Goal: Task Accomplishment & Management: Complete application form

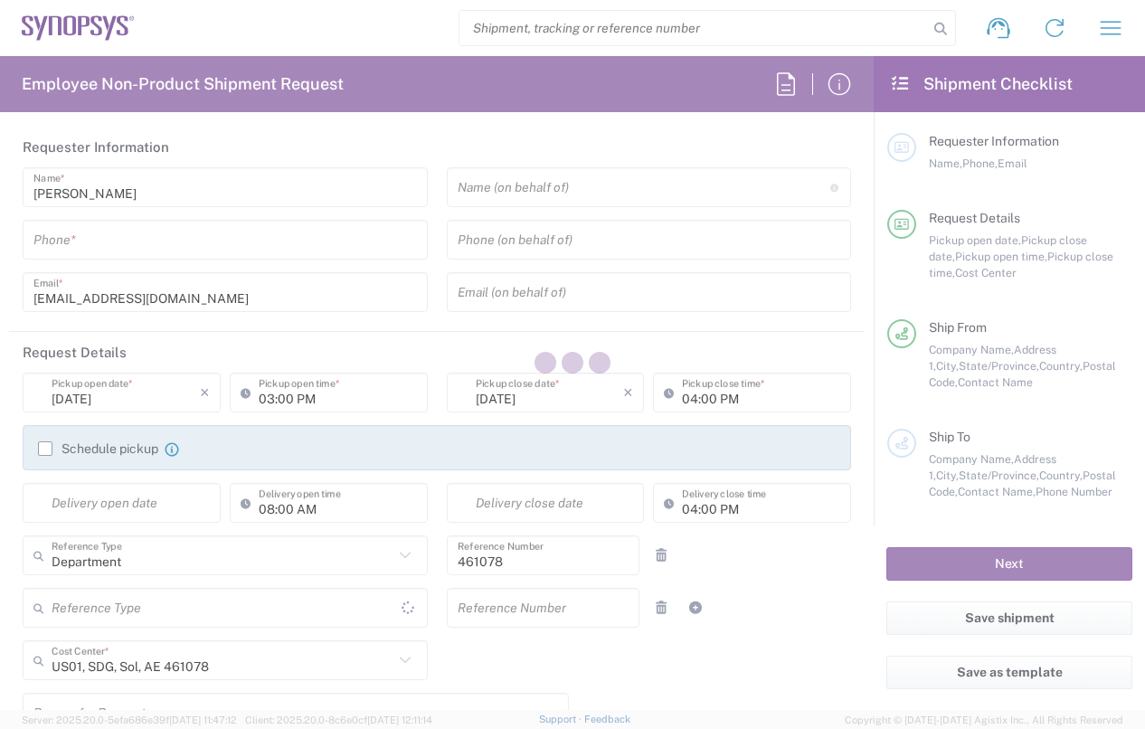
type input "[GEOGRAPHIC_DATA]"
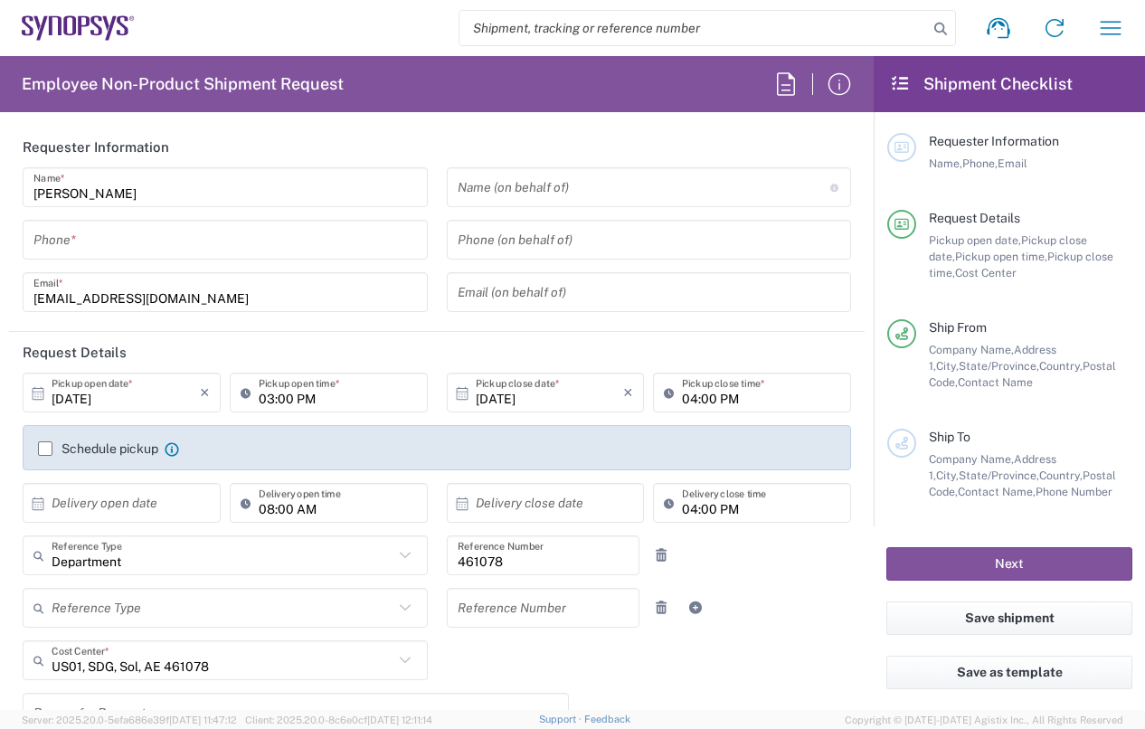
type input "Headquarters USSV"
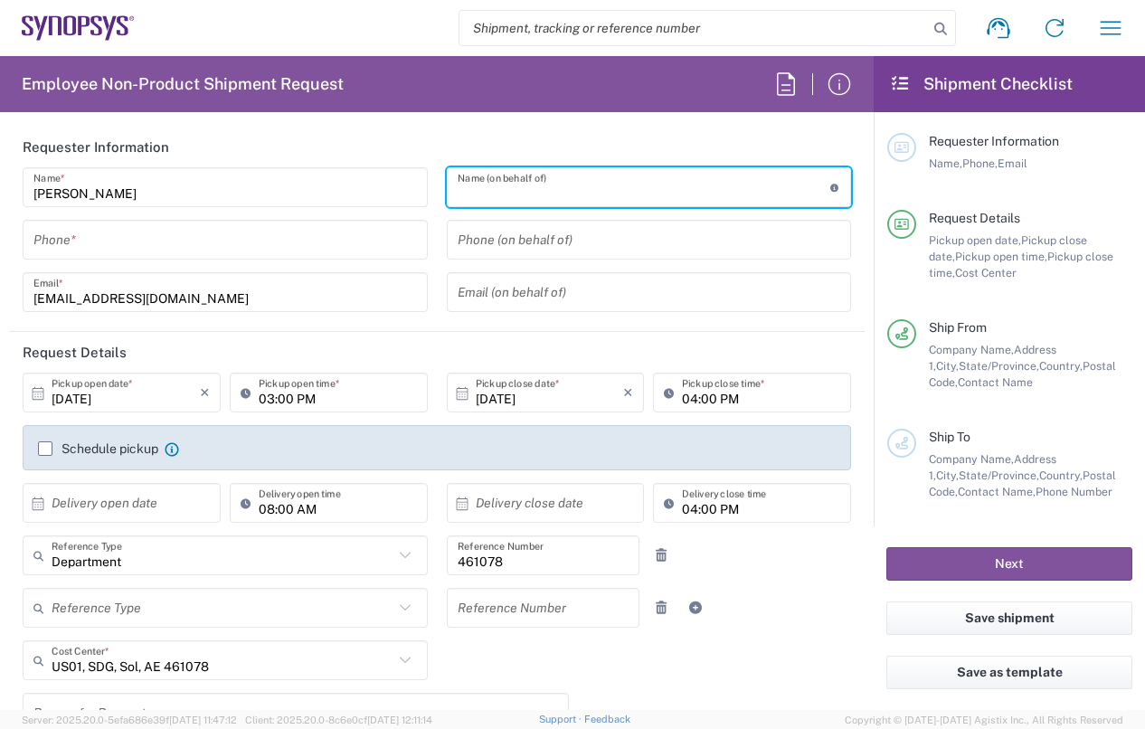
click at [650, 197] on input "text" at bounding box center [644, 188] width 373 height 32
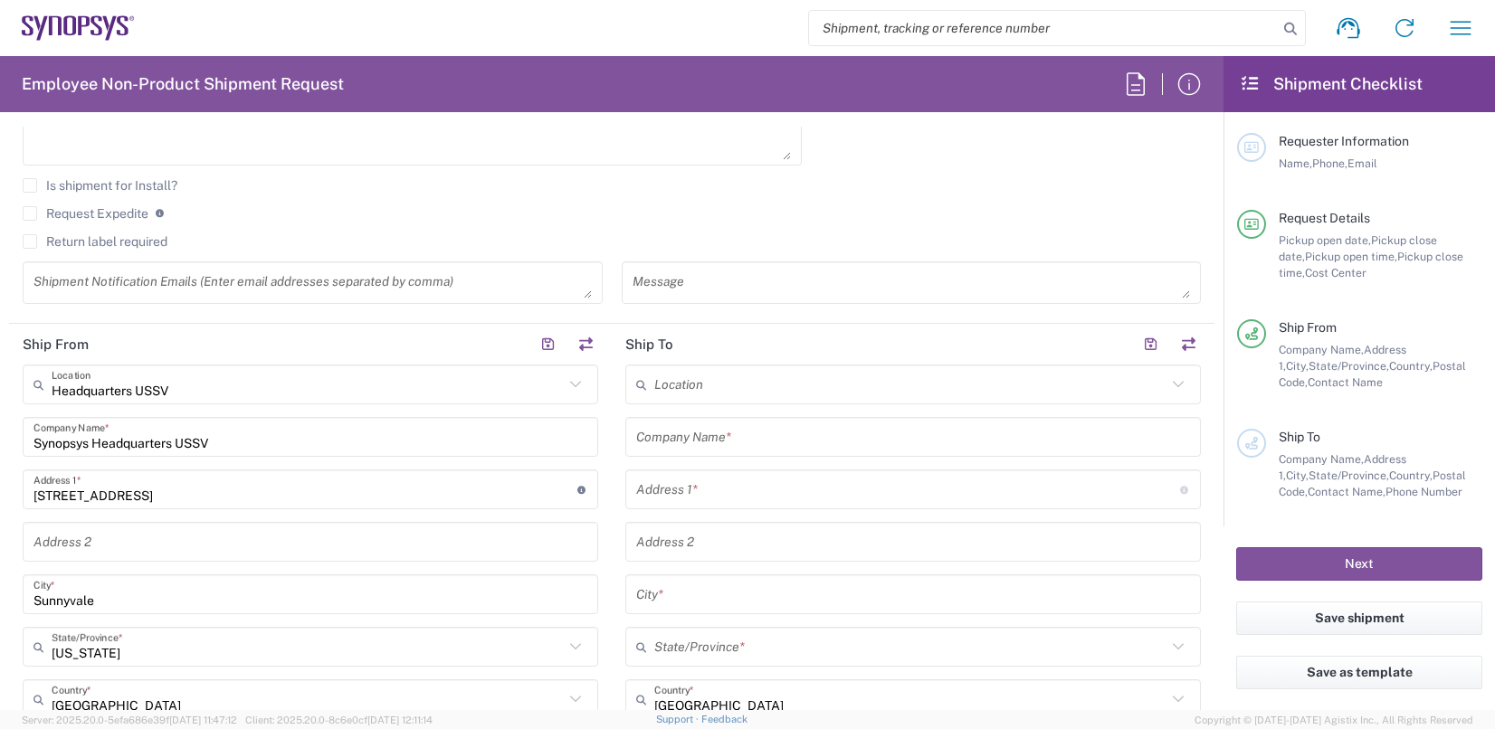
scroll to position [633, 0]
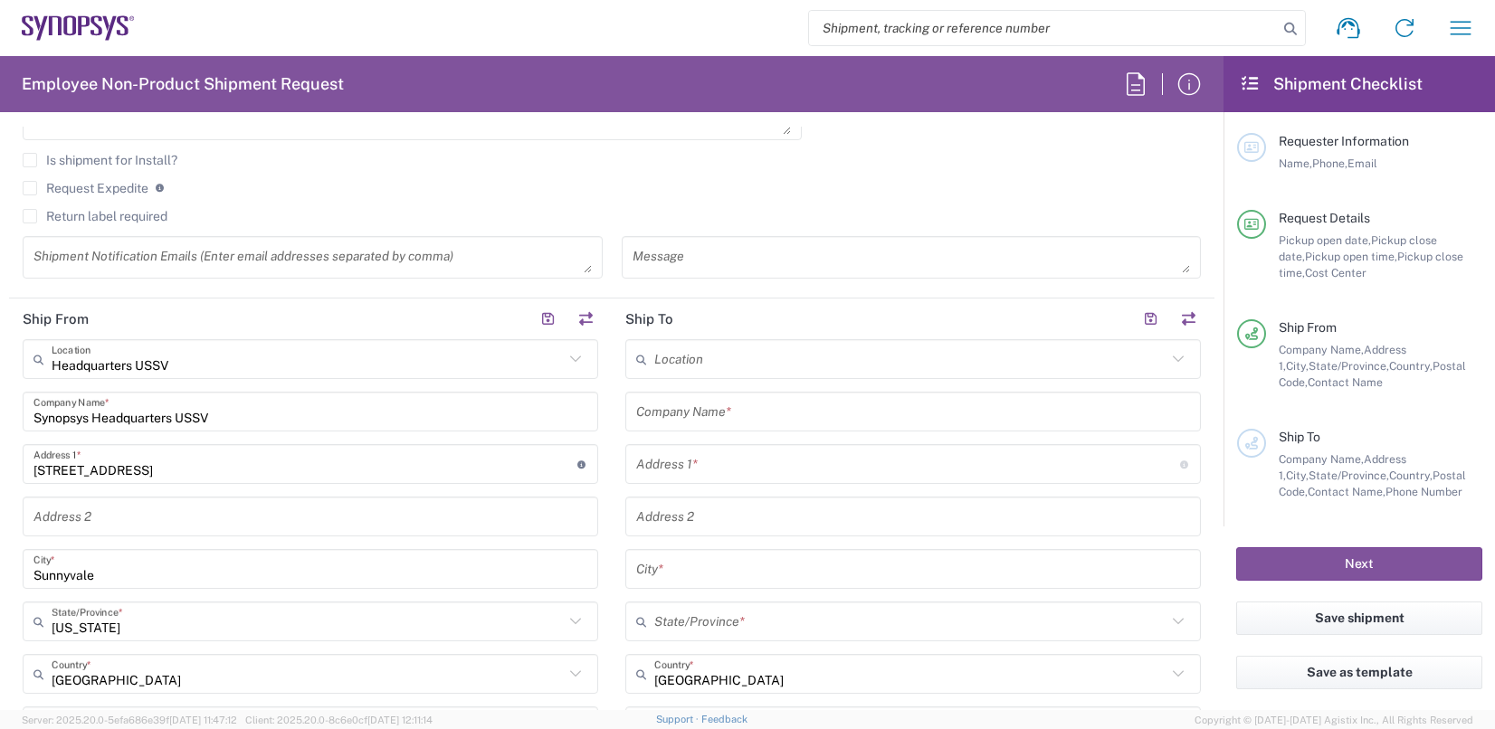
click at [698, 360] on input "text" at bounding box center [910, 360] width 512 height 32
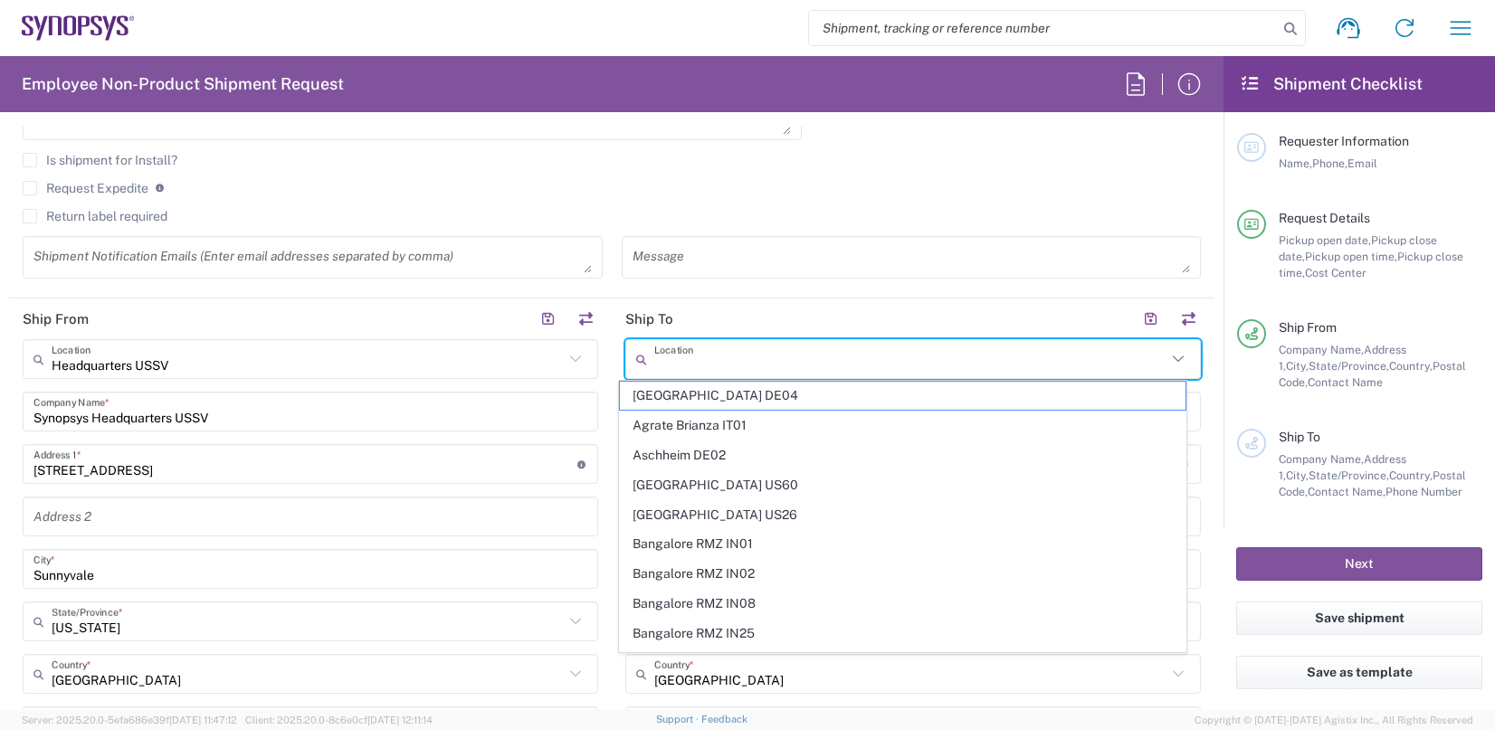
click at [714, 246] on textarea at bounding box center [911, 258] width 558 height 32
click at [721, 364] on input "text" at bounding box center [910, 360] width 512 height 32
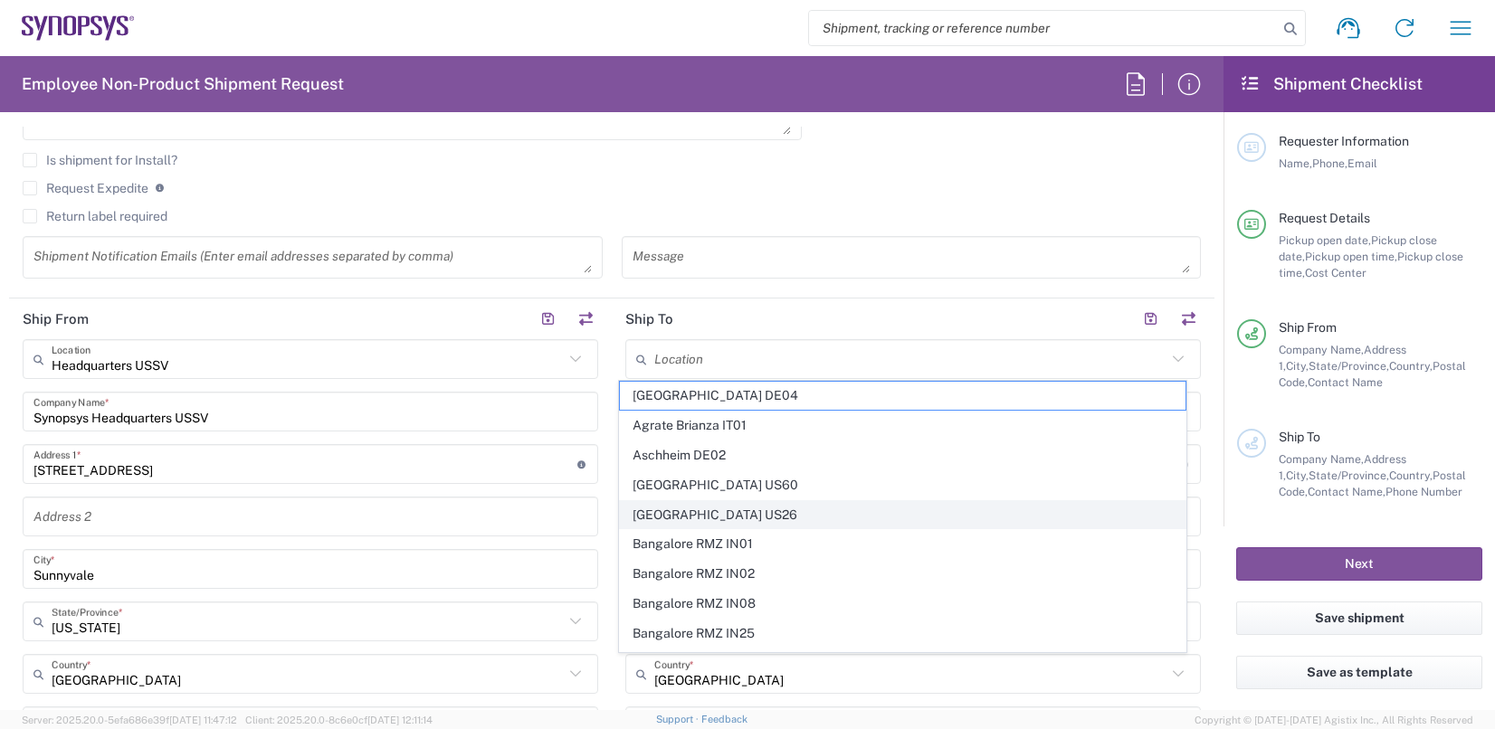
click at [707, 517] on span "[GEOGRAPHIC_DATA] US26" at bounding box center [902, 515] width 565 height 28
type input "[GEOGRAPHIC_DATA] US26"
type input "Synopsys Inc"
type input "1301 S Mopac Expy"
type input "[STREET_ADDRESS]"
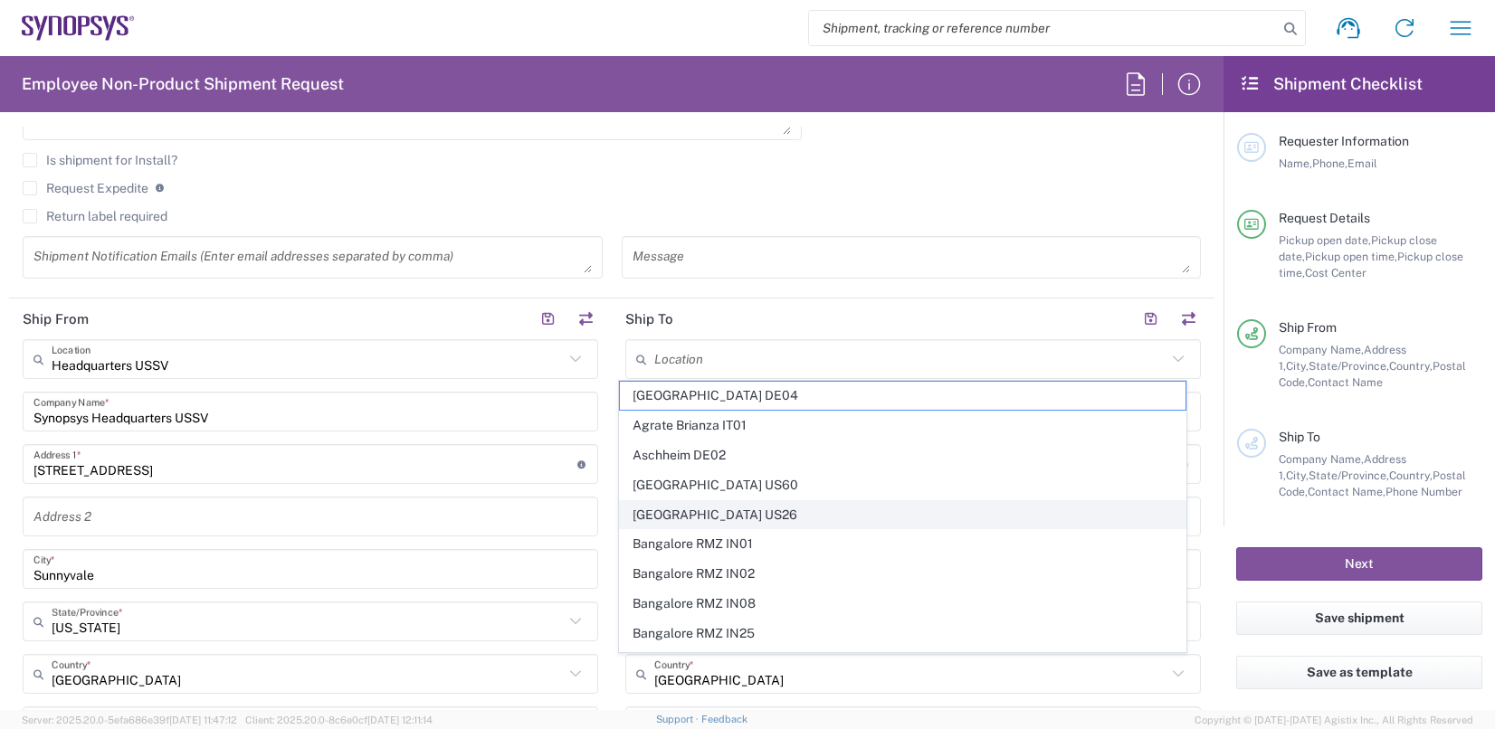
type input "Austin"
type input "[US_STATE]"
type input "78746"
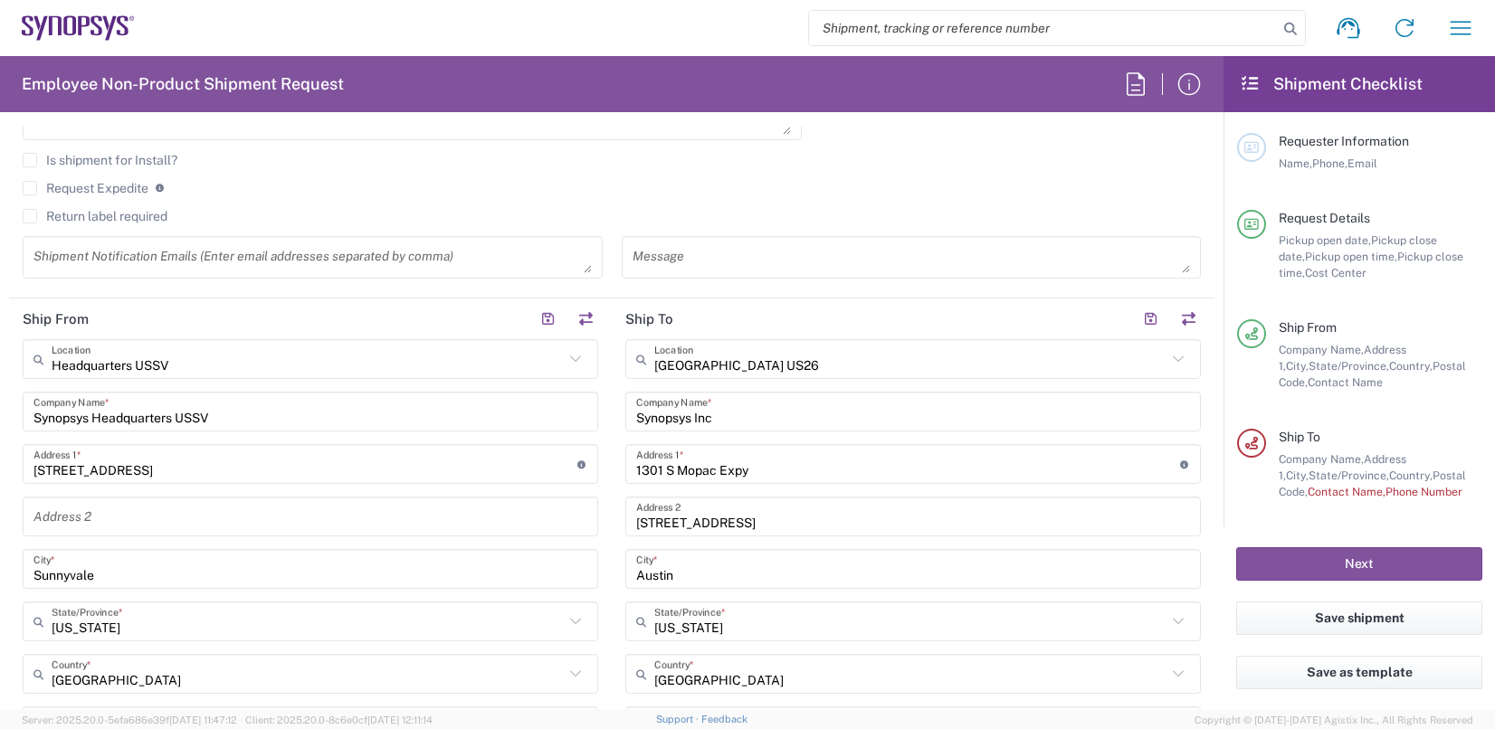
scroll to position [814, 0]
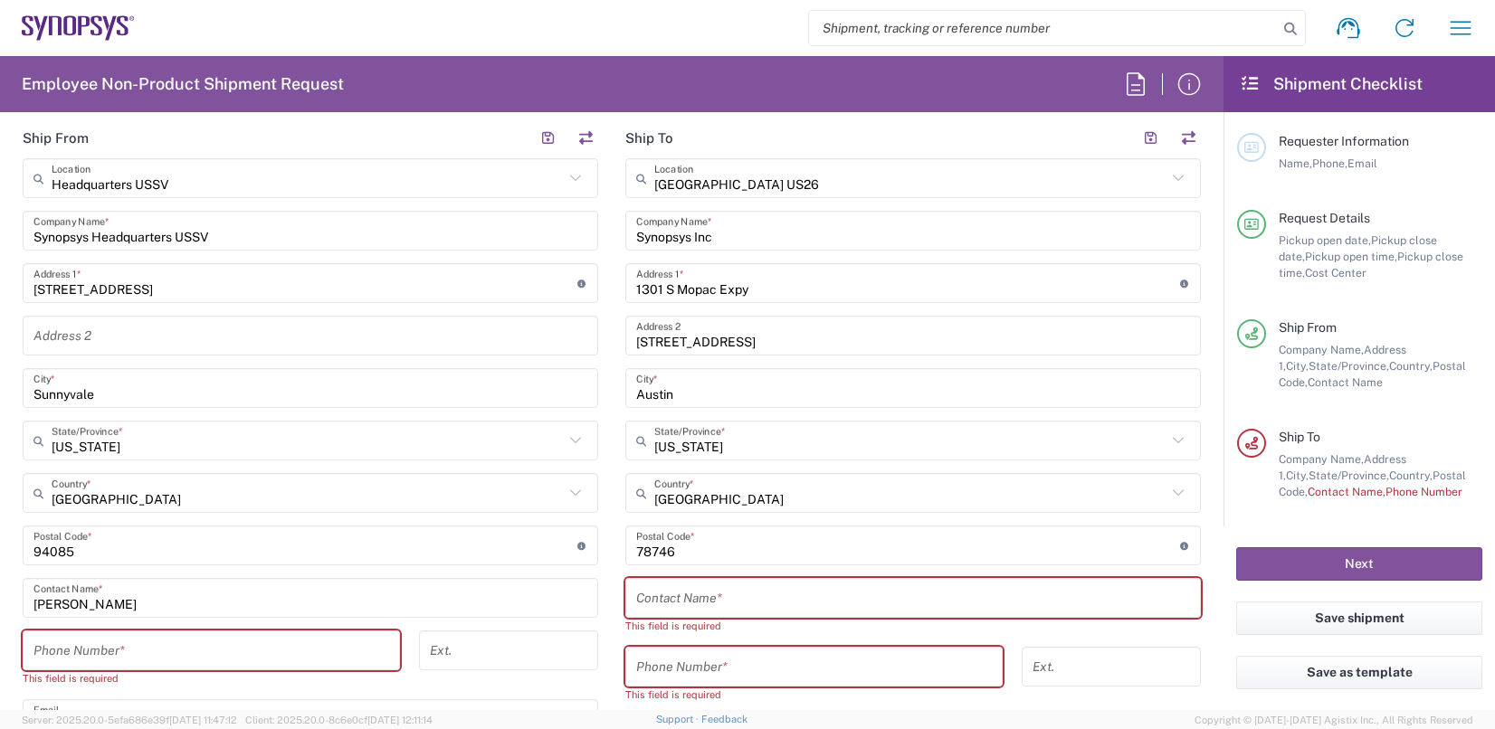
click at [731, 593] on input "text" at bounding box center [913, 599] width 554 height 32
click at [672, 673] on input "tel" at bounding box center [814, 667] width 356 height 32
paste input "[PHONE_NUMBER]"
click at [636, 664] on input "[PHONE_NUMBER]" at bounding box center [814, 667] width 356 height 32
click at [641, 667] on input "[PHONE_NUMBER]" at bounding box center [814, 667] width 356 height 32
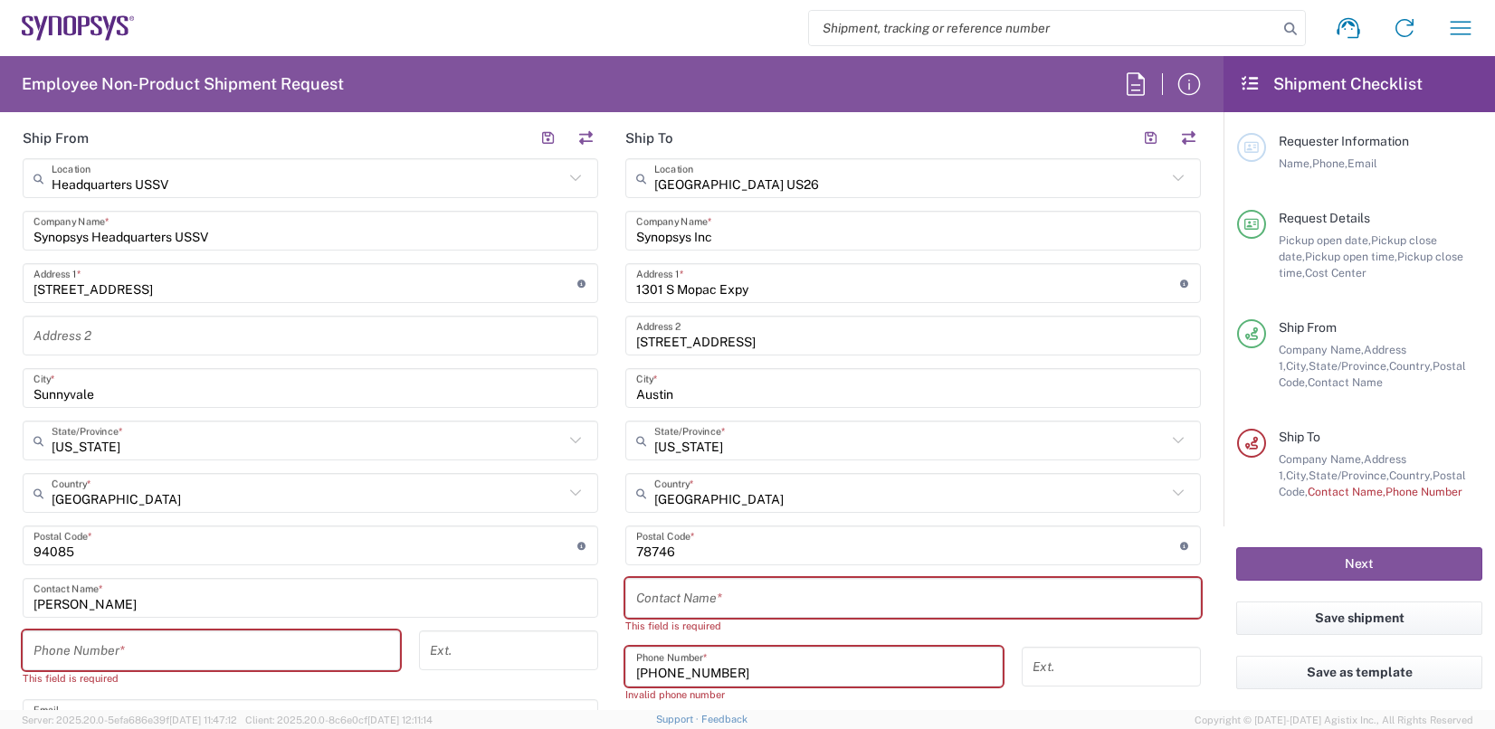
click at [638, 669] on input "[PHONE_NUMBER]" at bounding box center [814, 667] width 356 height 32
type input "[PHONE_NUMBER]"
click at [670, 591] on input "text" at bounding box center [913, 599] width 554 height 32
paste input "[PERSON_NAME] Chakra [PERSON_NAME]"
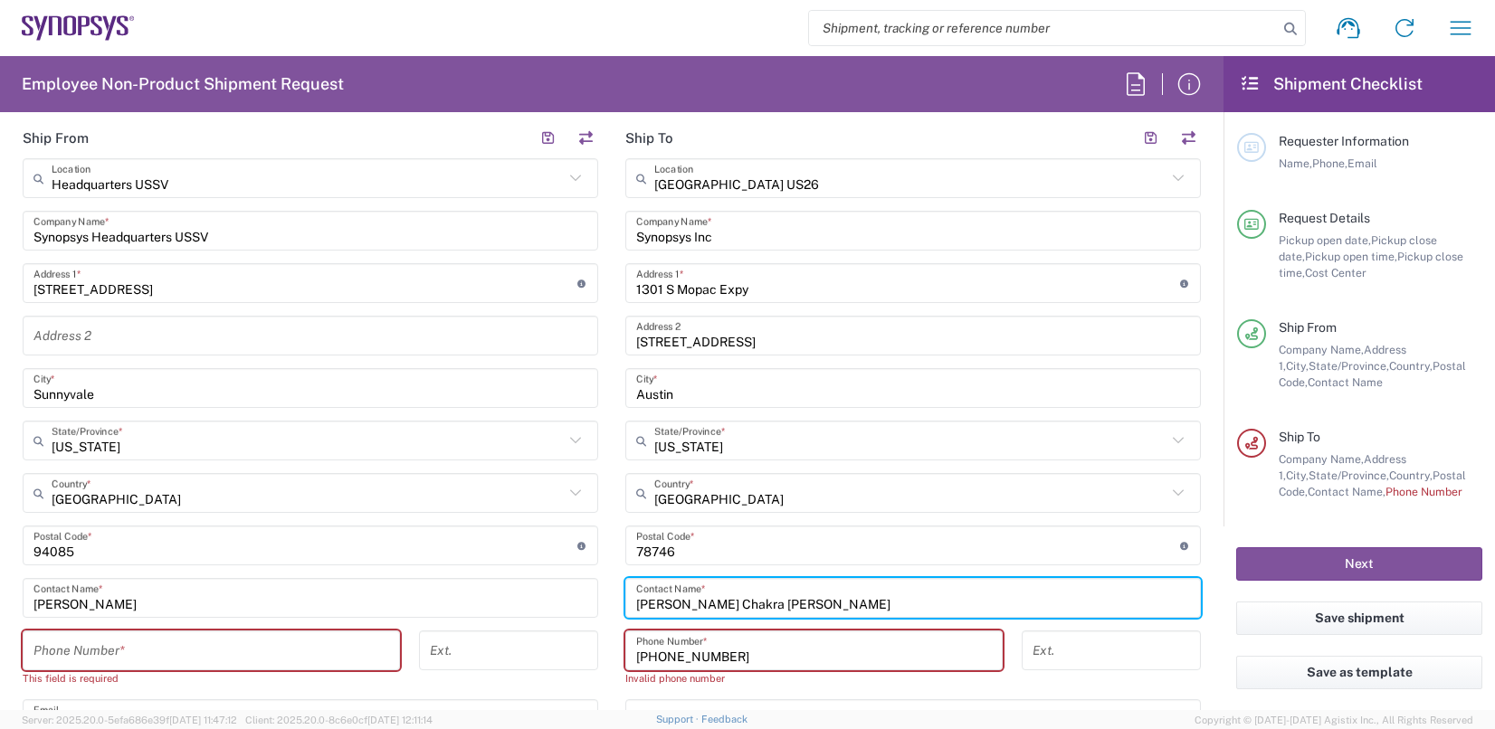
type input "[PERSON_NAME] Chakra [PERSON_NAME]"
click at [955, 396] on input "Austin" at bounding box center [913, 389] width 554 height 32
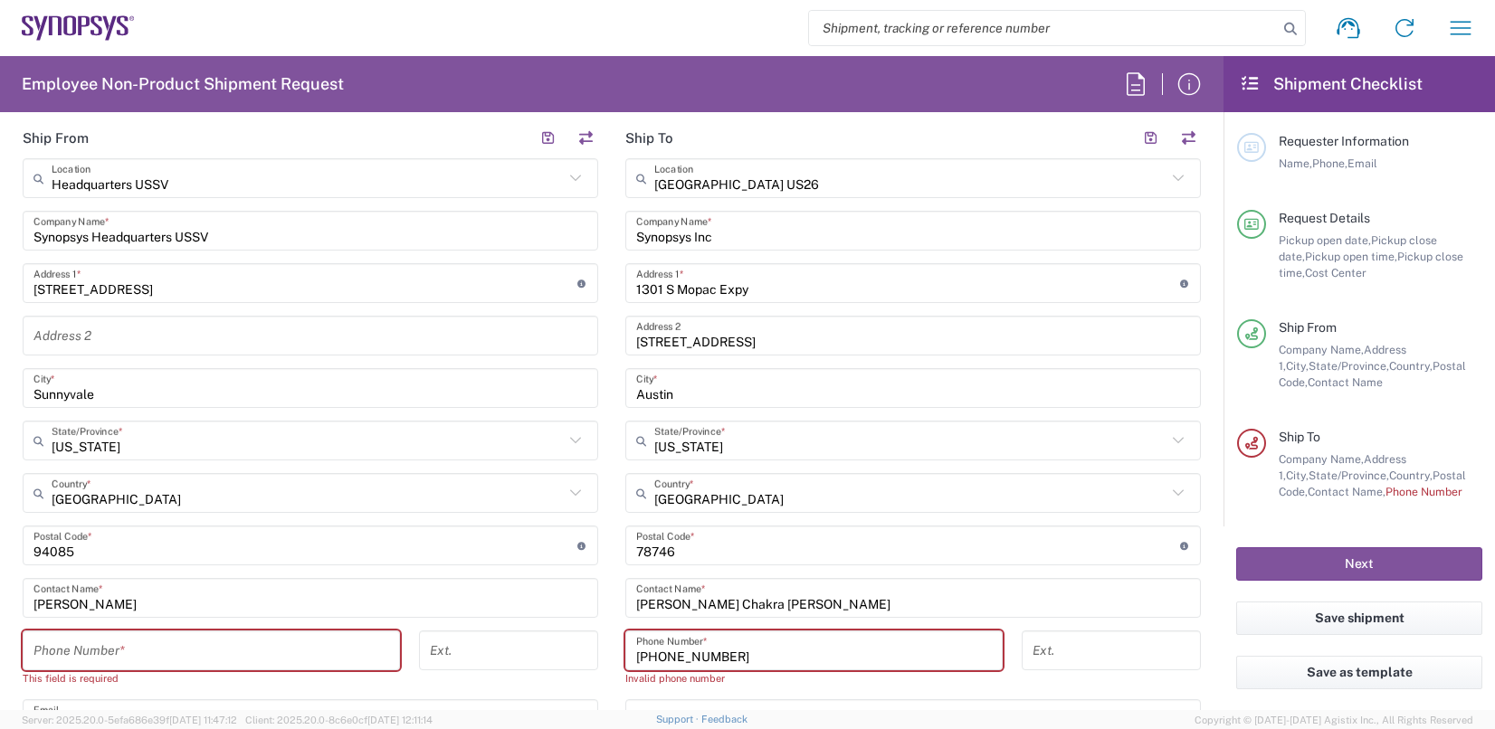
click at [665, 651] on input "[PHONE_NUMBER]" at bounding box center [814, 651] width 356 height 32
click at [663, 653] on input "[PHONE_NUMBER]" at bounding box center [814, 651] width 356 height 32
click at [665, 657] on input "[PHONE_NUMBER]" at bounding box center [814, 651] width 356 height 32
click at [663, 655] on input "[PHONE_NUMBER]" at bounding box center [814, 651] width 356 height 32
click at [691, 653] on input "1.915-253.4263" at bounding box center [814, 651] width 356 height 32
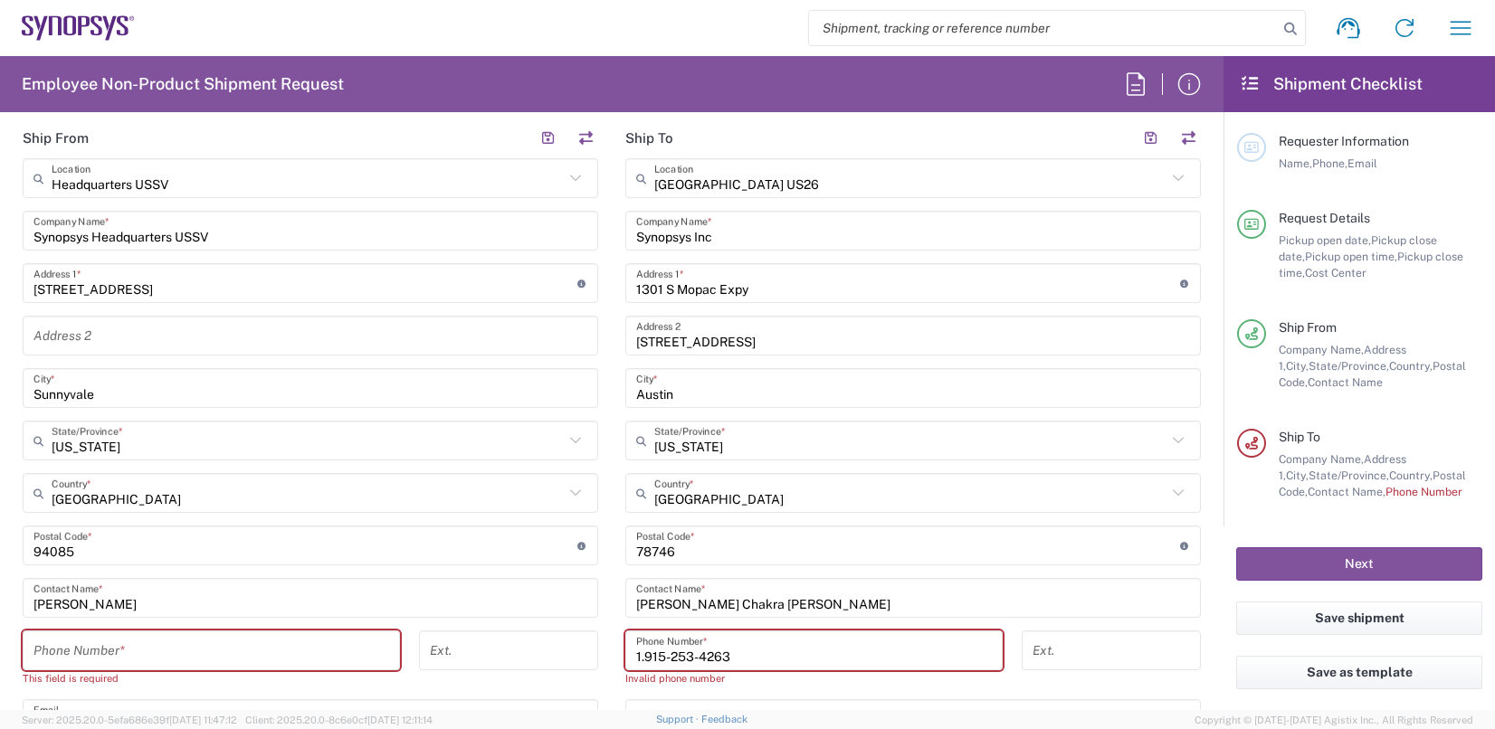
click at [638, 653] on input "1.915-253-4263" at bounding box center [814, 651] width 356 height 32
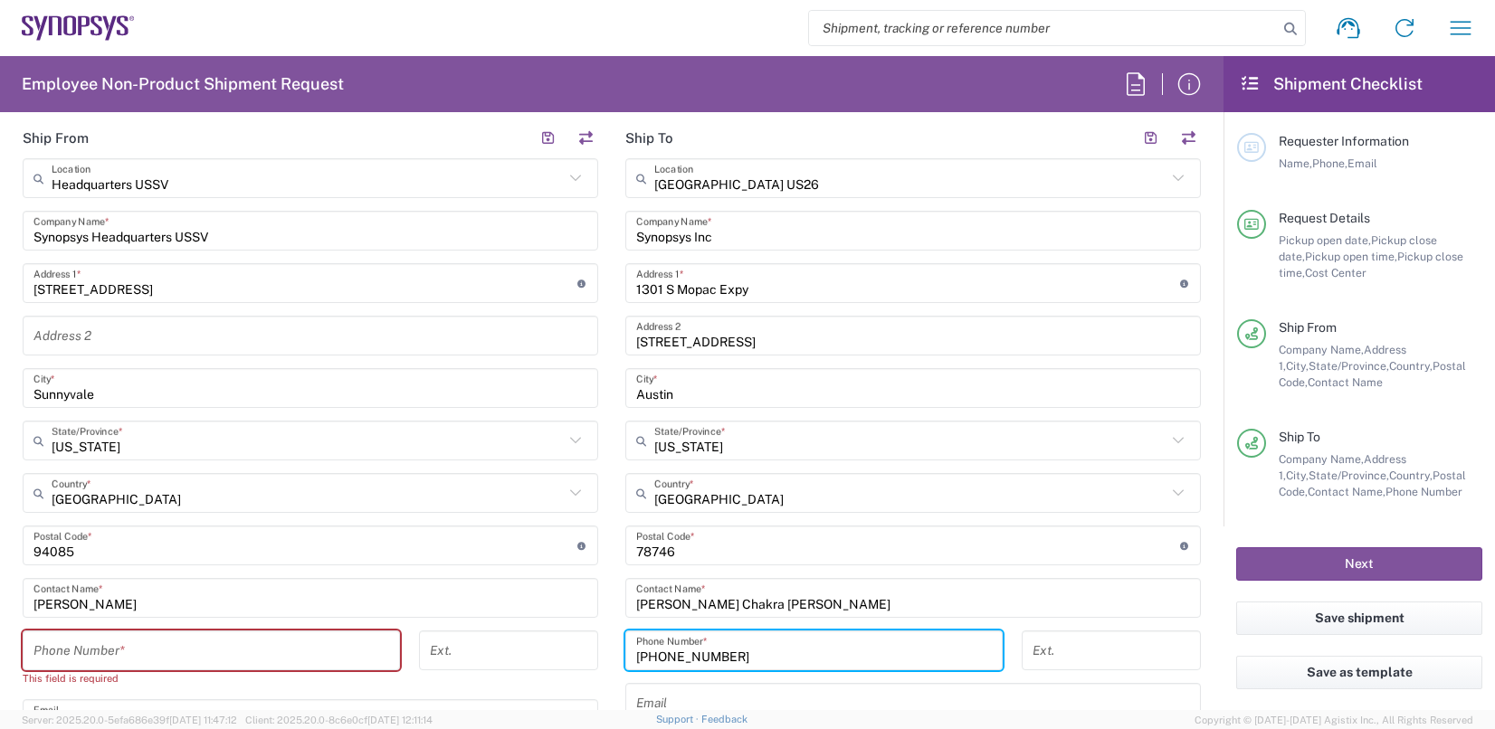
type input "[PHONE_NUMBER]"
click at [921, 508] on div "United States Country *" at bounding box center [912, 493] width 575 height 40
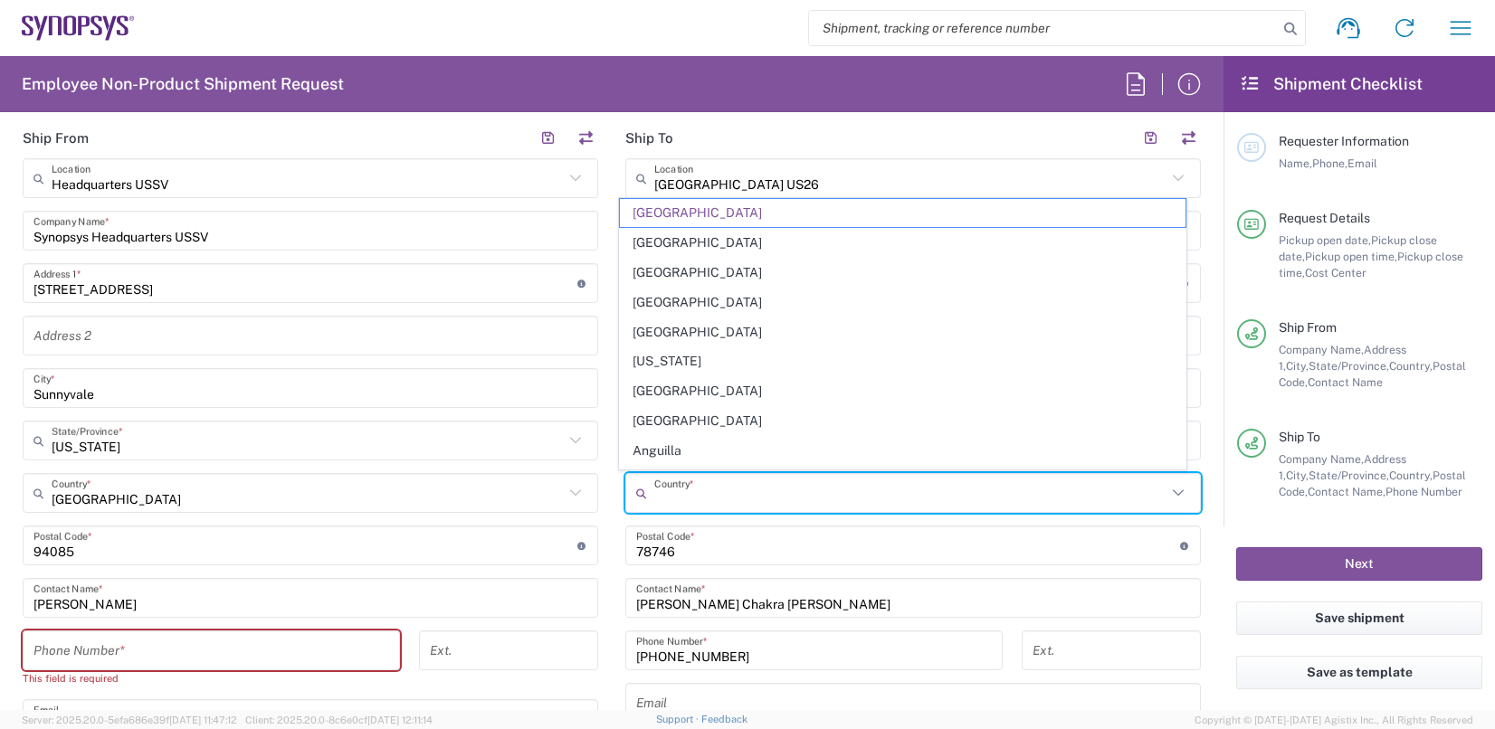
click at [1090, 700] on input "text" at bounding box center [913, 704] width 554 height 32
type input "[GEOGRAPHIC_DATA]"
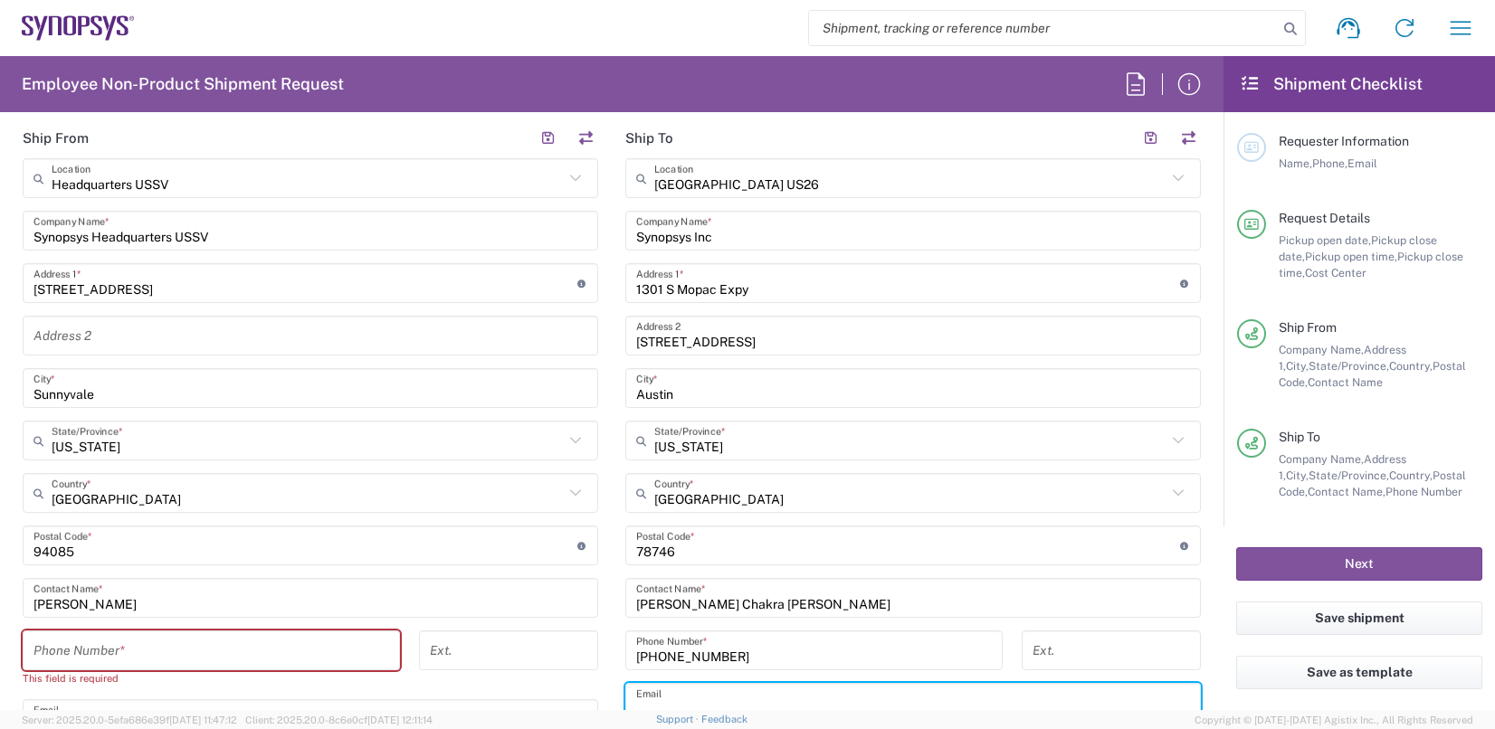
click at [453, 344] on input "text" at bounding box center [310, 336] width 554 height 32
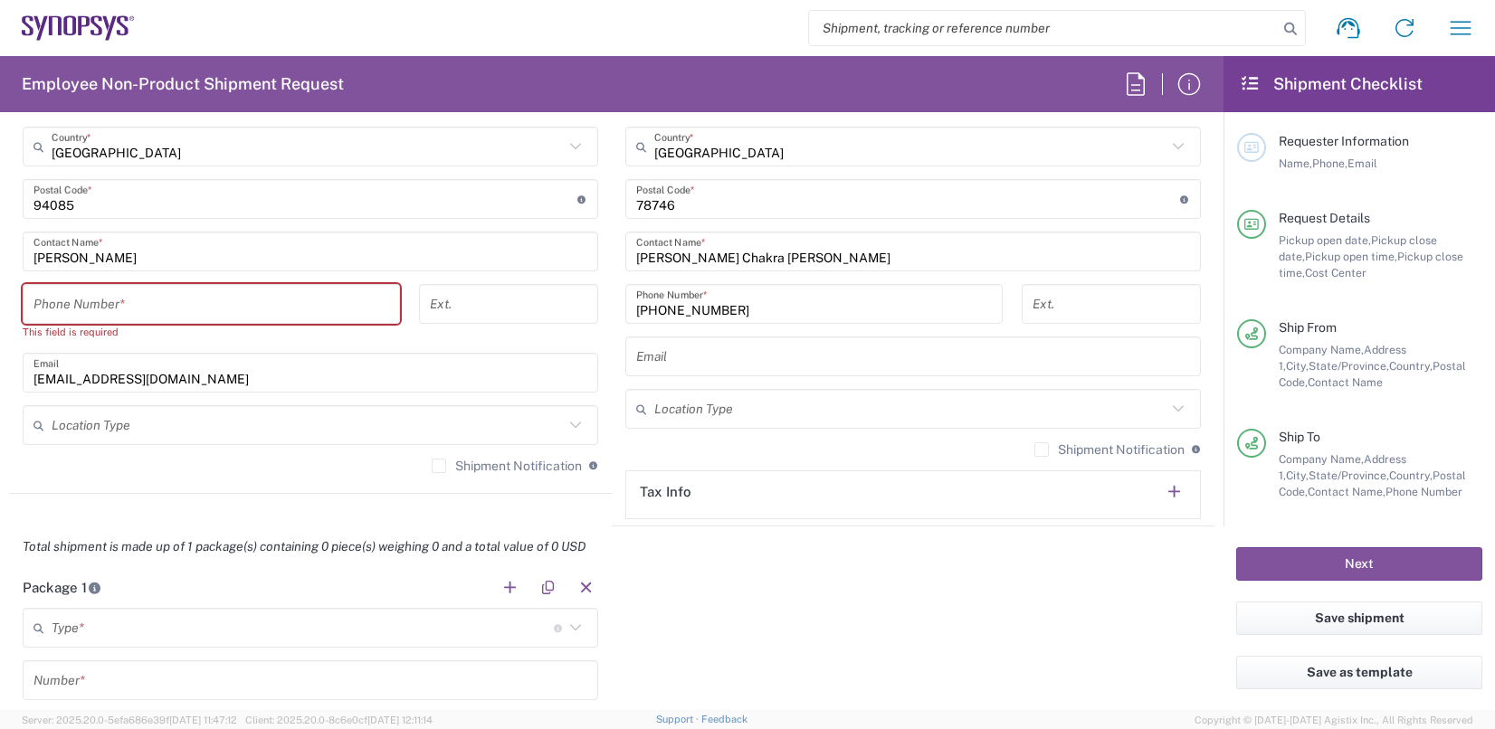
scroll to position [1176, 0]
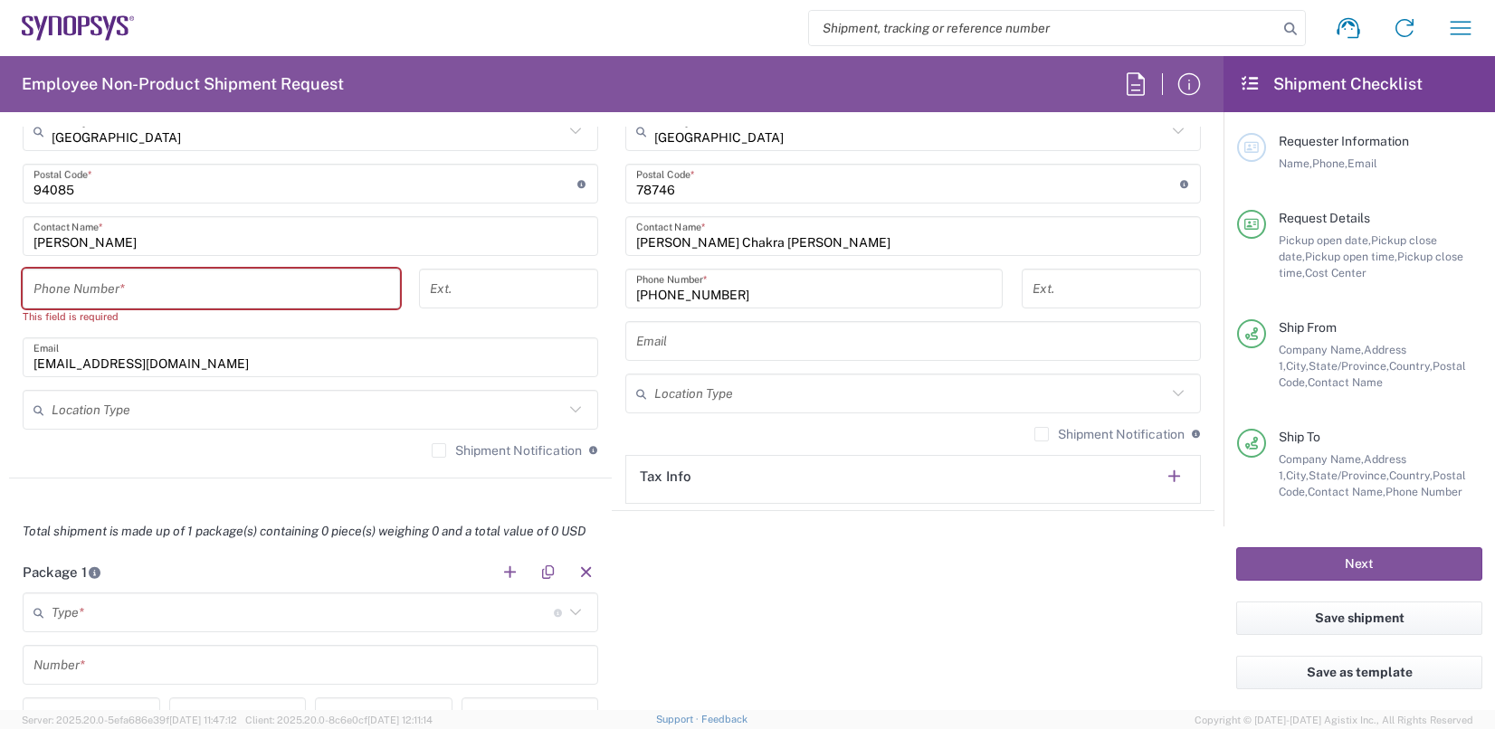
click at [193, 278] on input "tel" at bounding box center [211, 289] width 356 height 32
type input "4088909100"
type input "[EMAIL_ADDRESS][DOMAIN_NAME]"
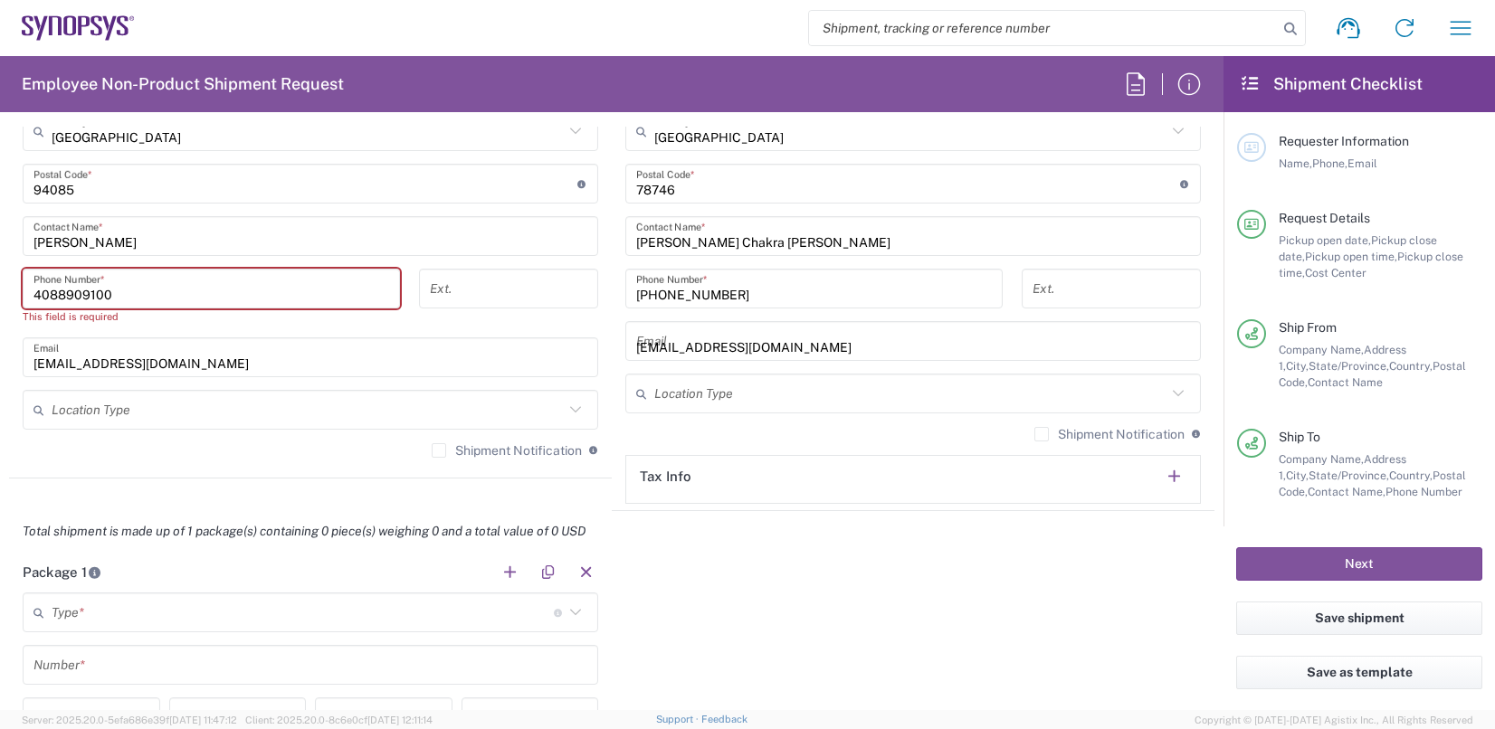
type input "[PERSON_NAME]"
click at [345, 397] on input "text" at bounding box center [308, 410] width 512 height 32
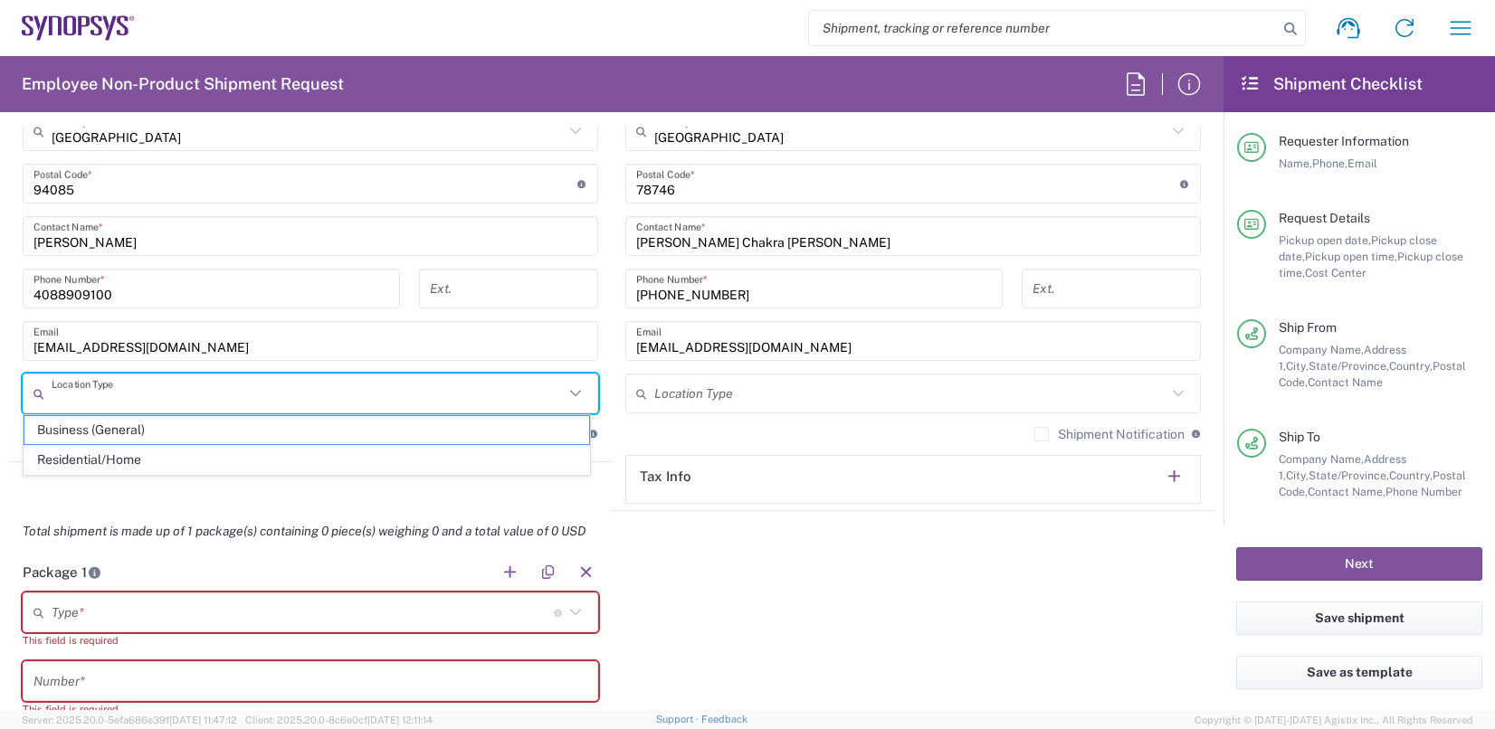
click at [108, 291] on input "4088909100" at bounding box center [211, 289] width 356 height 32
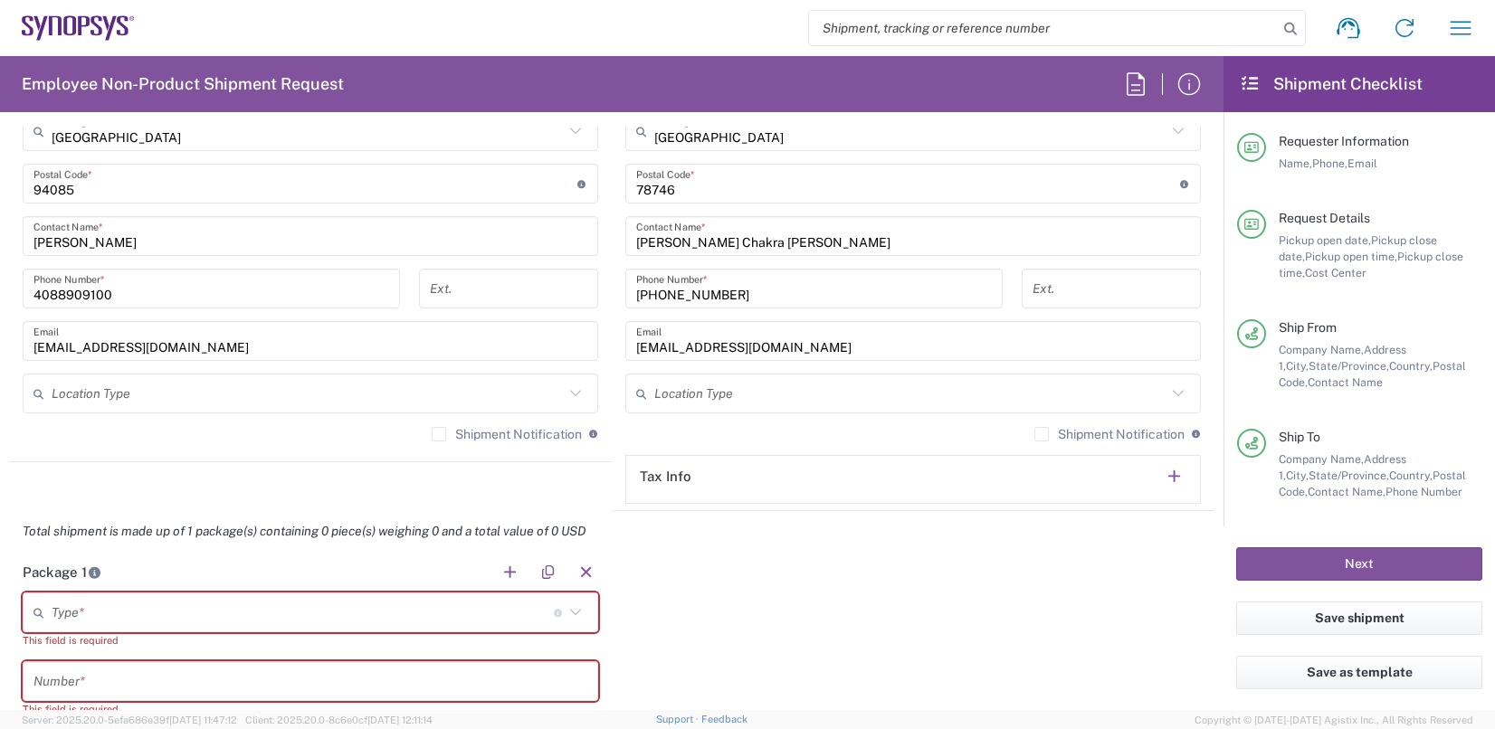
click at [362, 473] on agx-shipment-stop-widget "Ship From Headquarters USSV Location Headquarters [GEOGRAPHIC_DATA] Agrate Bria…" at bounding box center [310, 133] width 603 height 755
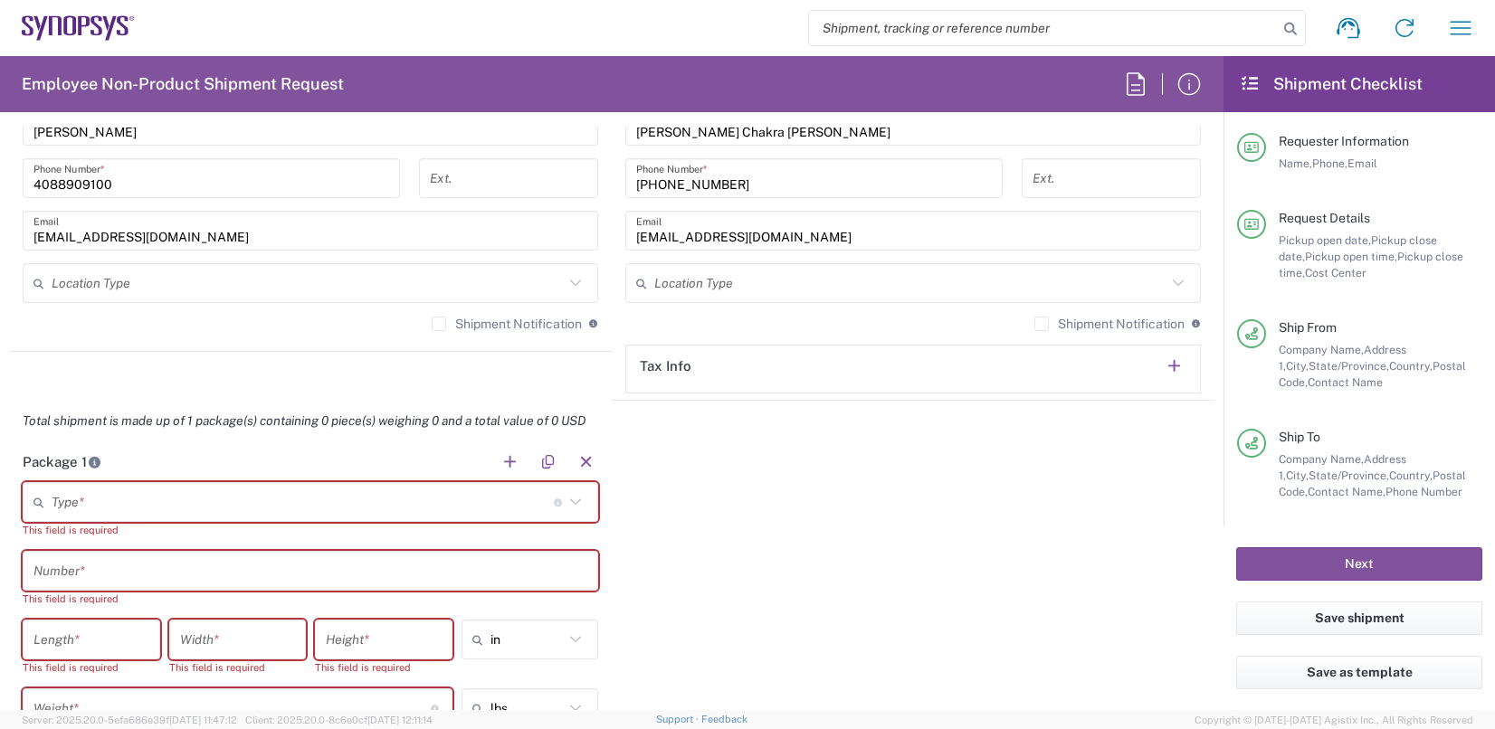
scroll to position [1448, 0]
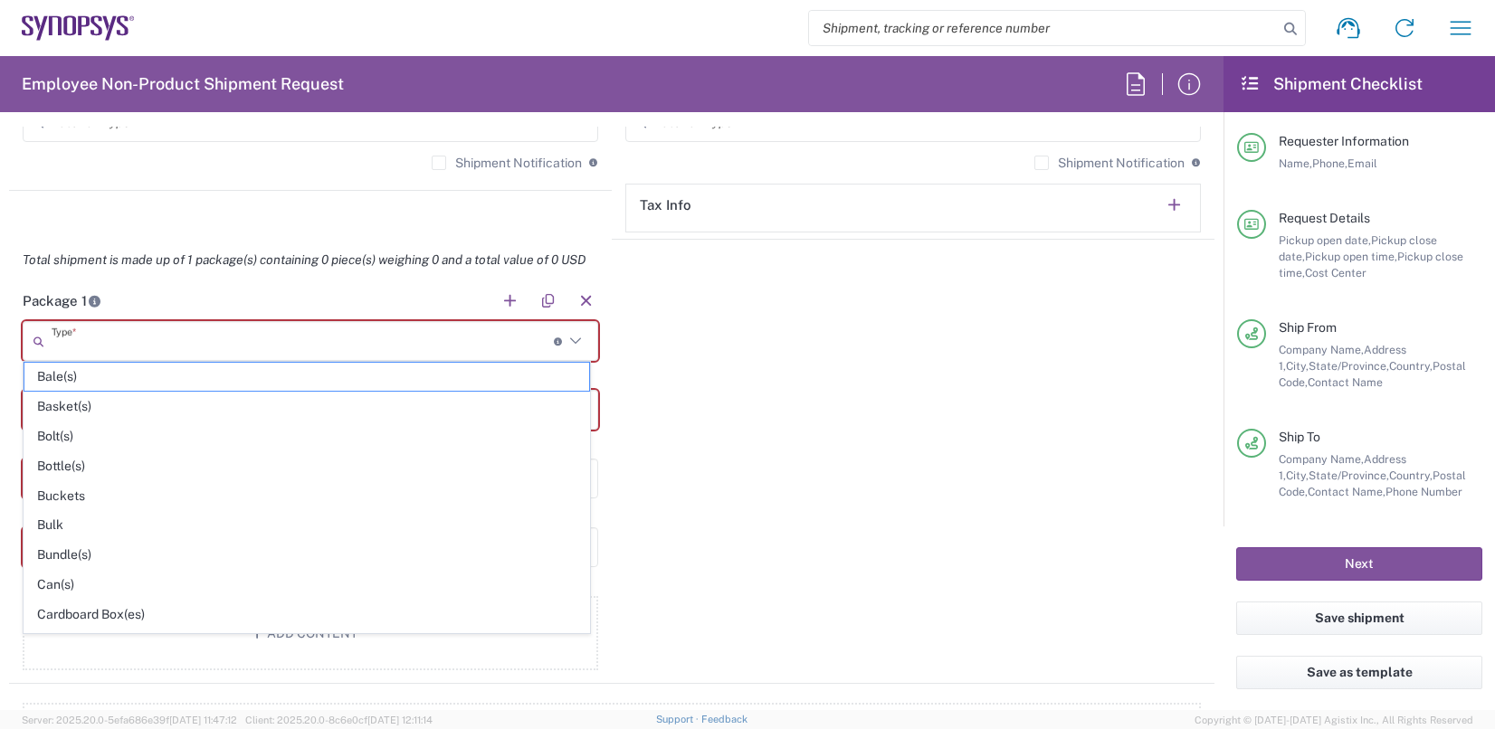
click at [119, 337] on input "text" at bounding box center [303, 342] width 502 height 32
click at [122, 610] on span "Cardboard Box(es)" at bounding box center [306, 615] width 565 height 28
type input "Cardboard Box(es)"
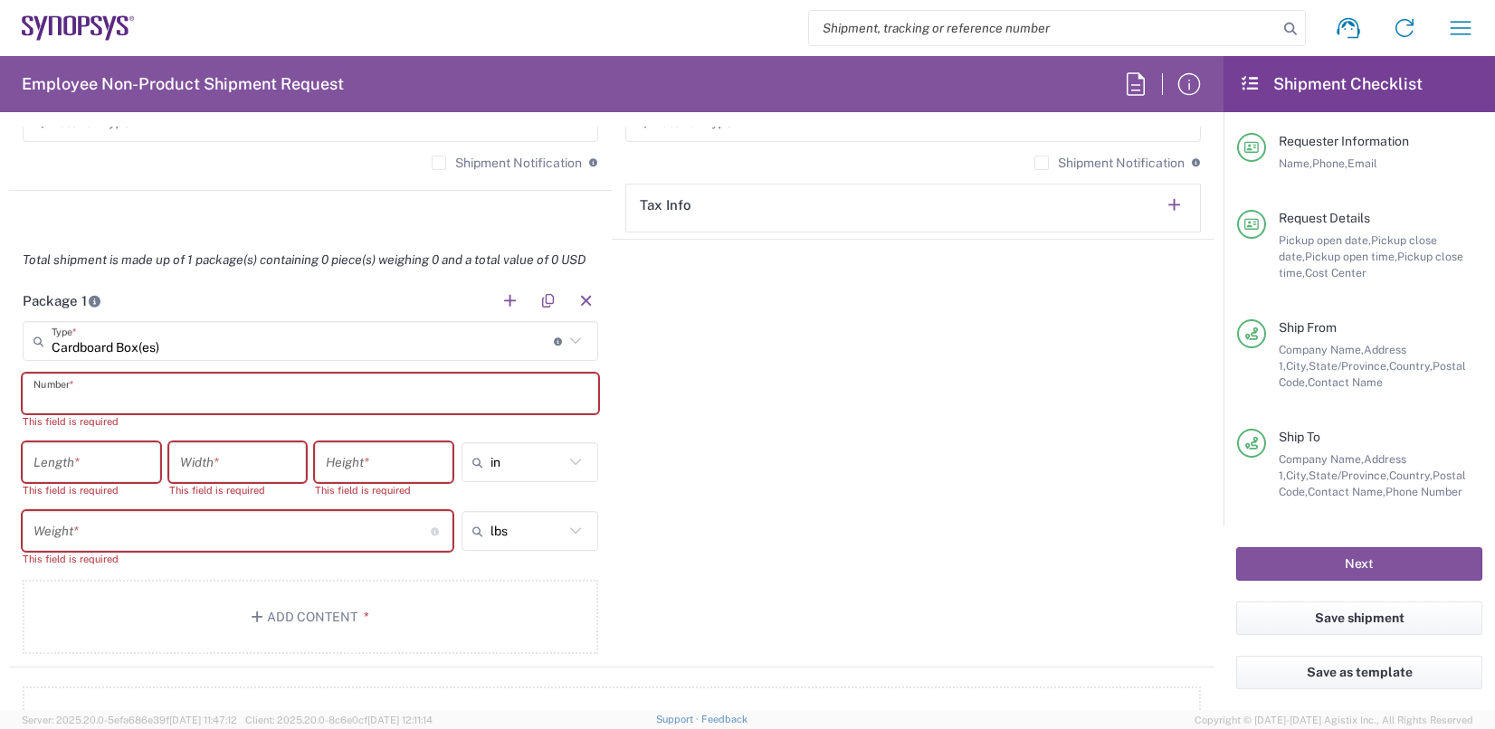
click at [138, 386] on input "text" at bounding box center [310, 394] width 554 height 32
click at [129, 529] on input "number" at bounding box center [231, 532] width 397 height 32
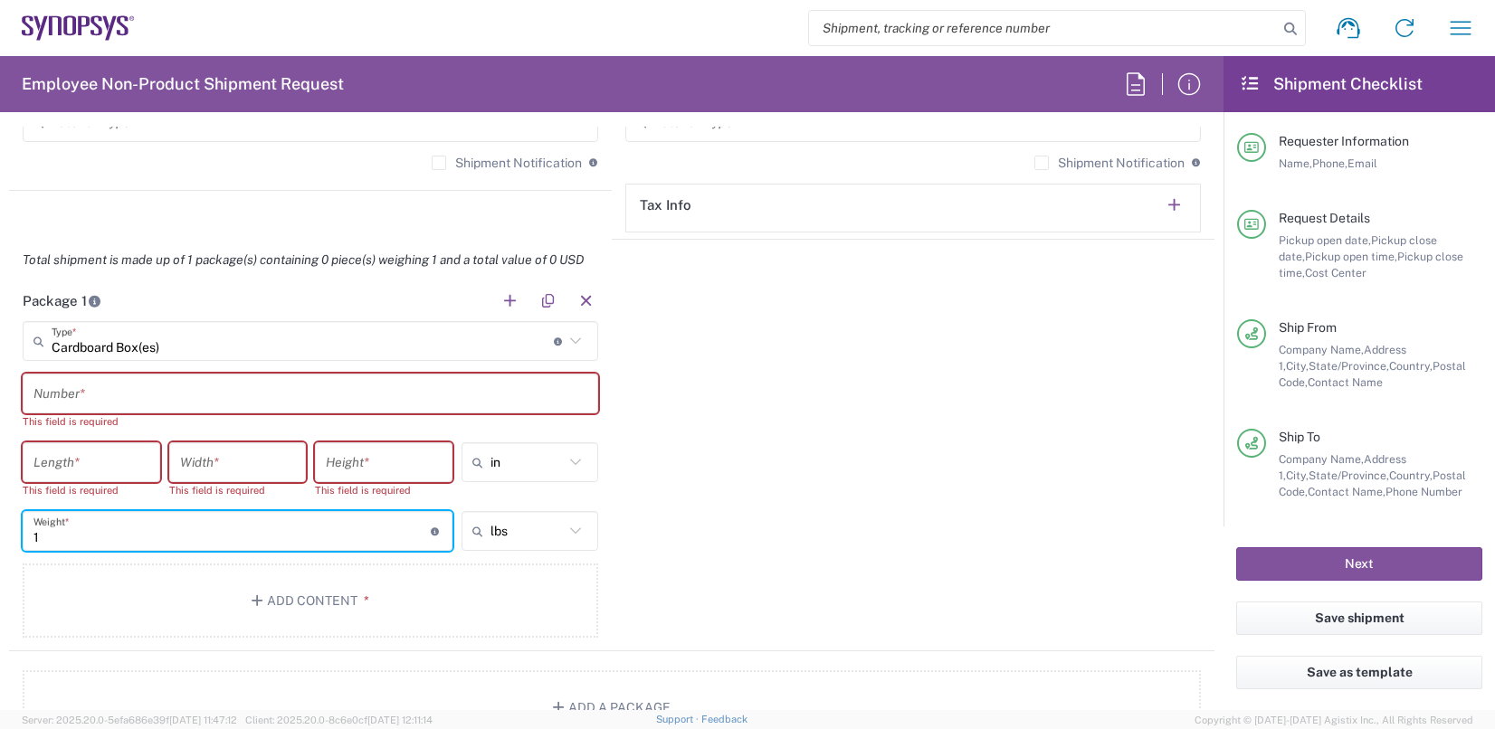
type input "1"
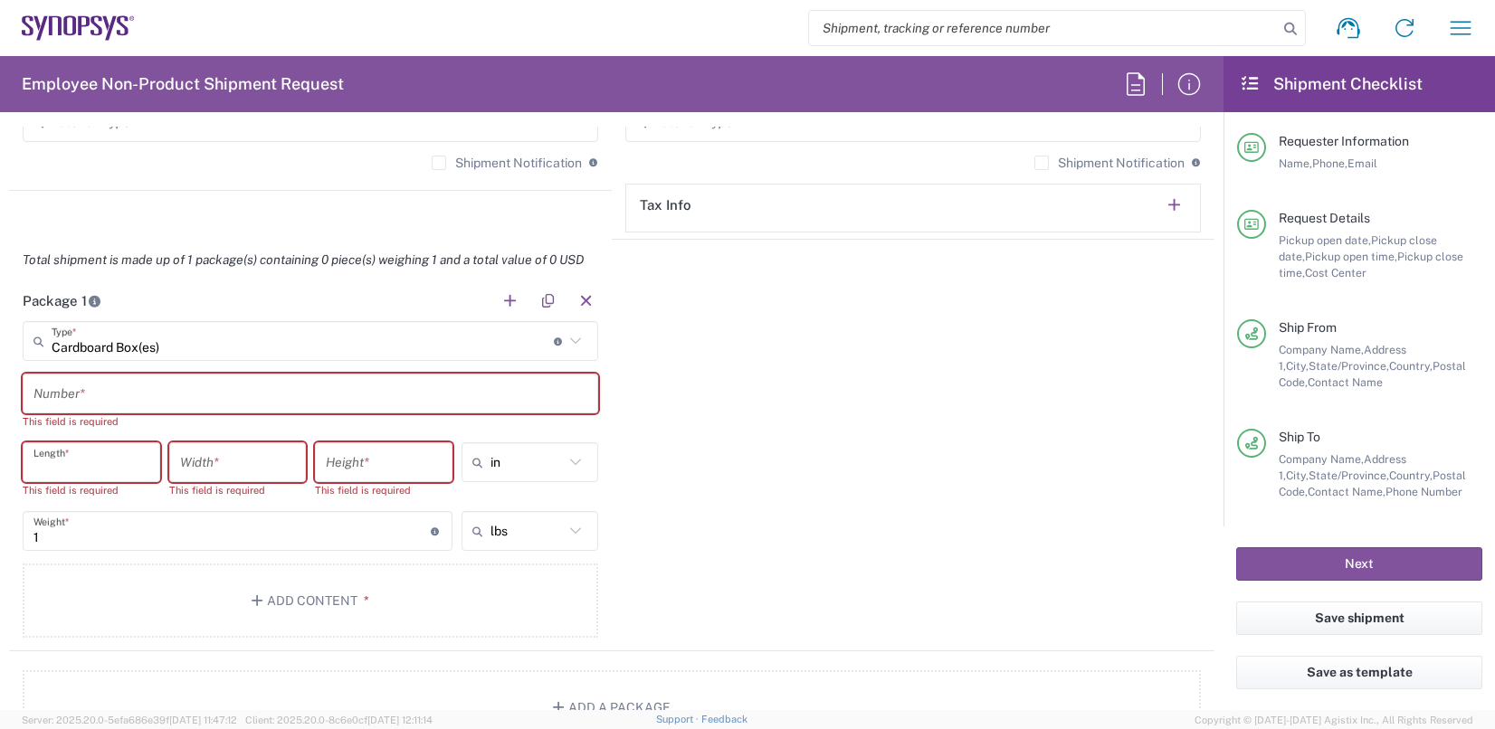
click at [108, 463] on input "number" at bounding box center [91, 463] width 116 height 32
type input "1"
click at [243, 454] on input "number" at bounding box center [238, 463] width 116 height 32
click at [401, 455] on input "number" at bounding box center [384, 463] width 116 height 32
click at [906, 518] on div "Package 1 Cardboard Box(es) Type * Material used to package goods Bale(s) Baske…" at bounding box center [611, 465] width 1205 height 371
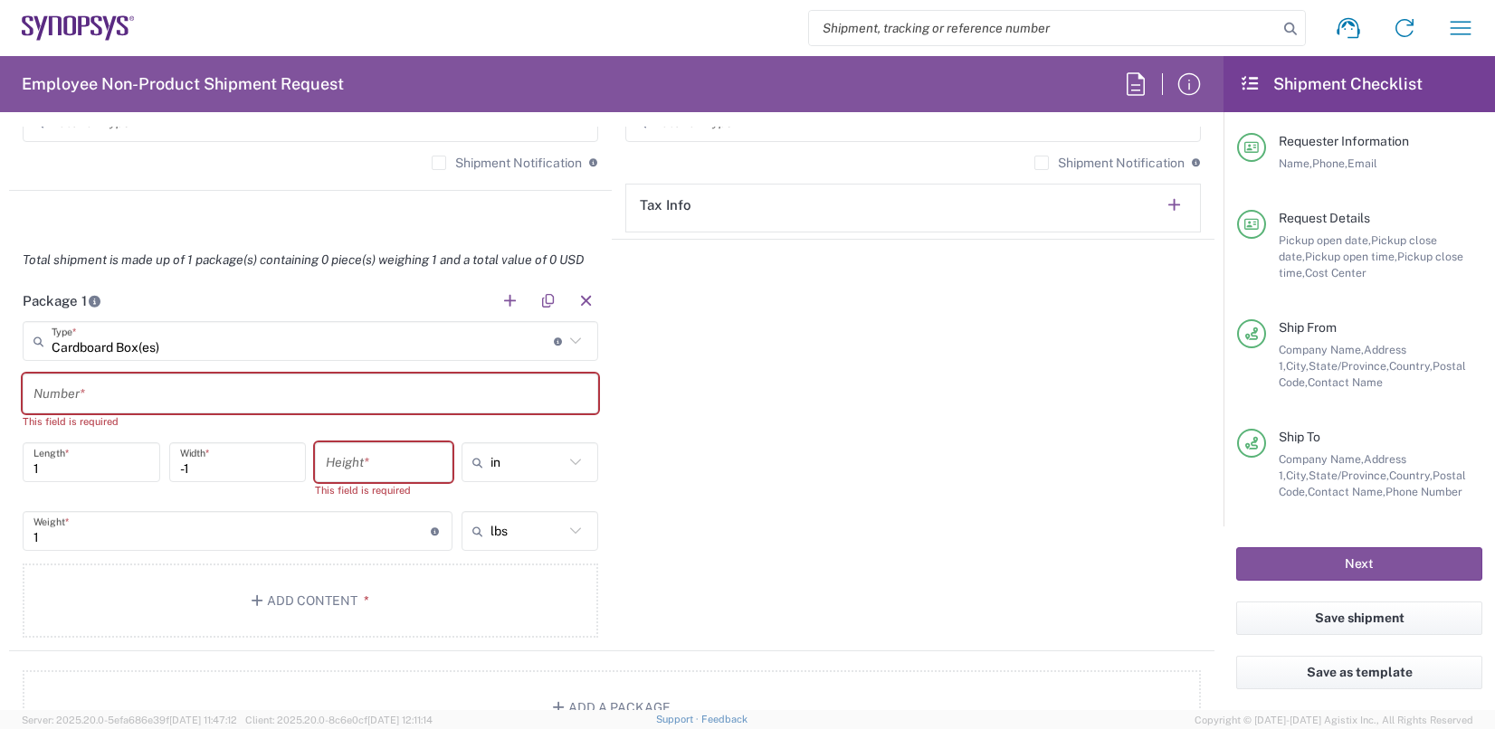
click at [330, 458] on input "number" at bounding box center [384, 463] width 116 height 32
click at [204, 469] on input "-1" at bounding box center [238, 463] width 116 height 32
drag, startPoint x: 233, startPoint y: 462, endPoint x: 171, endPoint y: 462, distance: 62.4
click at [171, 462] on div "-1 Width *" at bounding box center [238, 462] width 138 height 40
type input "-2"
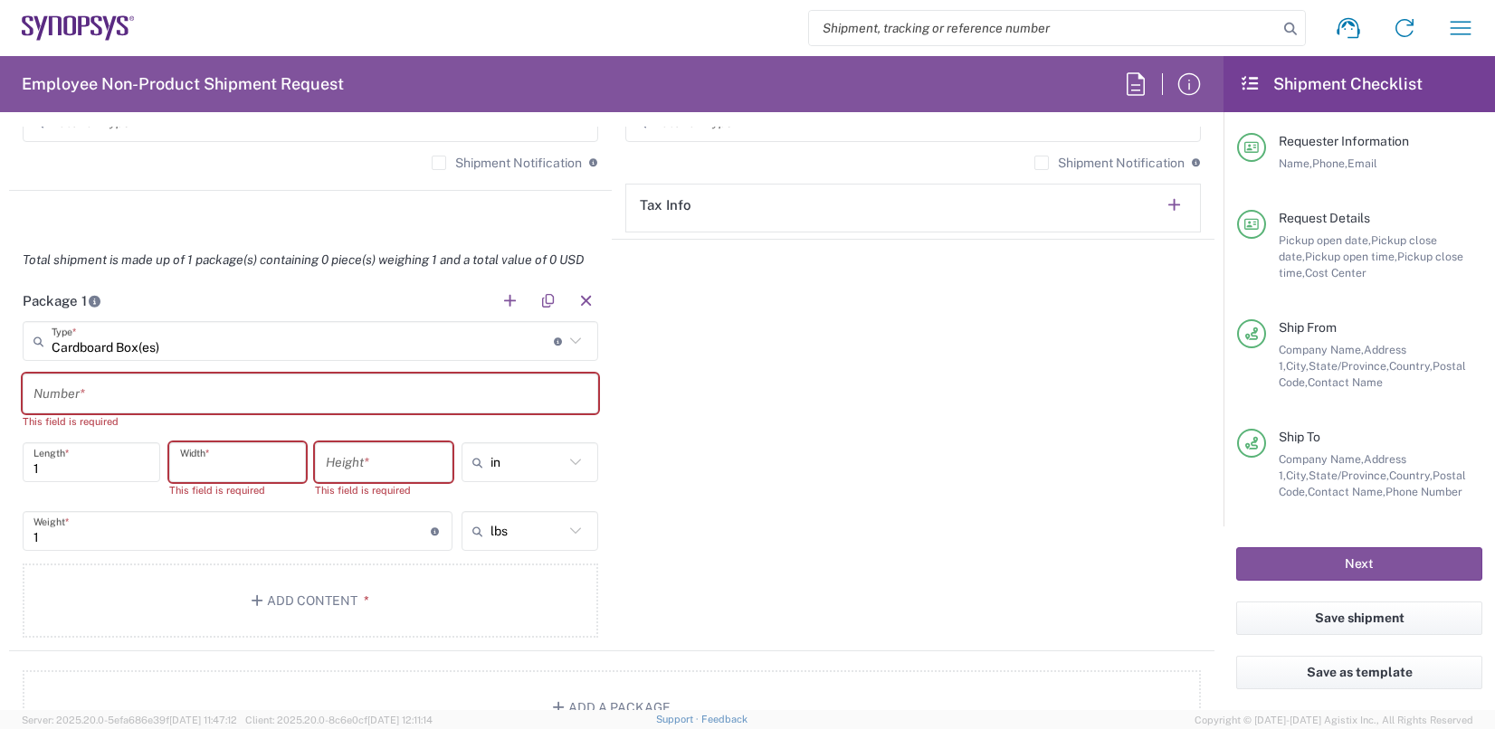
click at [195, 467] on input "number" at bounding box center [238, 463] width 116 height 32
type input "-1"
type input "12"
click at [52, 460] on input "1" at bounding box center [91, 463] width 116 height 32
drag, startPoint x: 80, startPoint y: 467, endPoint x: 6, endPoint y: 463, distance: 73.4
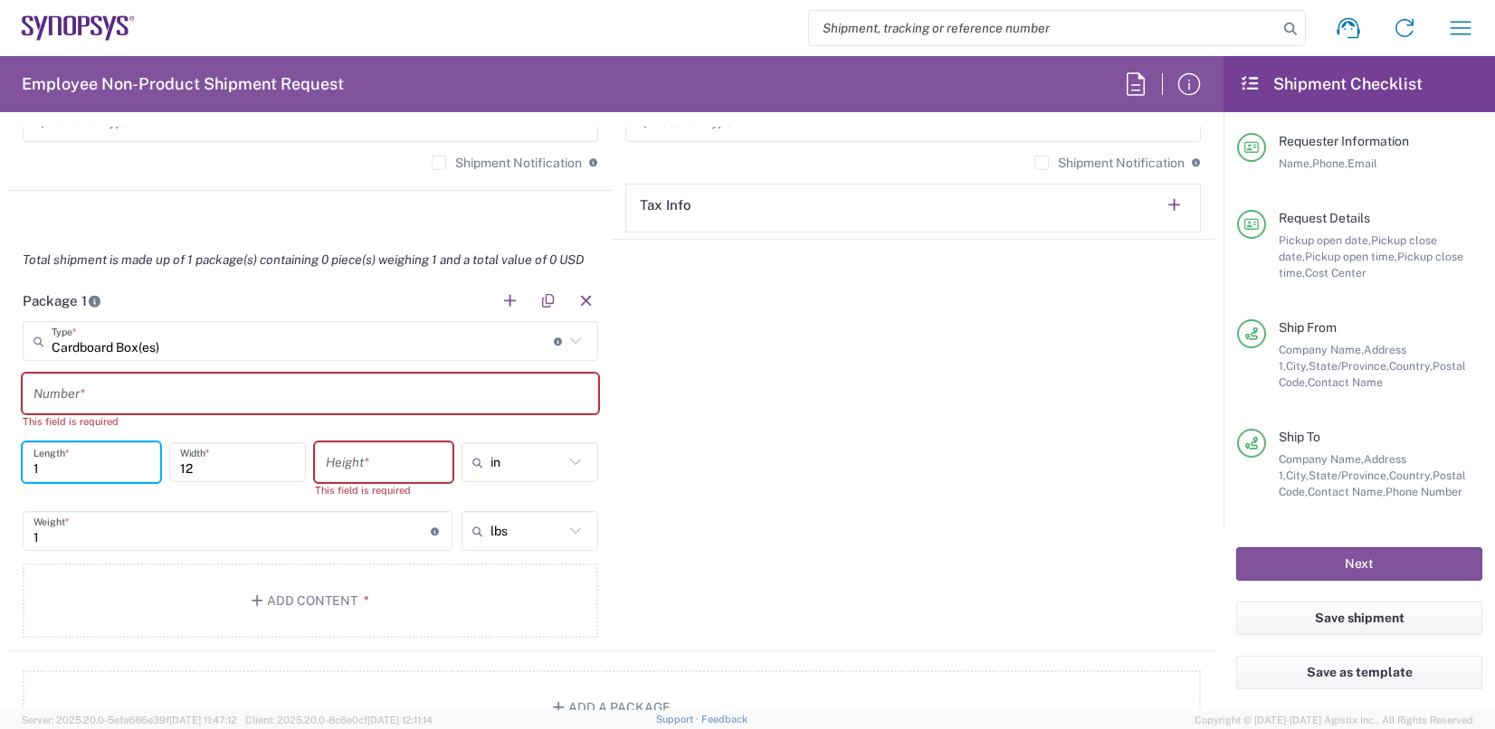
click at [6, 463] on form "Requester Information [PERSON_NAME] Name * [PHONE_NUMBER] Phone * [EMAIL_ADDRES…" at bounding box center [611, 419] width 1223 height 584
type input "18"
click at [185, 672] on button "Add a Package" at bounding box center [612, 707] width 1178 height 74
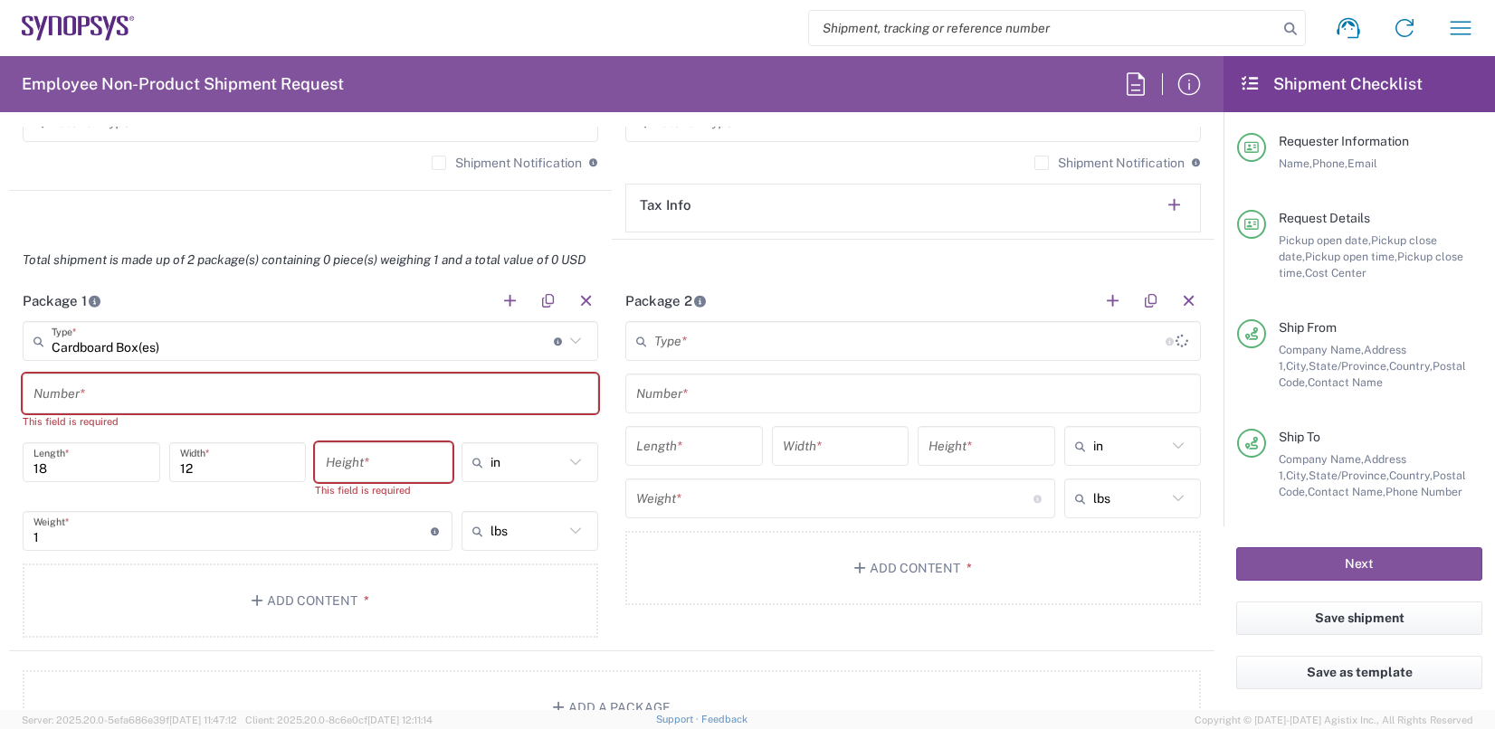
click at [370, 462] on input "number" at bounding box center [384, 463] width 116 height 32
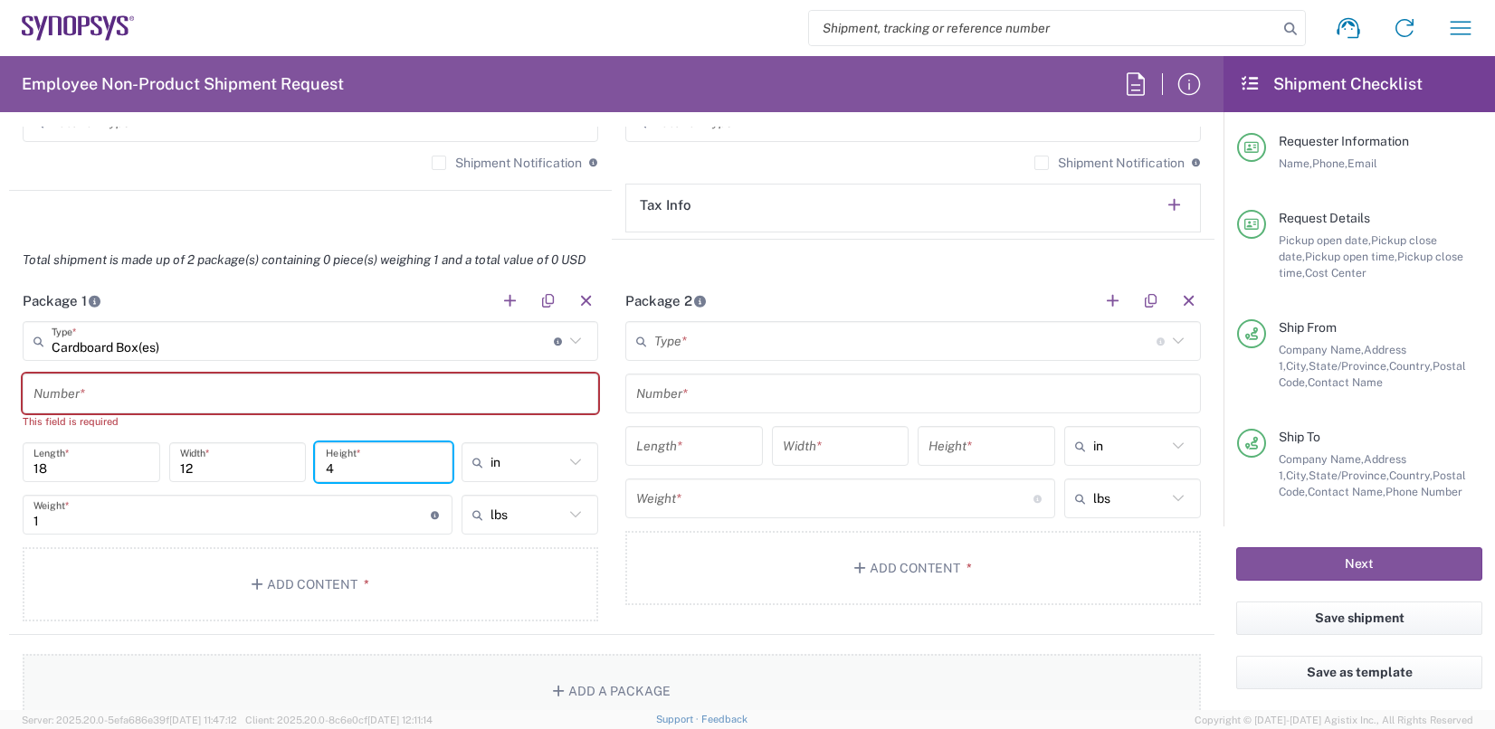
type input "4"
click at [374, 674] on button "Add a Package" at bounding box center [612, 691] width 1178 height 74
click at [109, 395] on input "text" at bounding box center [310, 394] width 554 height 32
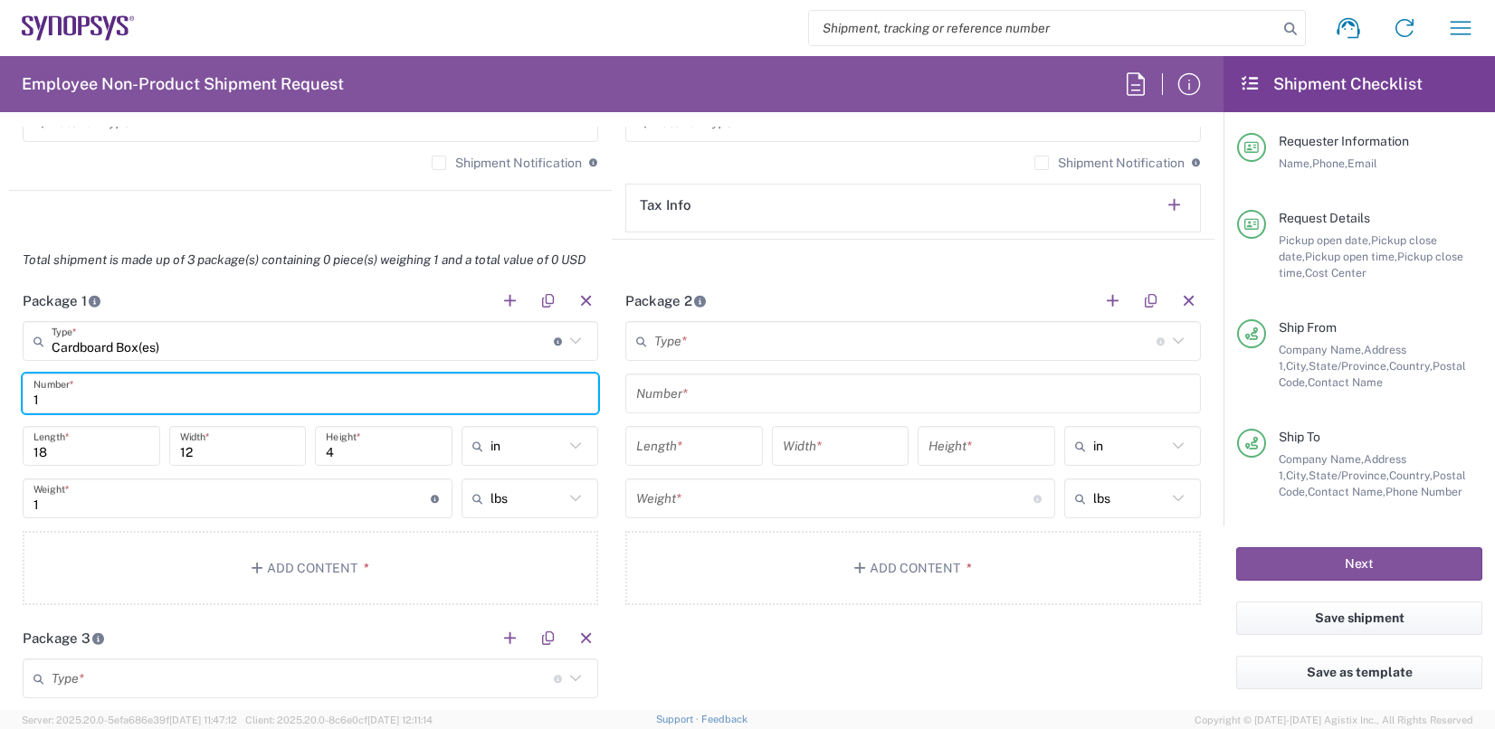
type input "1"
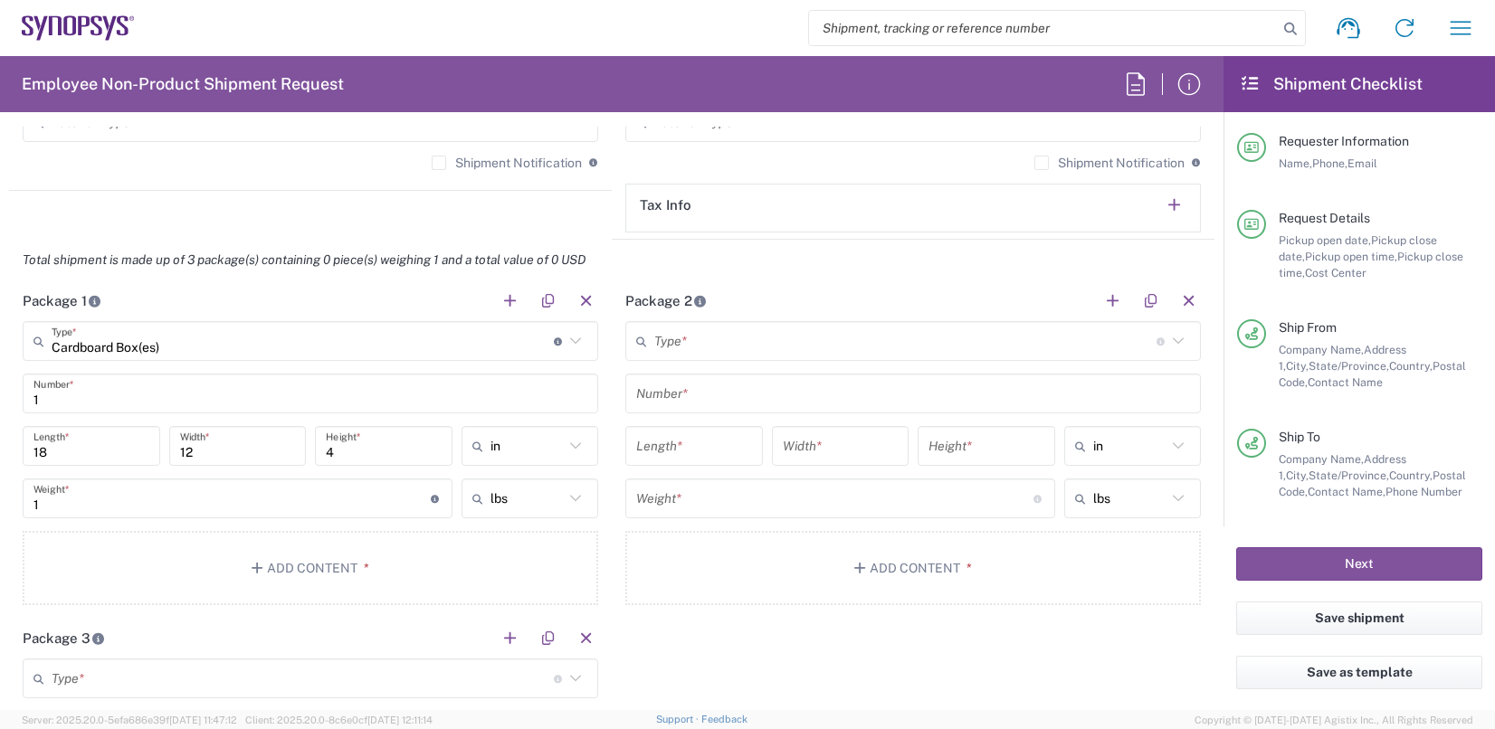
click at [698, 642] on div "Package 1 Cardboard Box(es) Type * Material used to package goods Bale(s) Baske…" at bounding box center [611, 618] width 1205 height 676
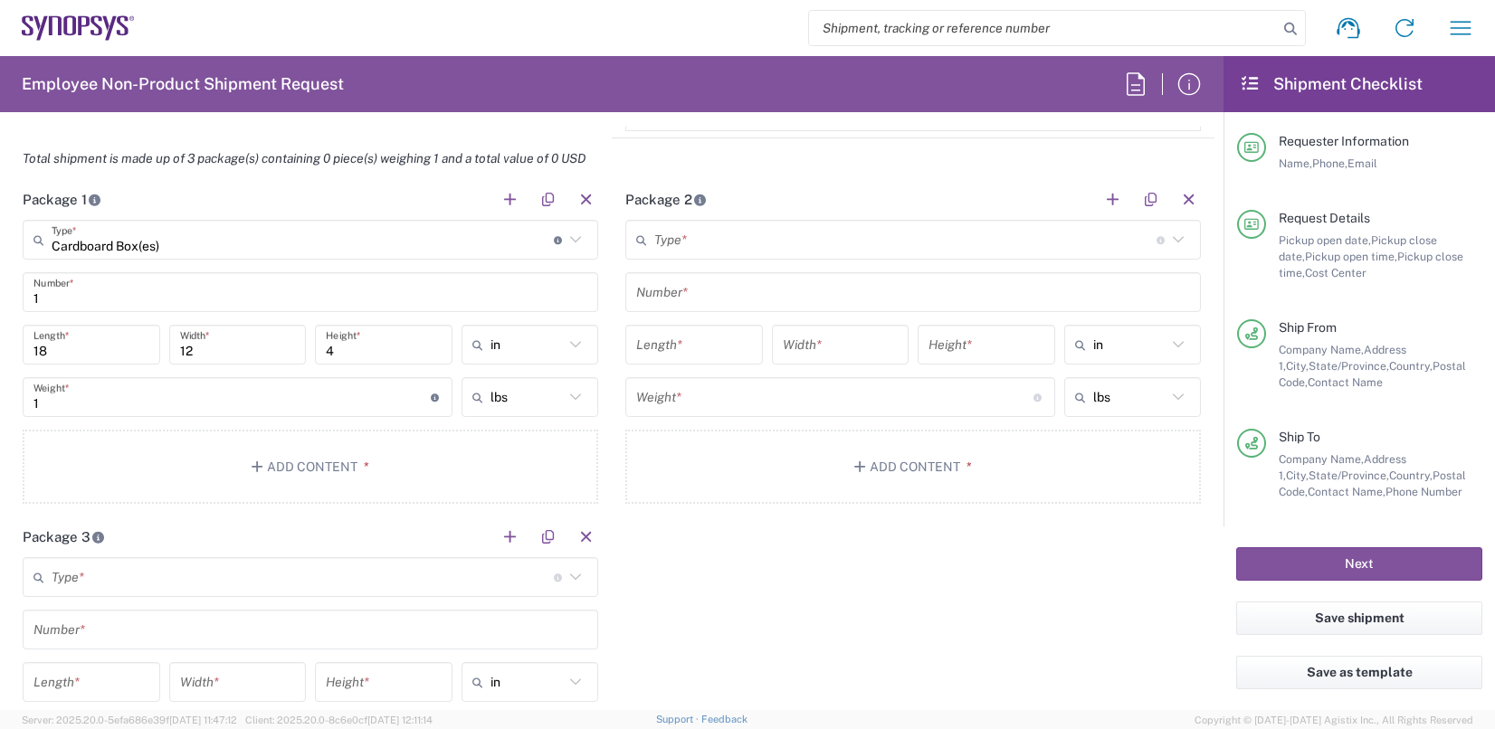
scroll to position [1538, 0]
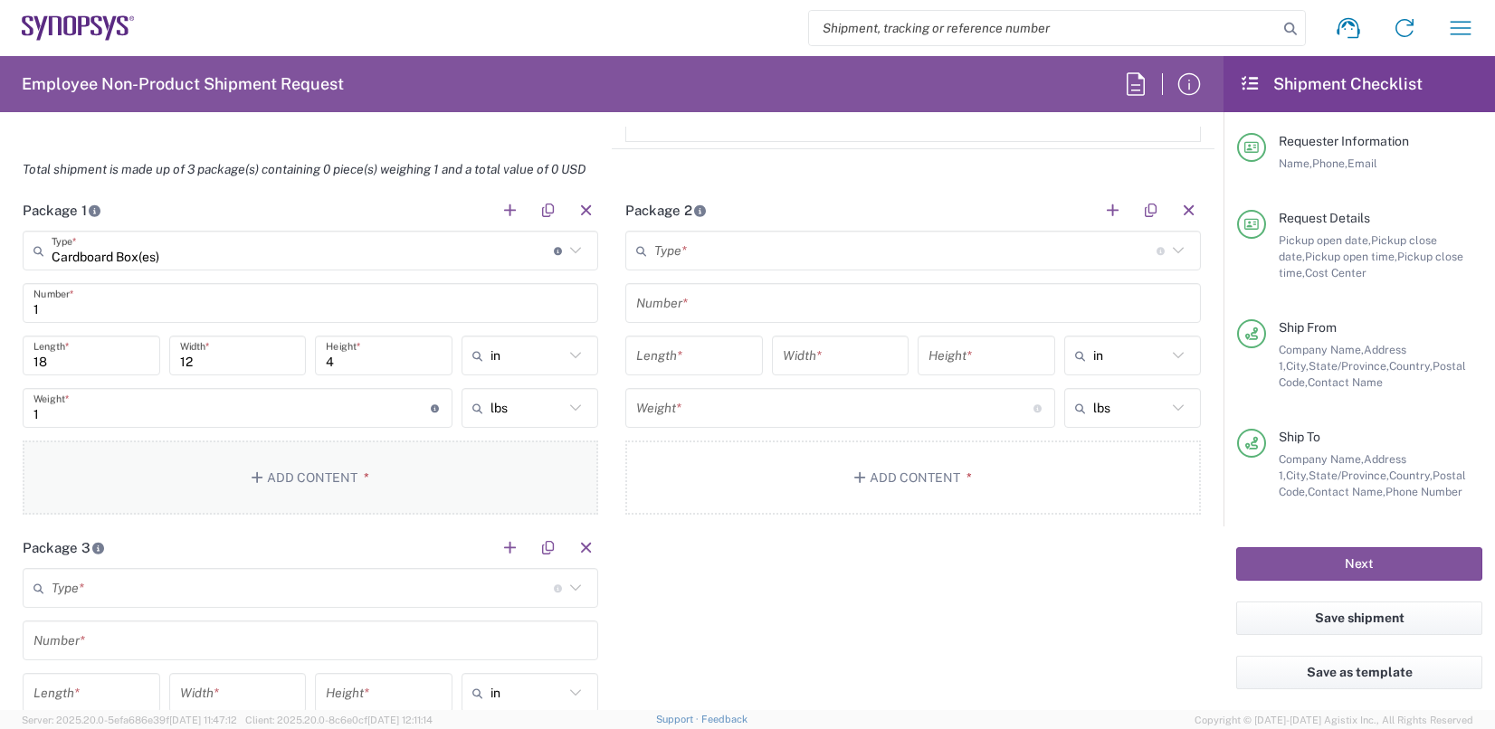
click at [299, 481] on button "Add Content *" at bounding box center [310, 478] width 575 height 74
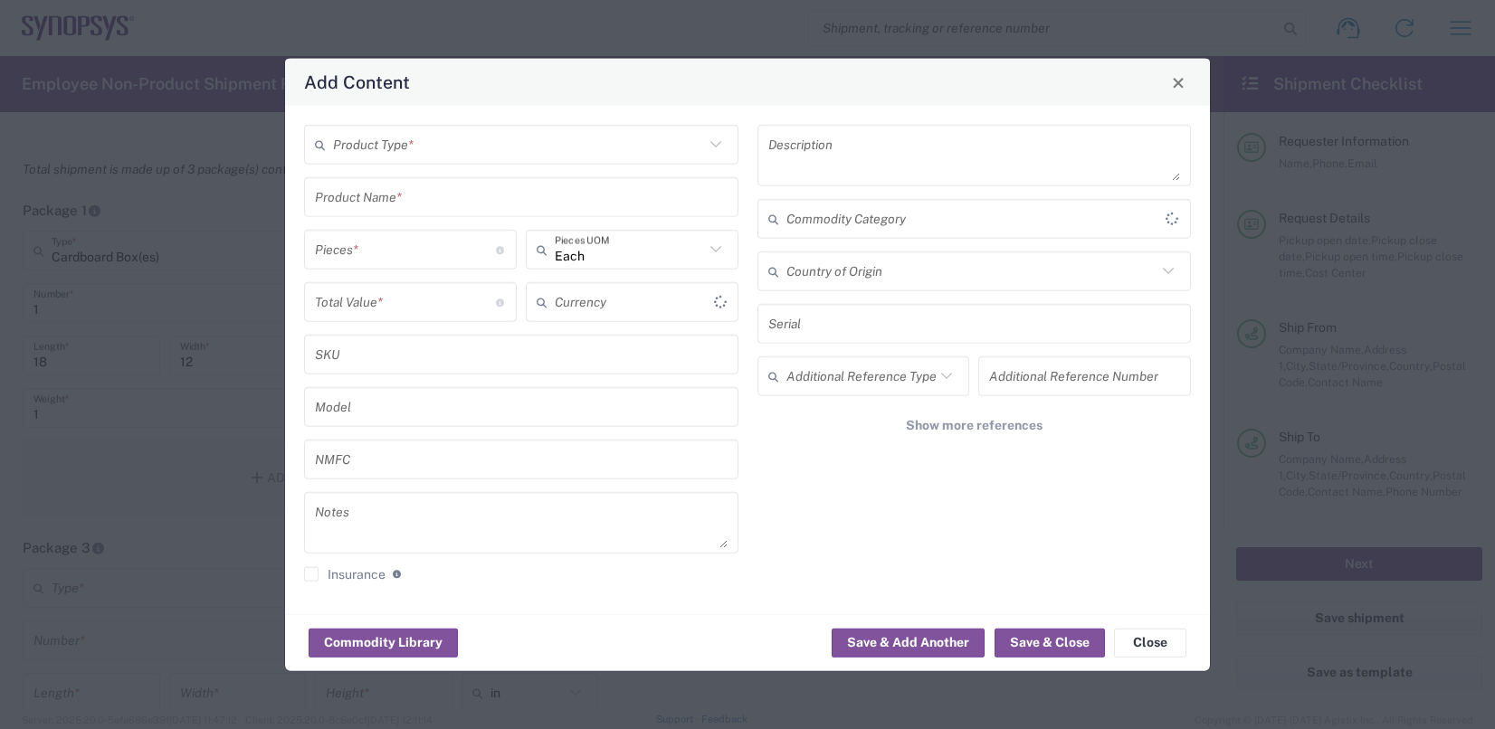
type input "US Dollar"
click at [431, 125] on div "Product Type *" at bounding box center [521, 145] width 434 height 40
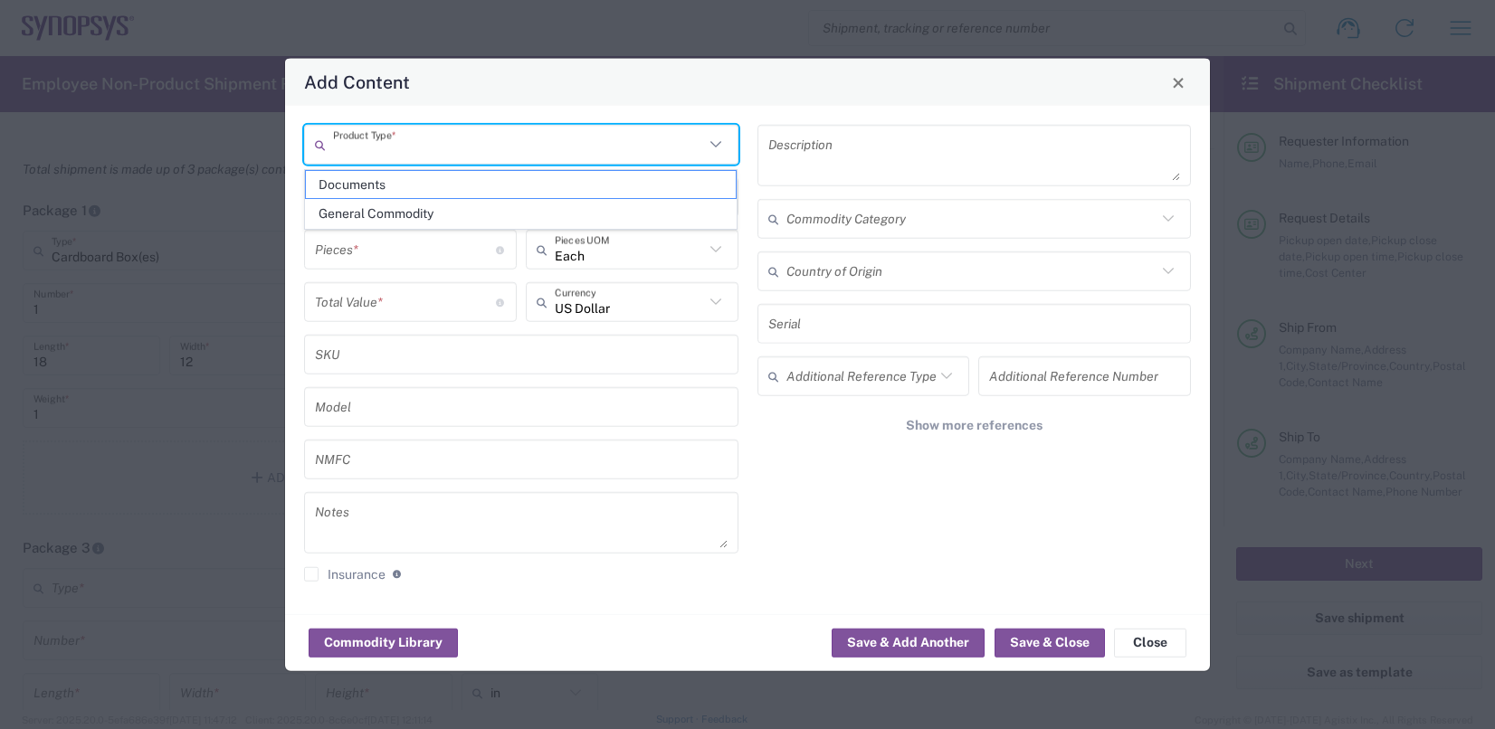
click at [430, 128] on input "text" at bounding box center [518, 144] width 371 height 32
click at [423, 215] on span "General Commodity" at bounding box center [521, 214] width 431 height 28
type input "General Commodity"
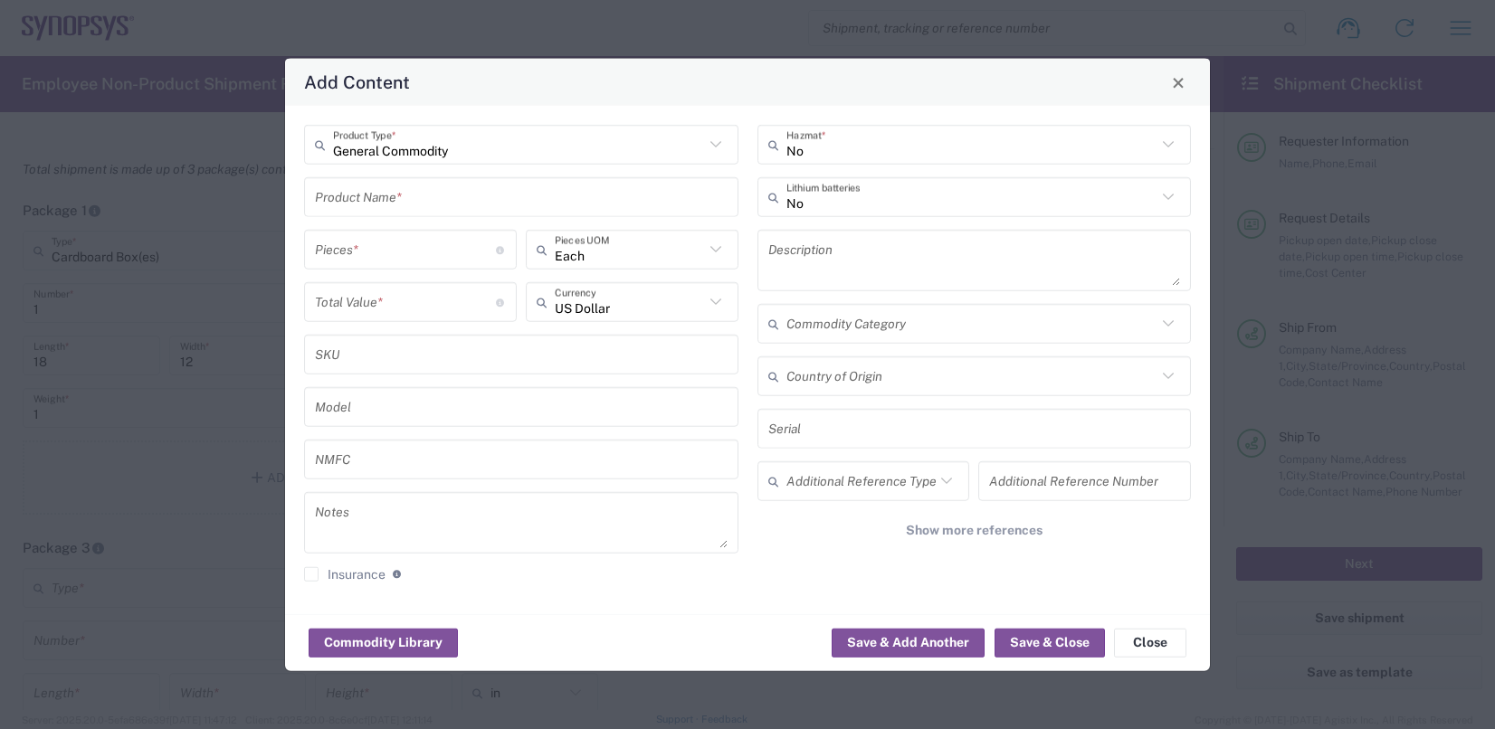
click at [430, 253] on input "number" at bounding box center [405, 249] width 181 height 32
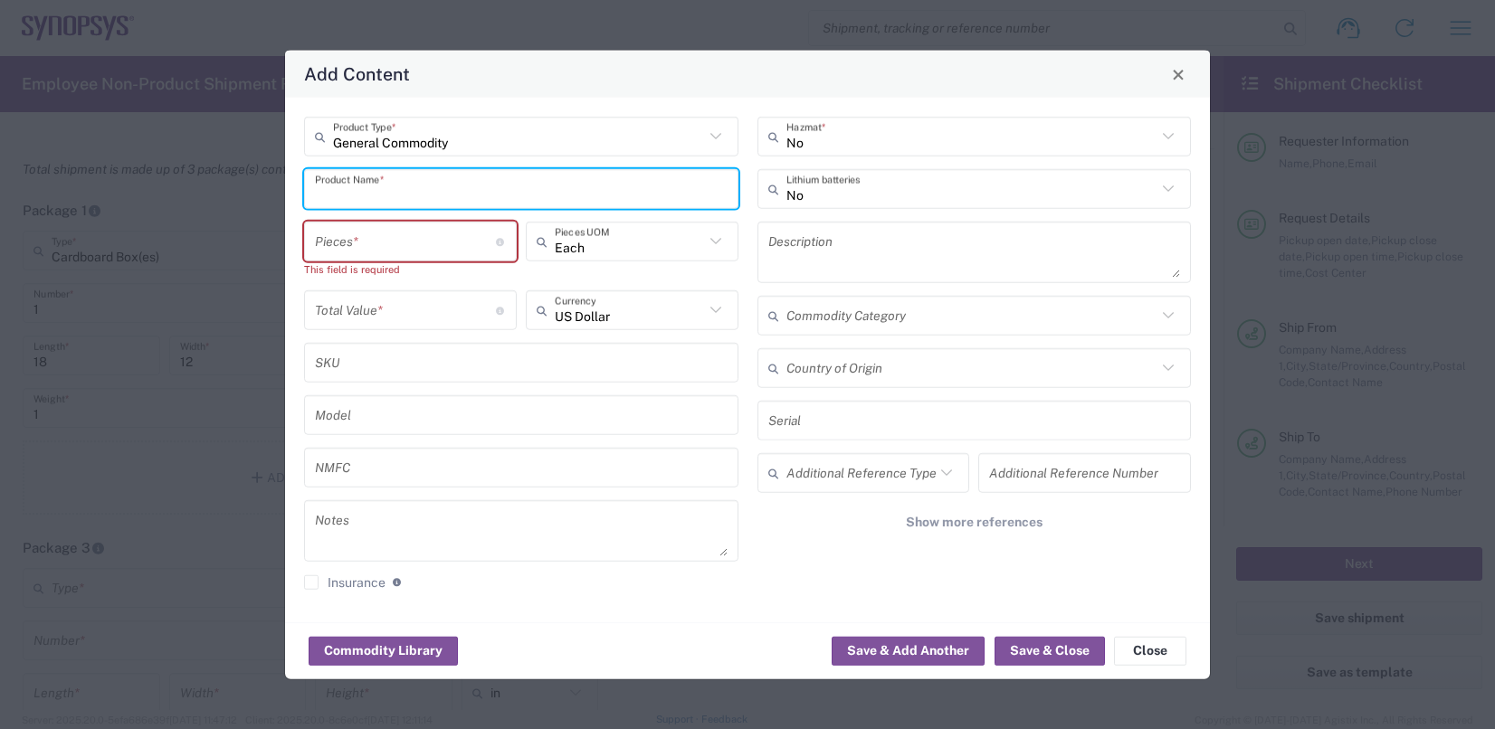
click at [423, 205] on div "Product Name *" at bounding box center [521, 189] width 434 height 40
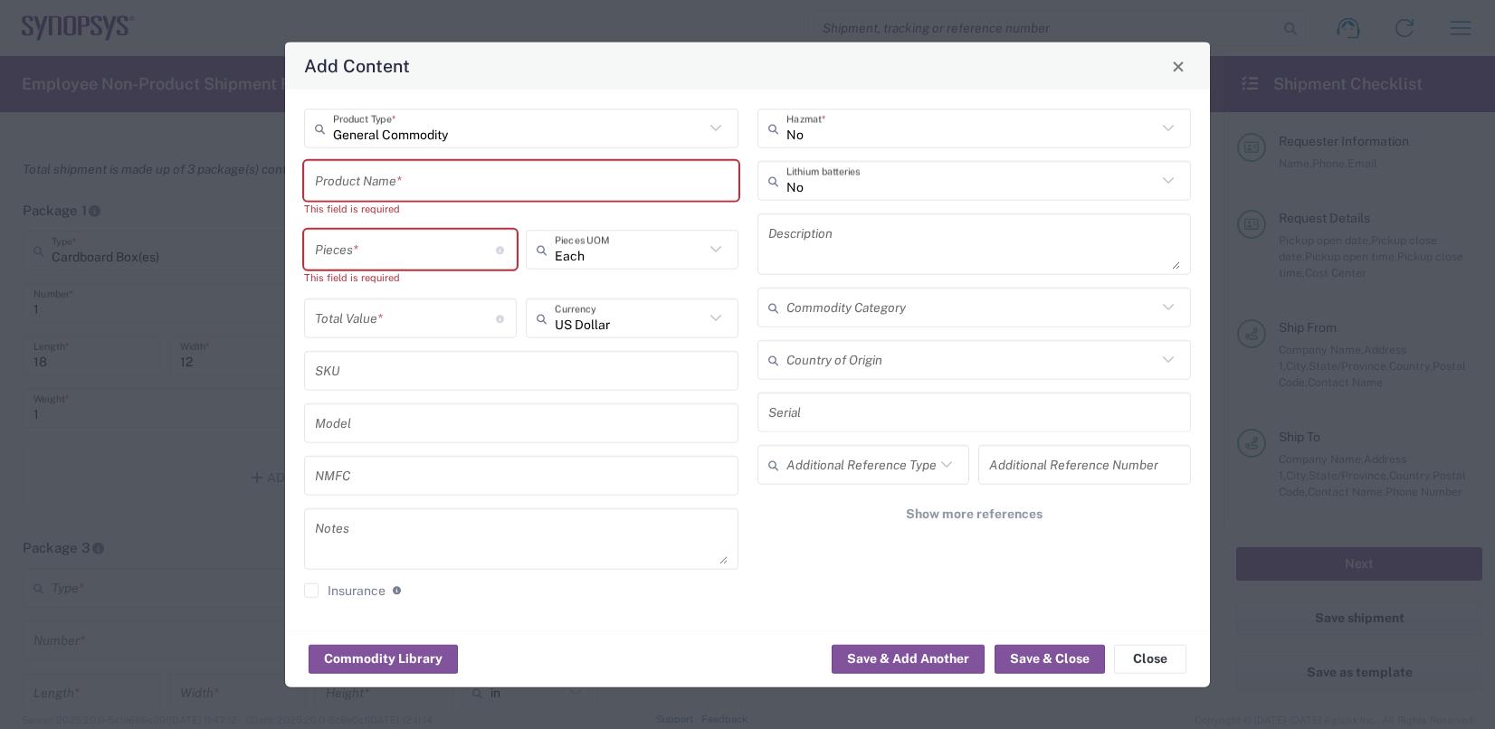
click at [437, 178] on input "text" at bounding box center [521, 181] width 413 height 32
paste input "PCIe extension cable"
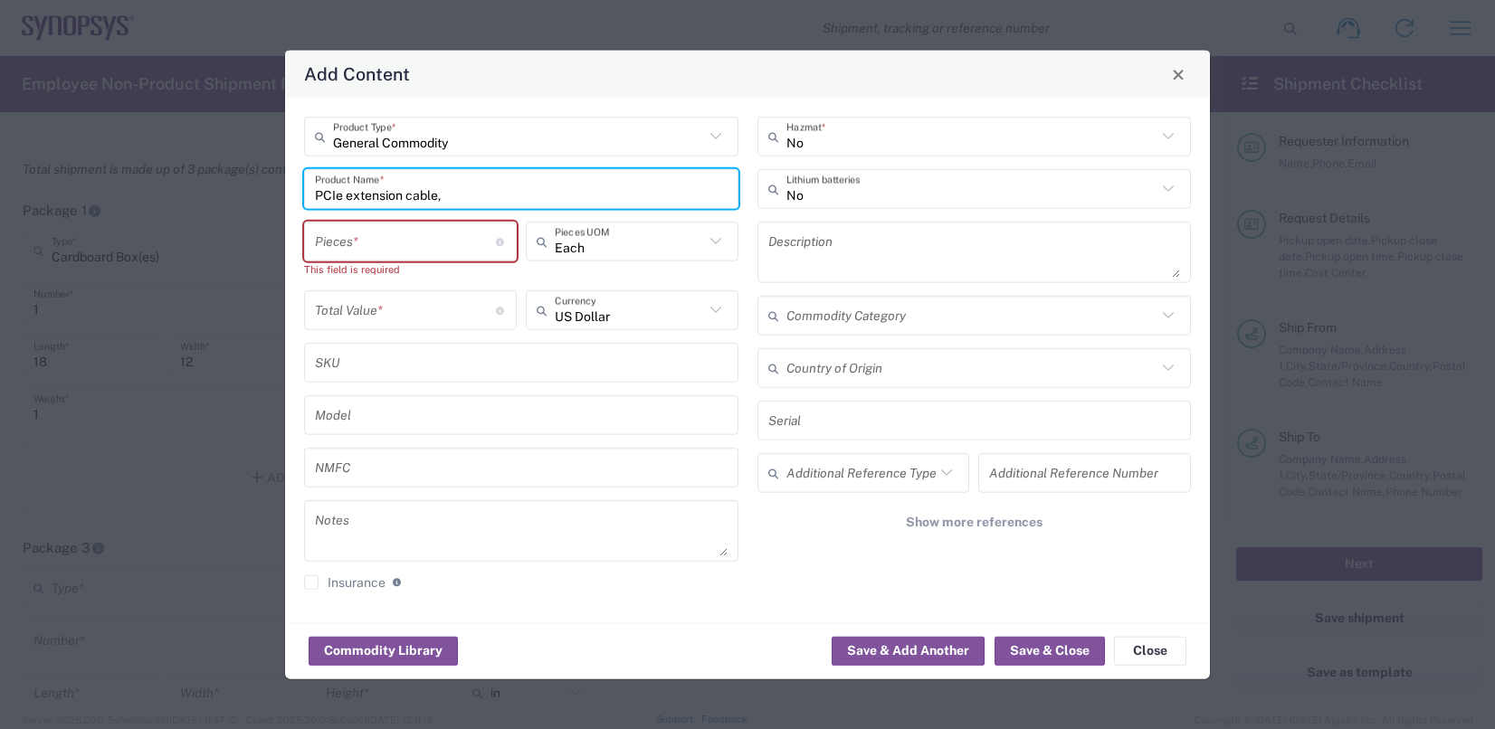
type input "PCIe extension cable,"
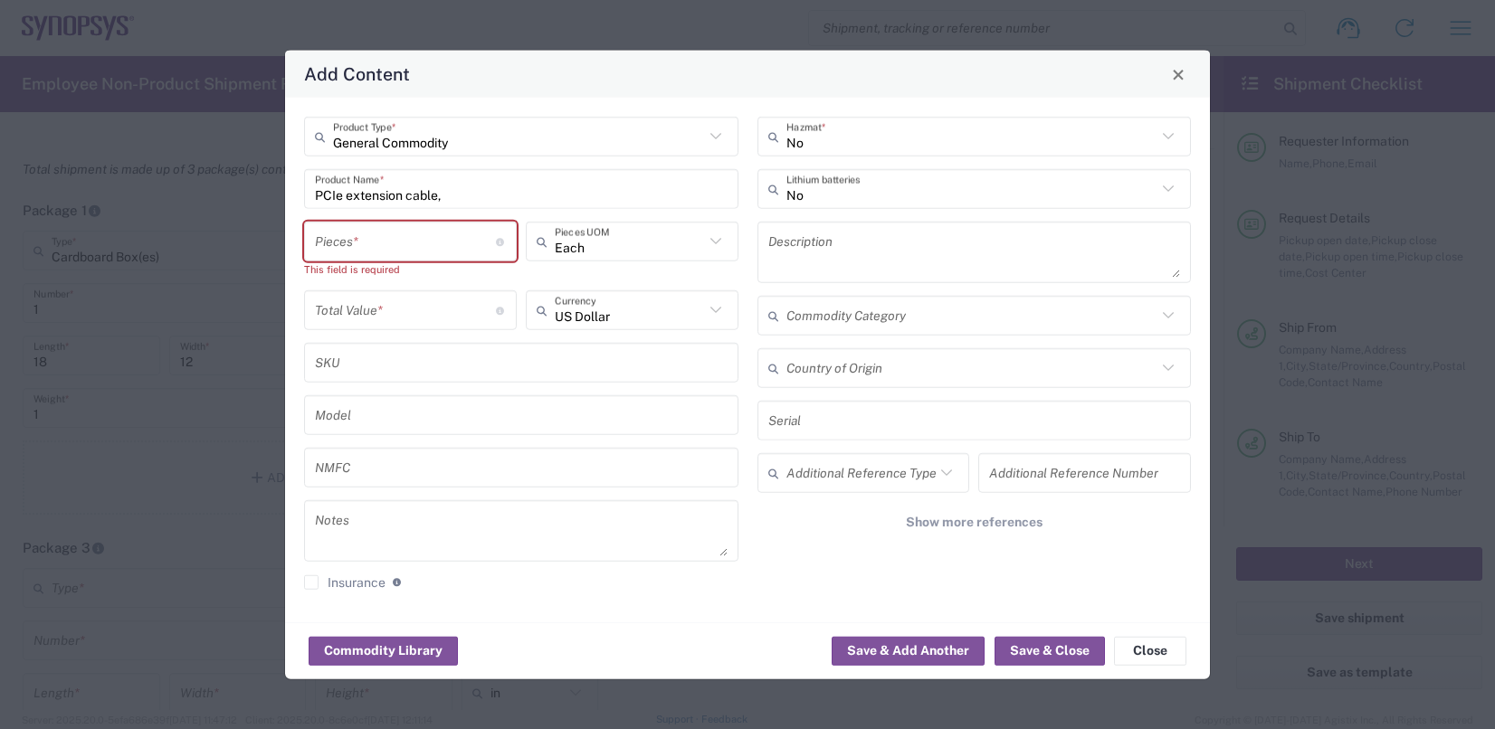
type input "General Commodity"
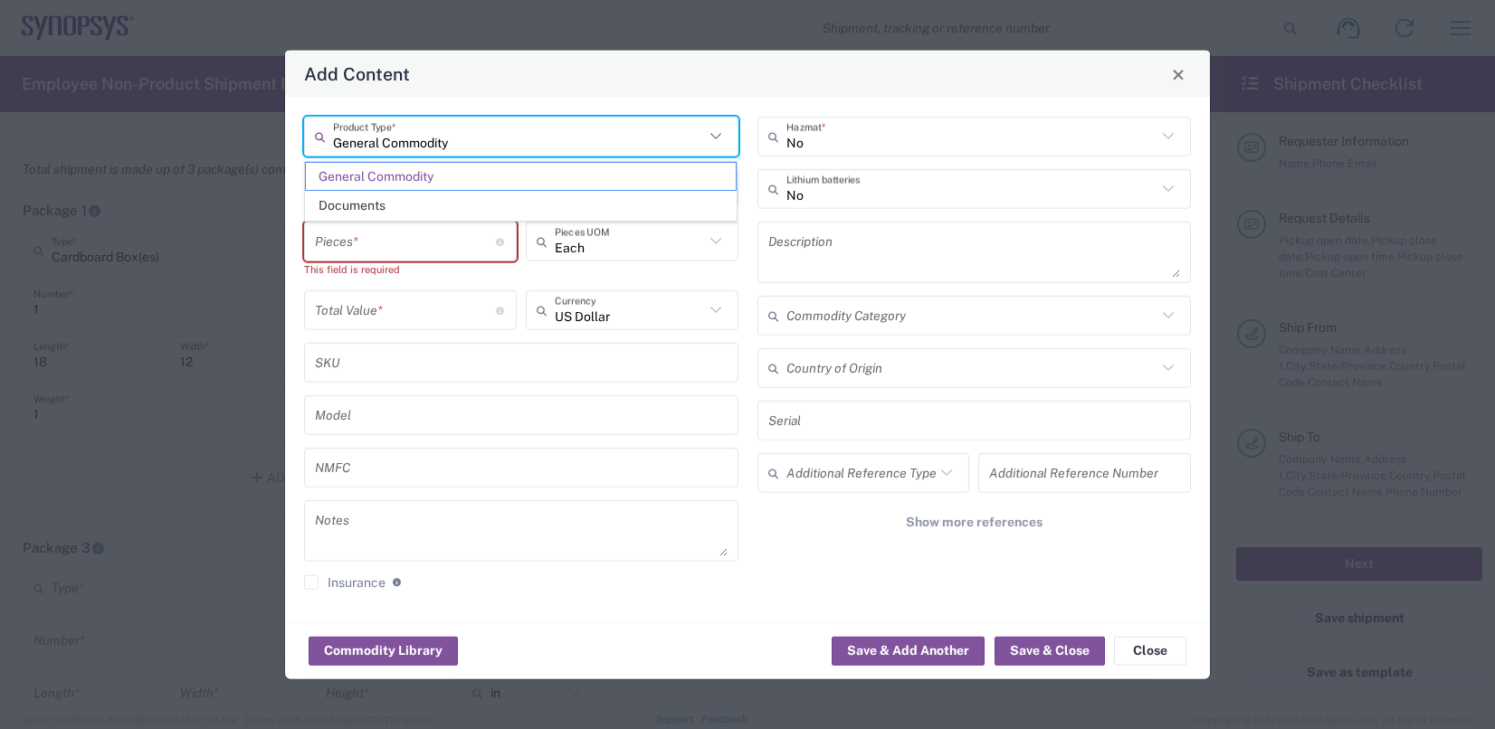
click at [513, 145] on input "General Commodity" at bounding box center [518, 136] width 371 height 32
click at [649, 74] on div "Add Content" at bounding box center [747, 74] width 925 height 47
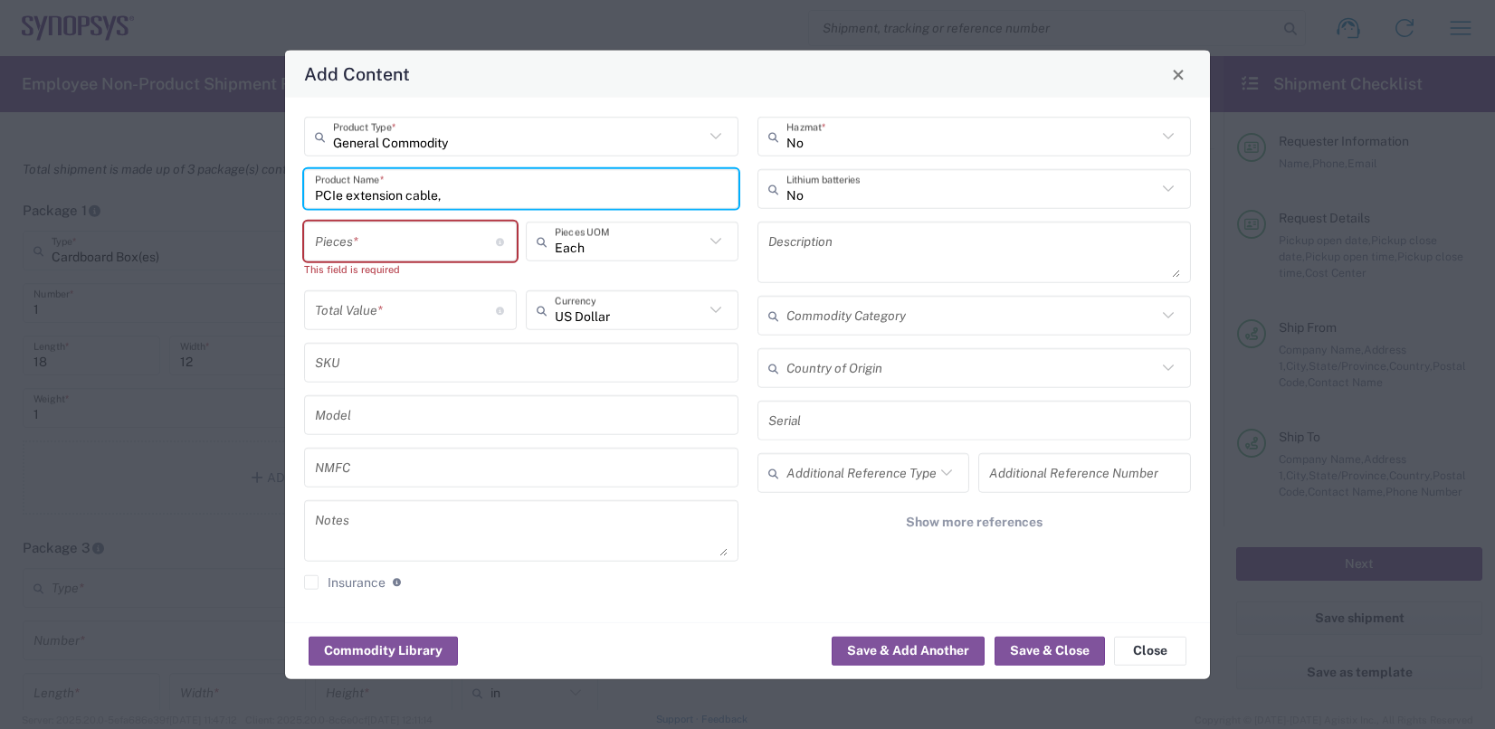
click at [500, 198] on input "PCIe extension cable," at bounding box center [521, 189] width 413 height 32
paste input "Micron CXL"
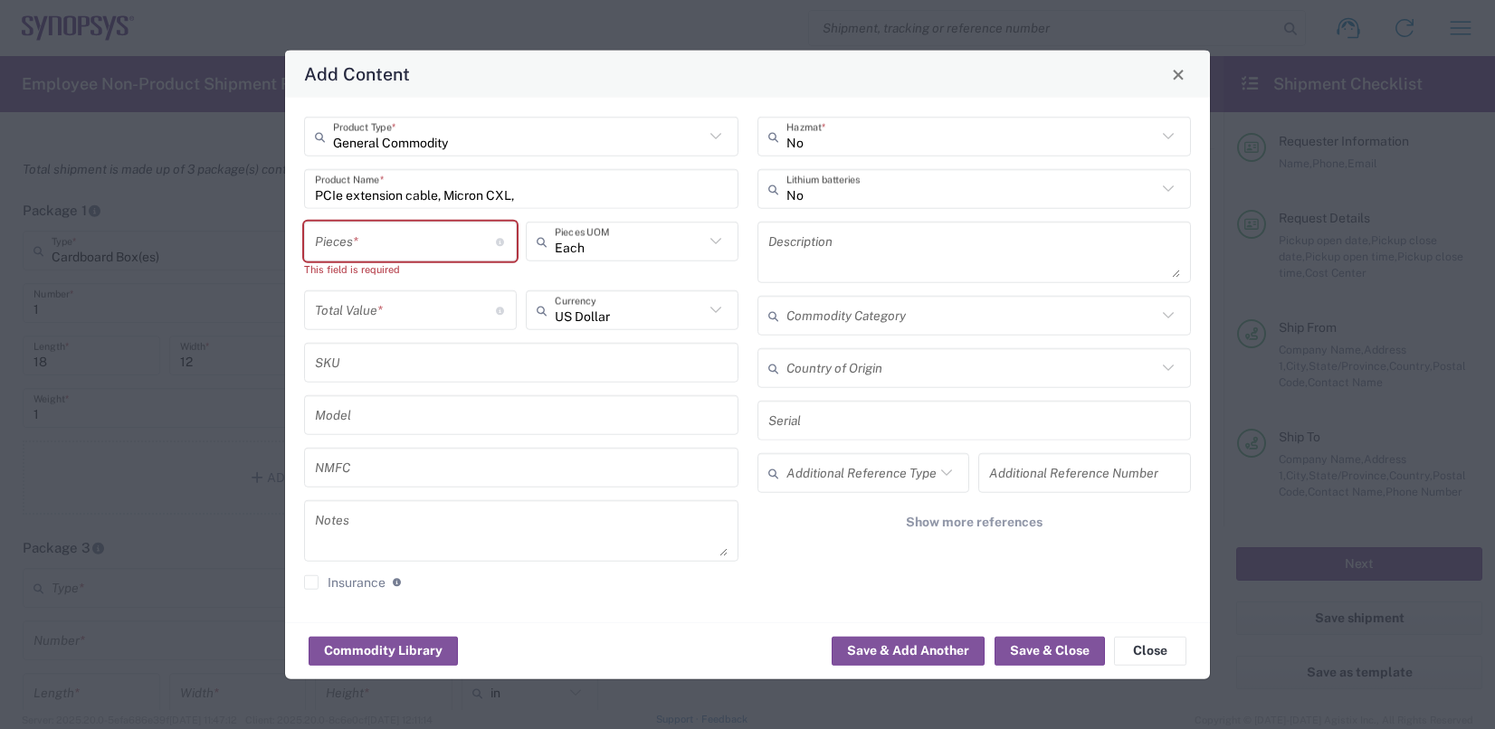
click at [560, 203] on input "PCIe extension cable, Micron CXL," at bounding box center [521, 189] width 413 height 32
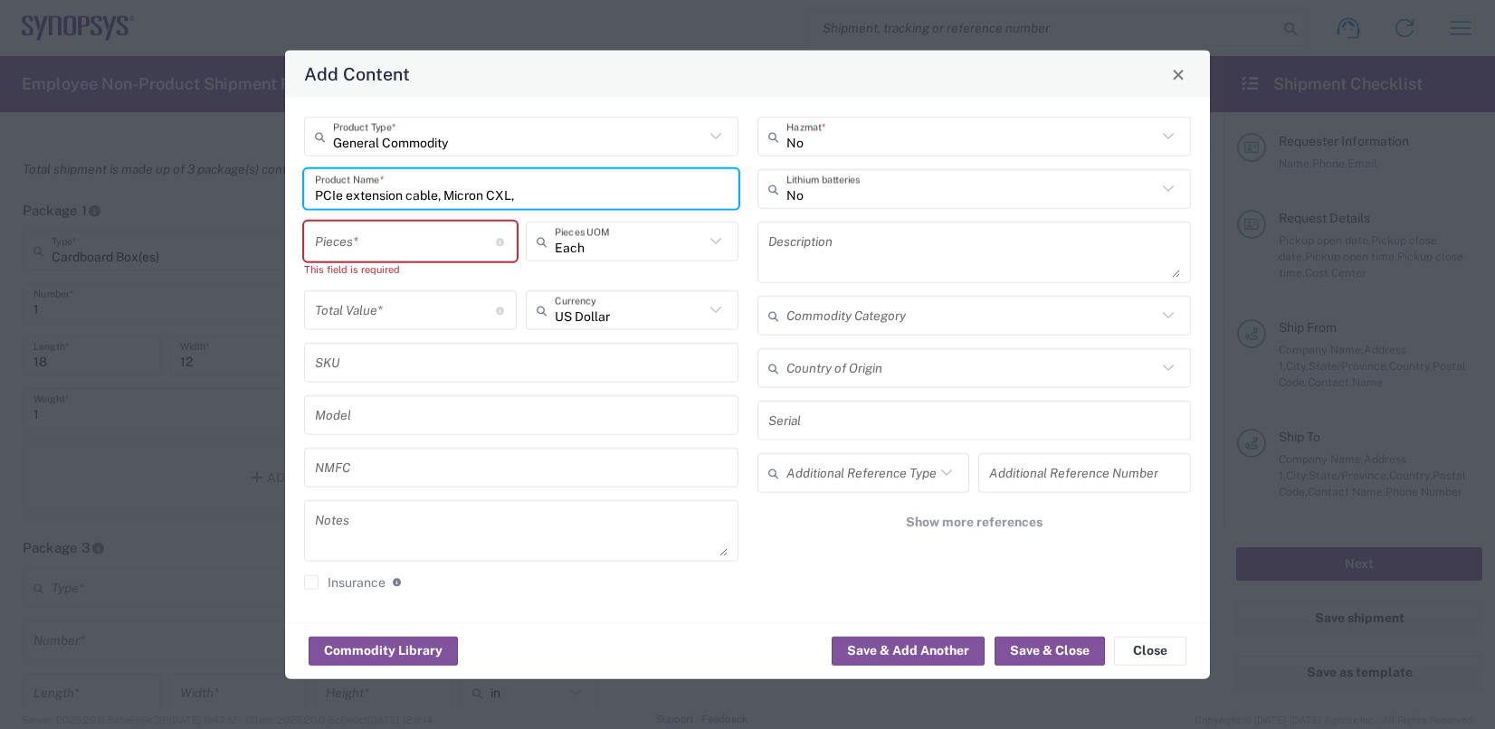
paste input "New adapter card"
type input "PCIe extension cable, Micron CXL, New adapter card"
click at [404, 239] on input "number" at bounding box center [405, 241] width 181 height 32
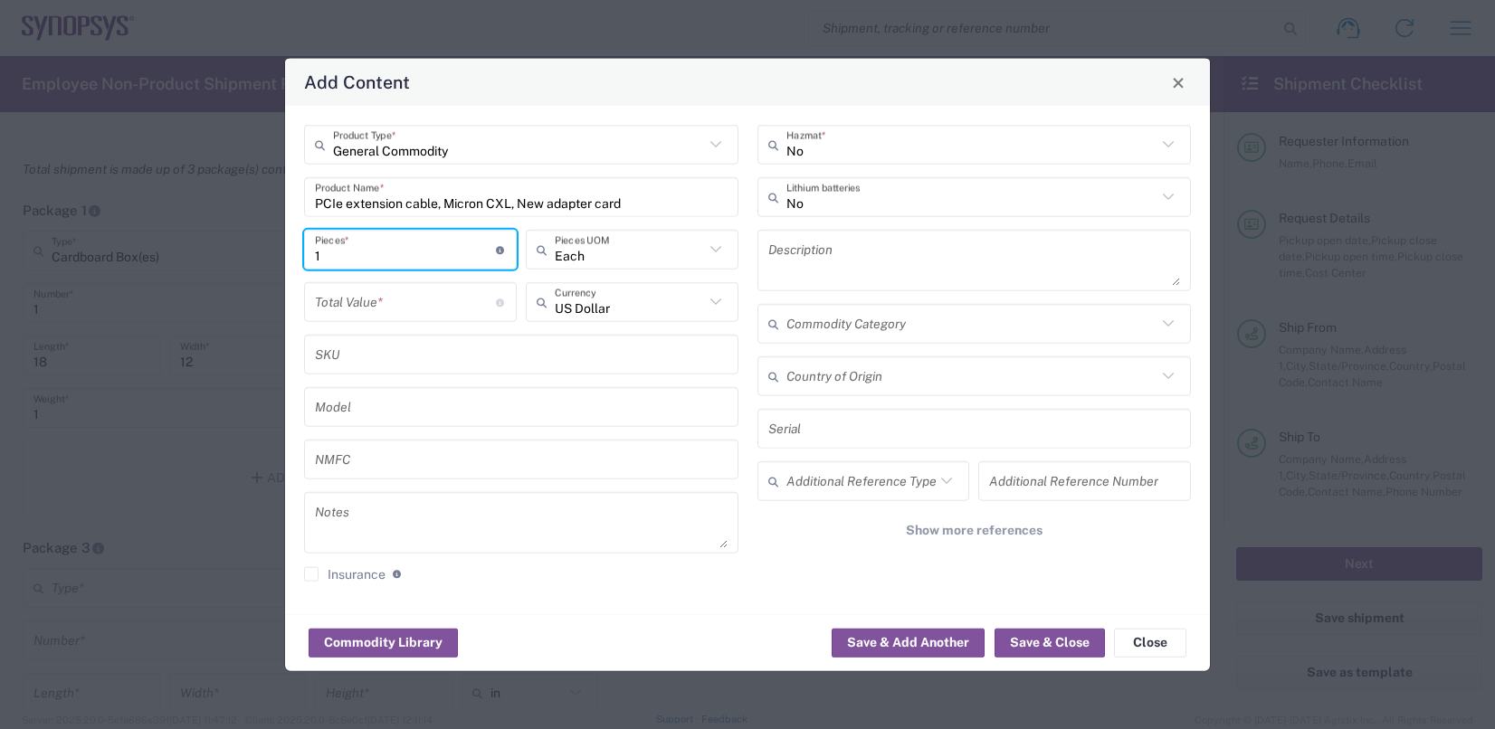
type input "1"
click at [624, 259] on input "text" at bounding box center [629, 249] width 149 height 32
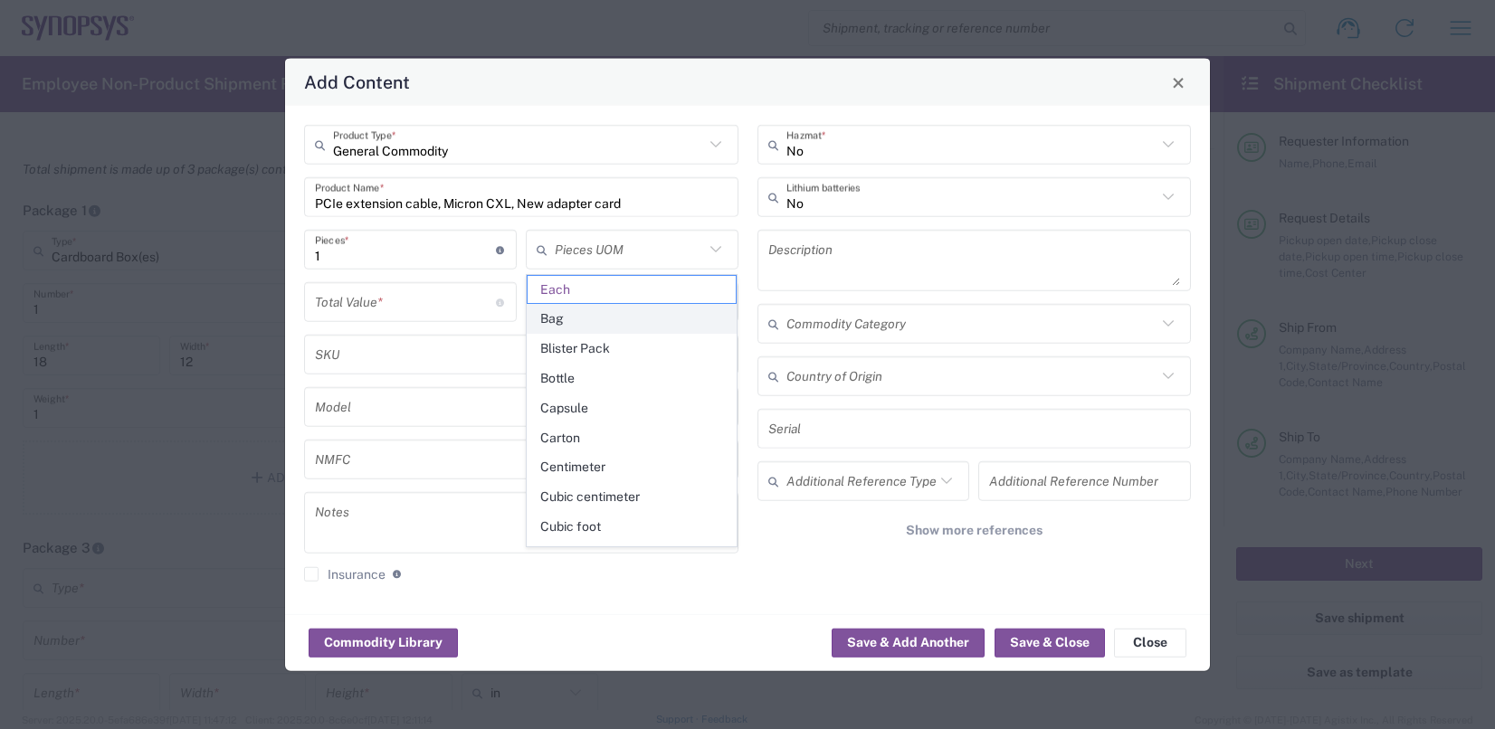
click at [551, 318] on span "Bag" at bounding box center [631, 319] width 209 height 28
type input "Bag"
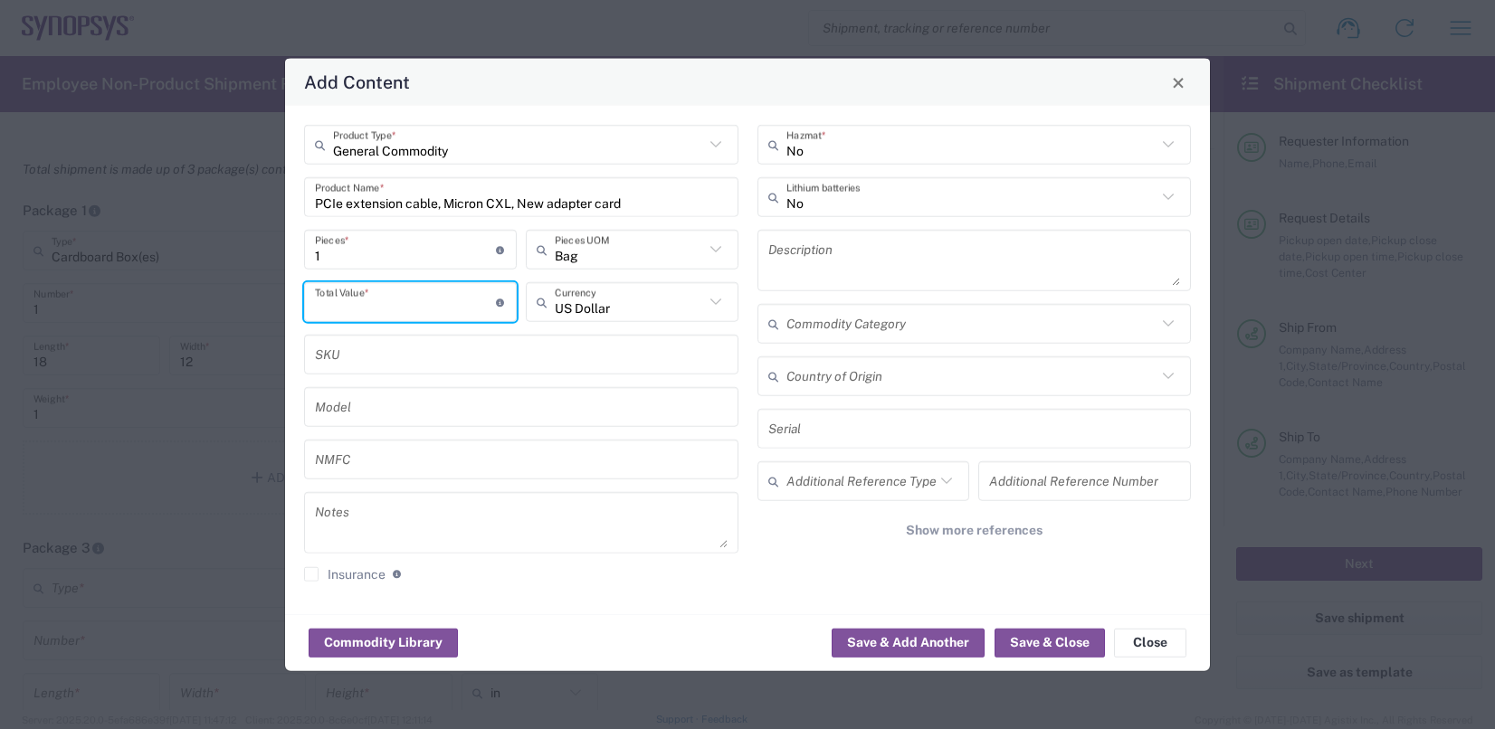
click at [403, 302] on input "number" at bounding box center [405, 302] width 181 height 32
type input "1000"
click at [658, 632] on div "Commodity Library Save & Add Another Save & Close Close" at bounding box center [747, 642] width 925 height 57
click at [661, 593] on div "General Commodity Product Type * PCIe extension cable, Micron CXL, New adapter …" at bounding box center [521, 360] width 453 height 470
click at [1059, 640] on button "Save & Close" at bounding box center [1049, 642] width 110 height 29
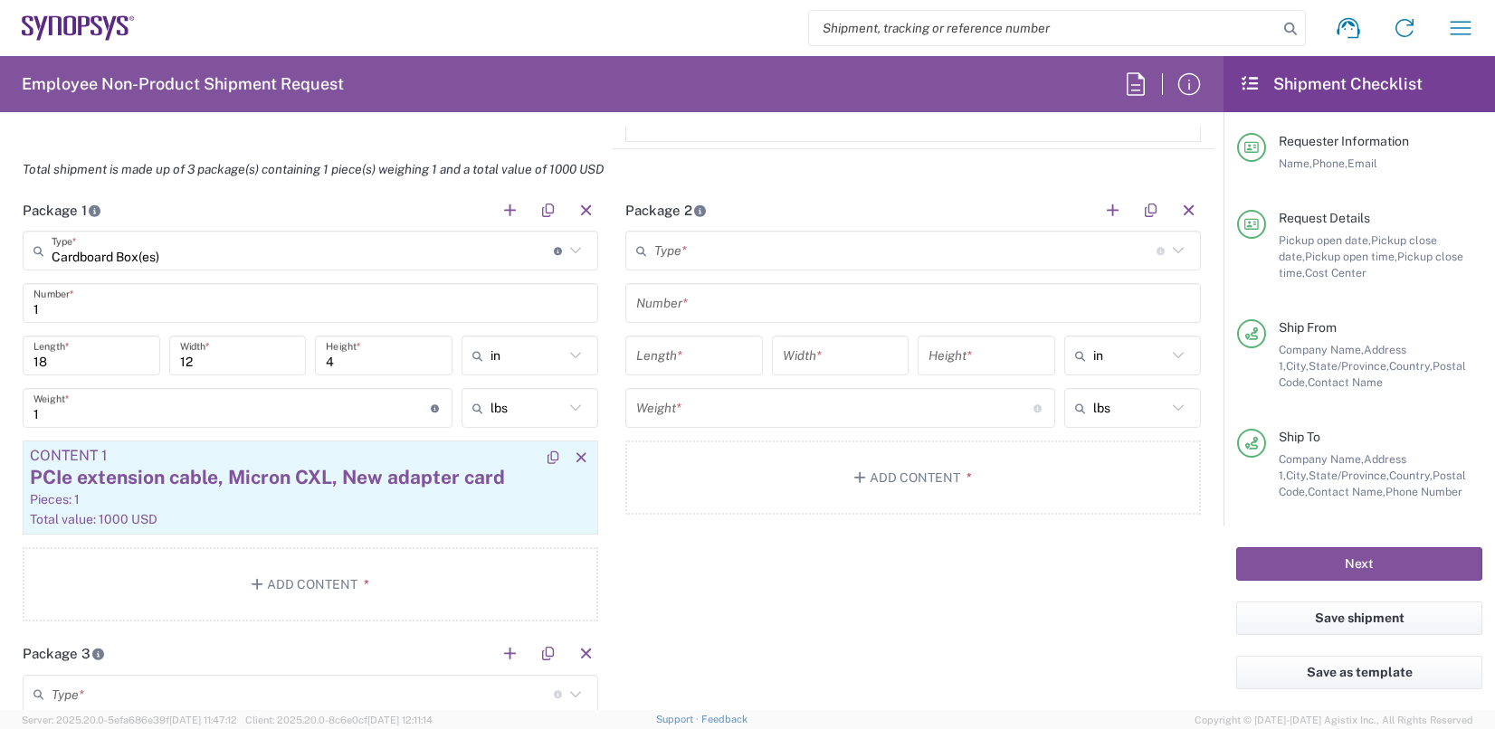
click at [343, 485] on div "PCIe extension cable, Micron CXL, New adapter card" at bounding box center [310, 477] width 561 height 27
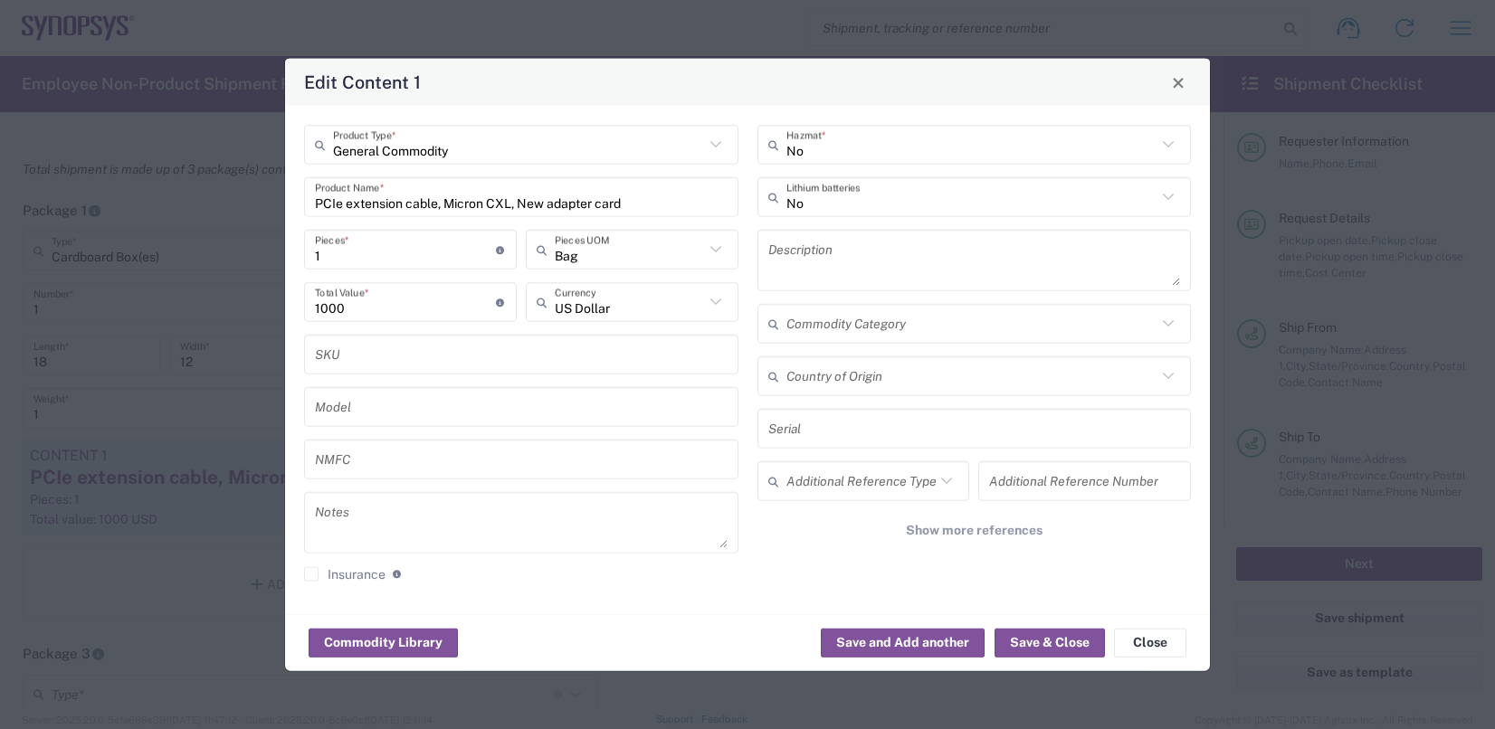
click at [547, 203] on input "PCIe extension cable, Micron CXL, New adapter card" at bounding box center [521, 197] width 413 height 32
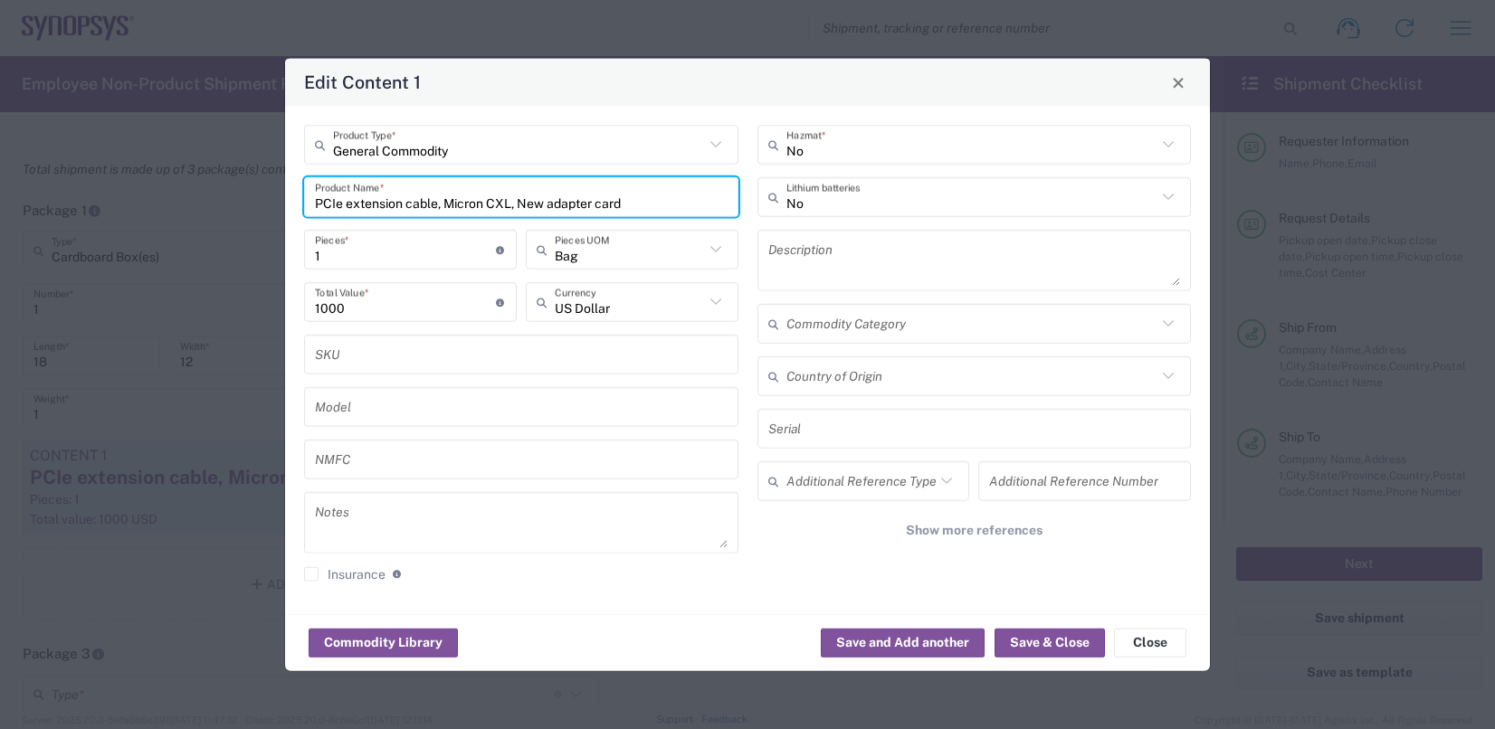
click at [553, 201] on input "PCIe extension cable, Micron CXL, New adapter card" at bounding box center [521, 197] width 413 height 32
type input "PCIe extension cable, Micron CXL, Adapter card"
click at [1058, 634] on button "Save & Close" at bounding box center [1049, 642] width 110 height 29
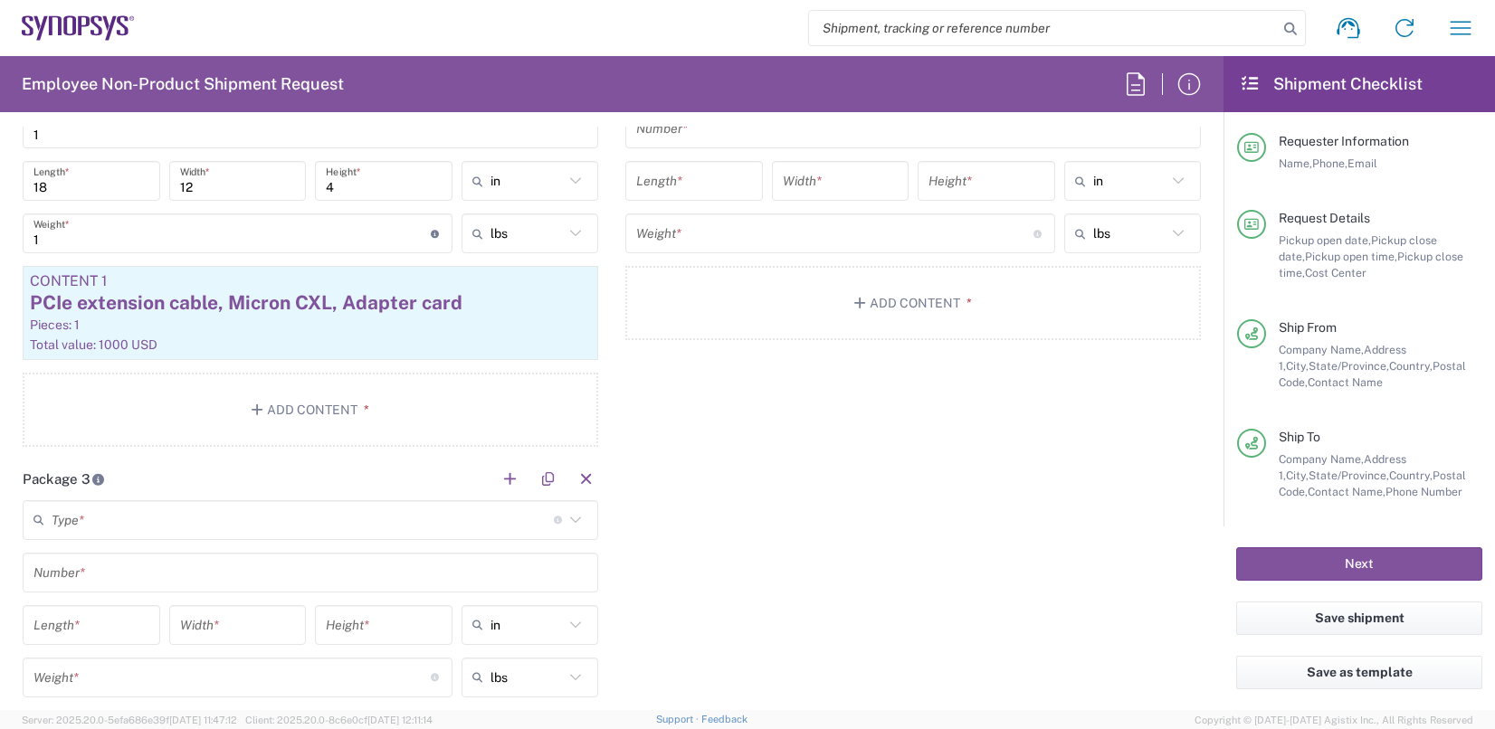
scroll to position [1719, 0]
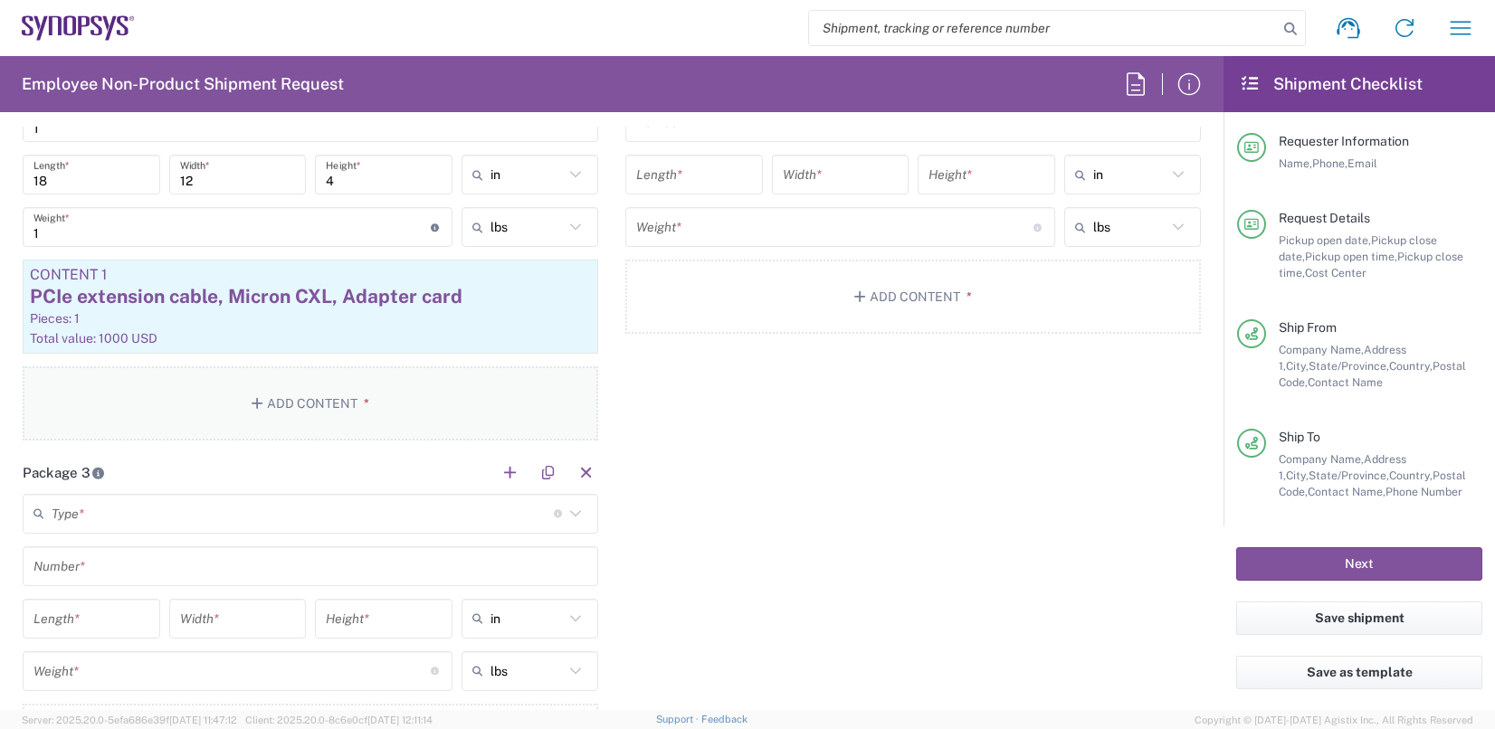
click at [307, 395] on button "Add Content *" at bounding box center [310, 403] width 575 height 74
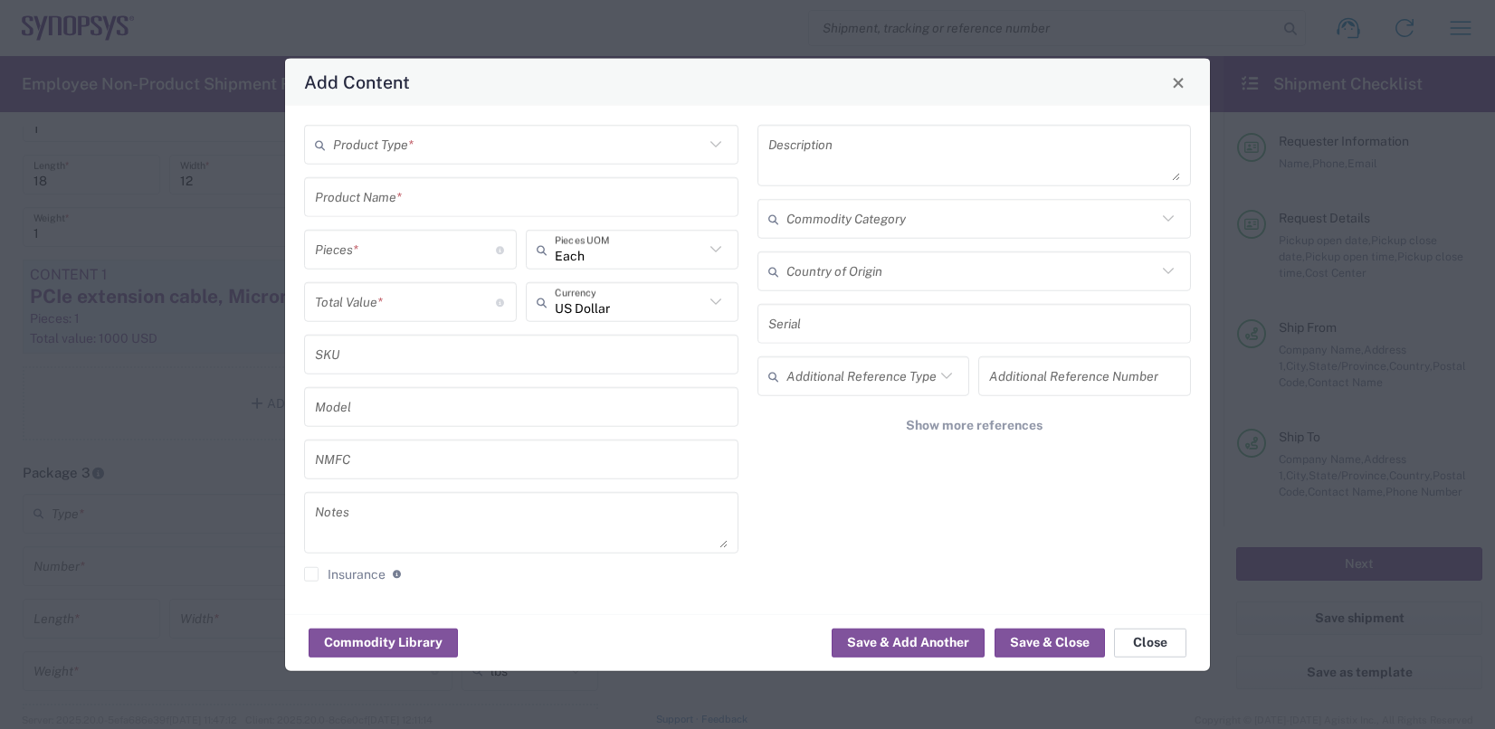
click at [1144, 641] on button "Close" at bounding box center [1150, 642] width 72 height 29
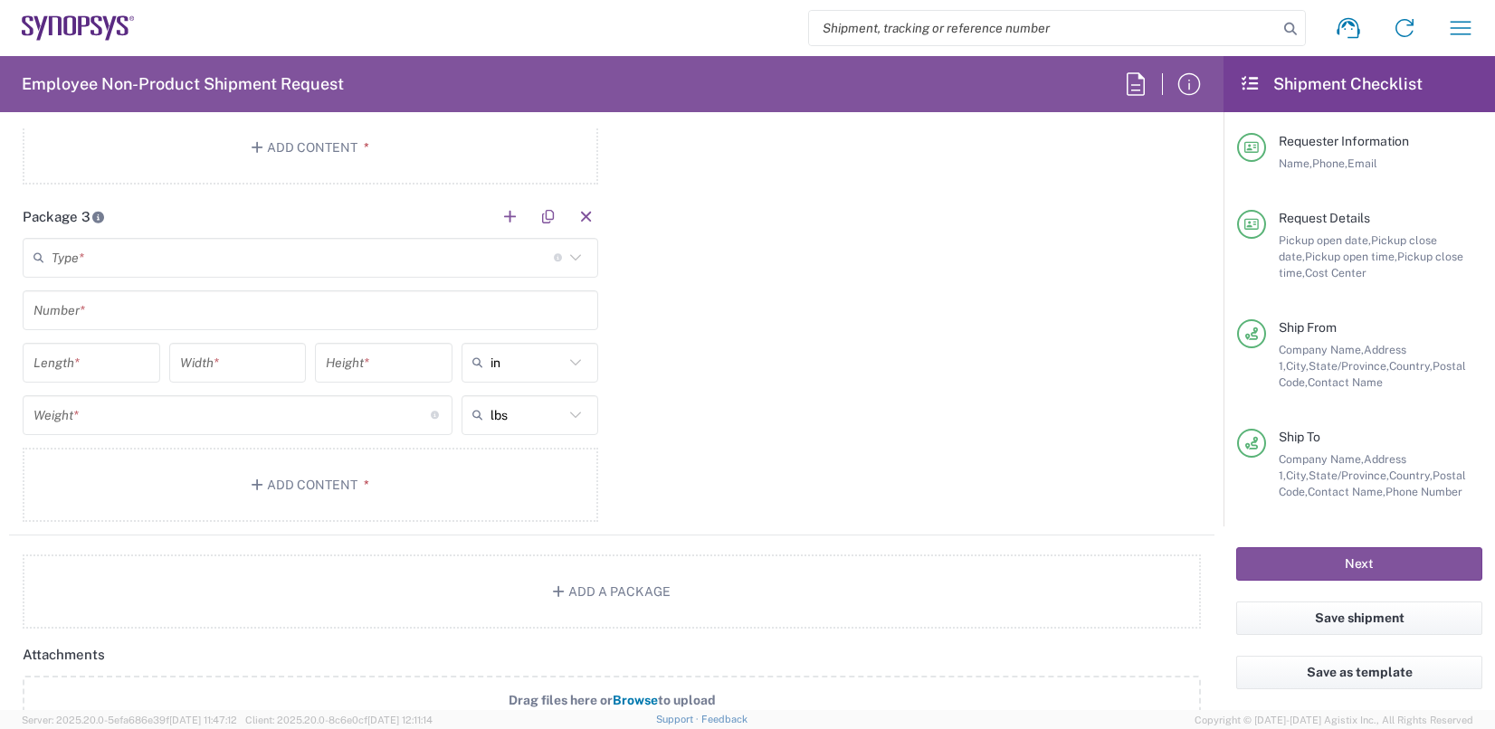
scroll to position [1944, 0]
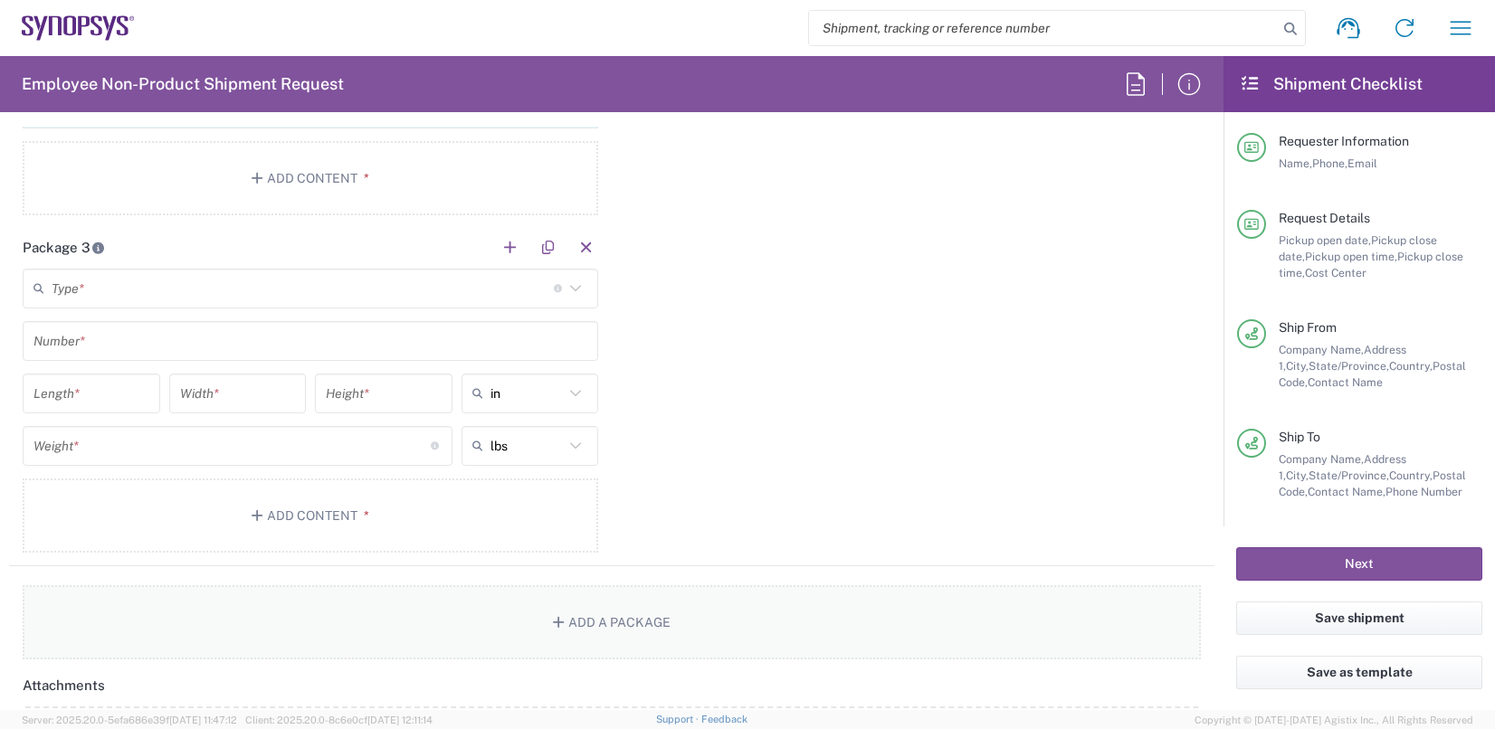
click at [596, 613] on button "Add a Package" at bounding box center [612, 622] width 1178 height 74
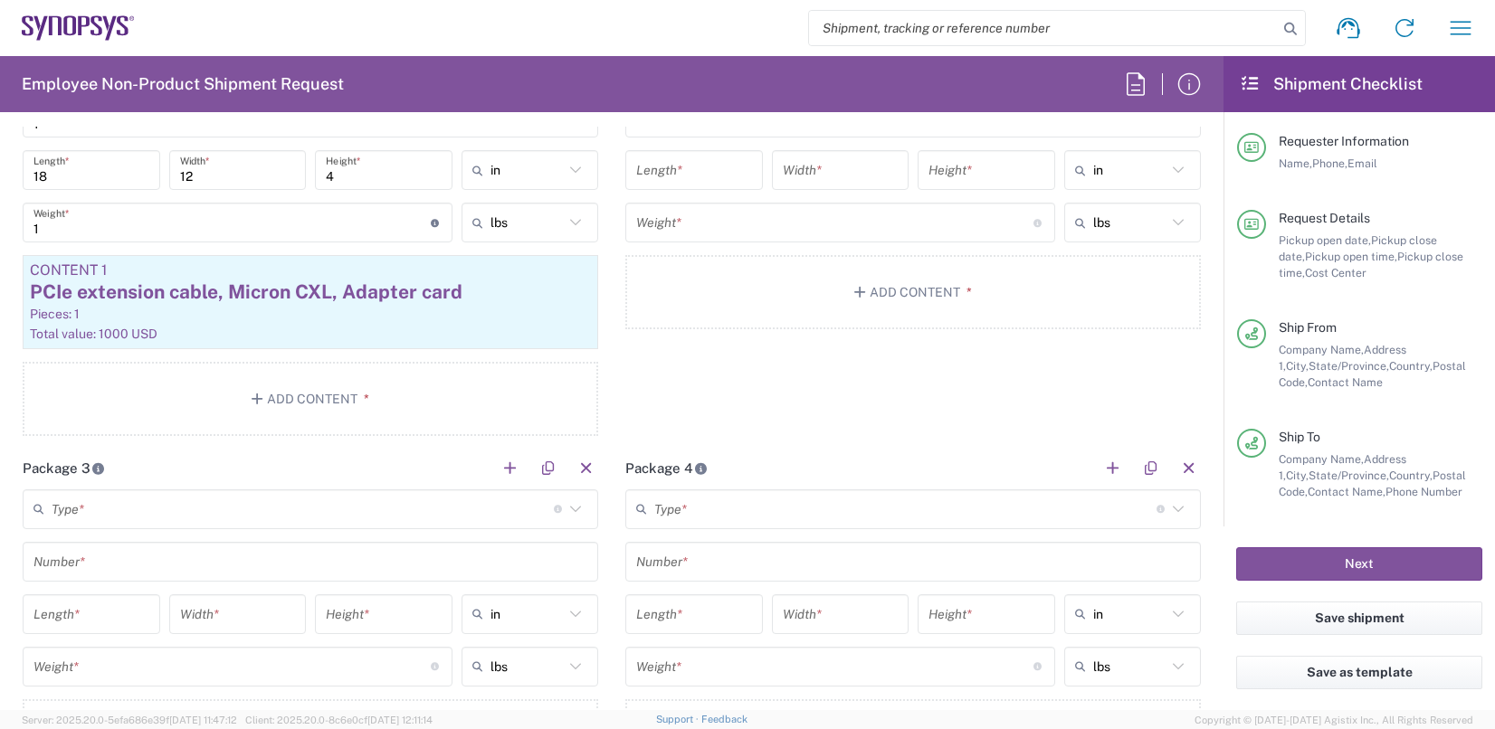
scroll to position [1763, 0]
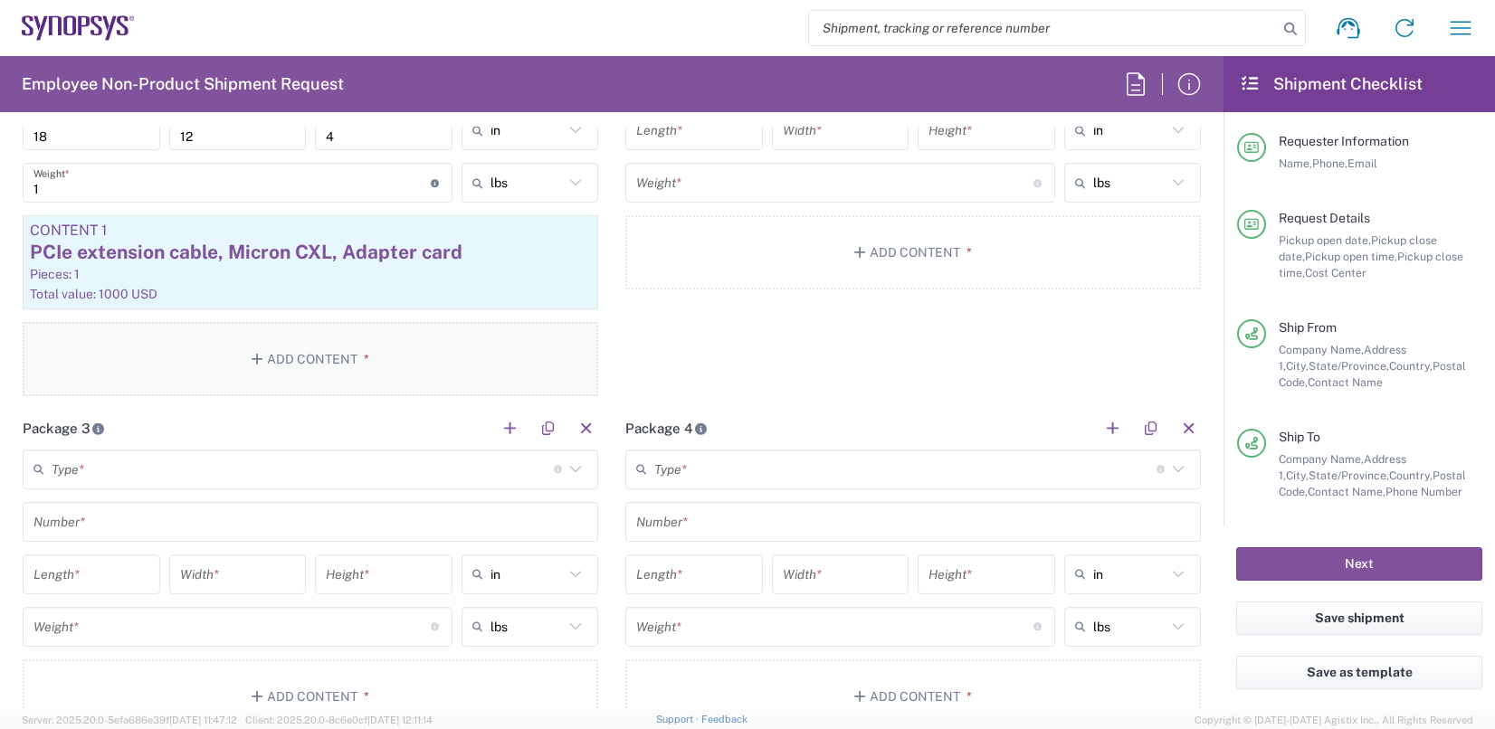
click at [248, 335] on button "Add Content *" at bounding box center [310, 359] width 575 height 74
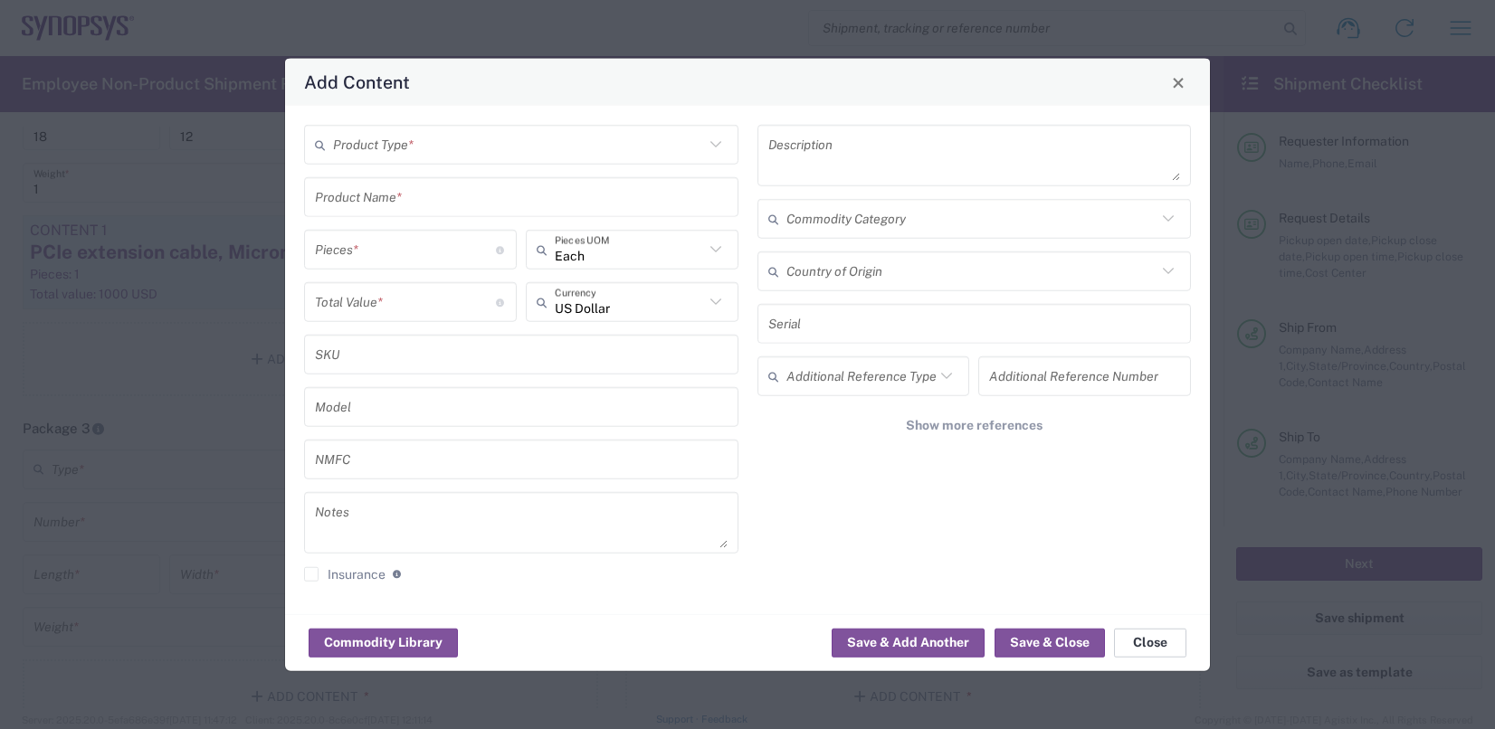
click at [1135, 650] on button "Close" at bounding box center [1150, 642] width 72 height 29
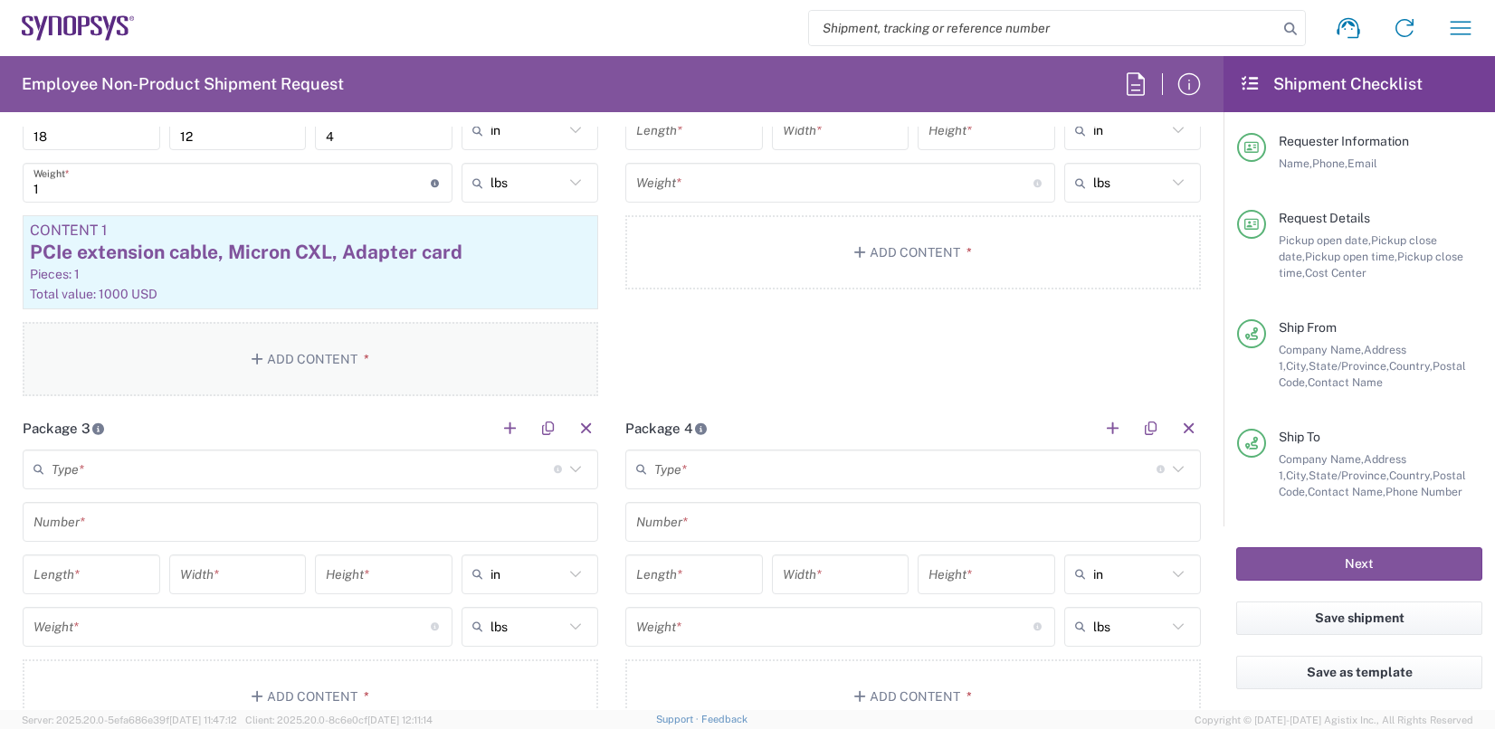
click at [252, 353] on icon "button" at bounding box center [260, 359] width 16 height 13
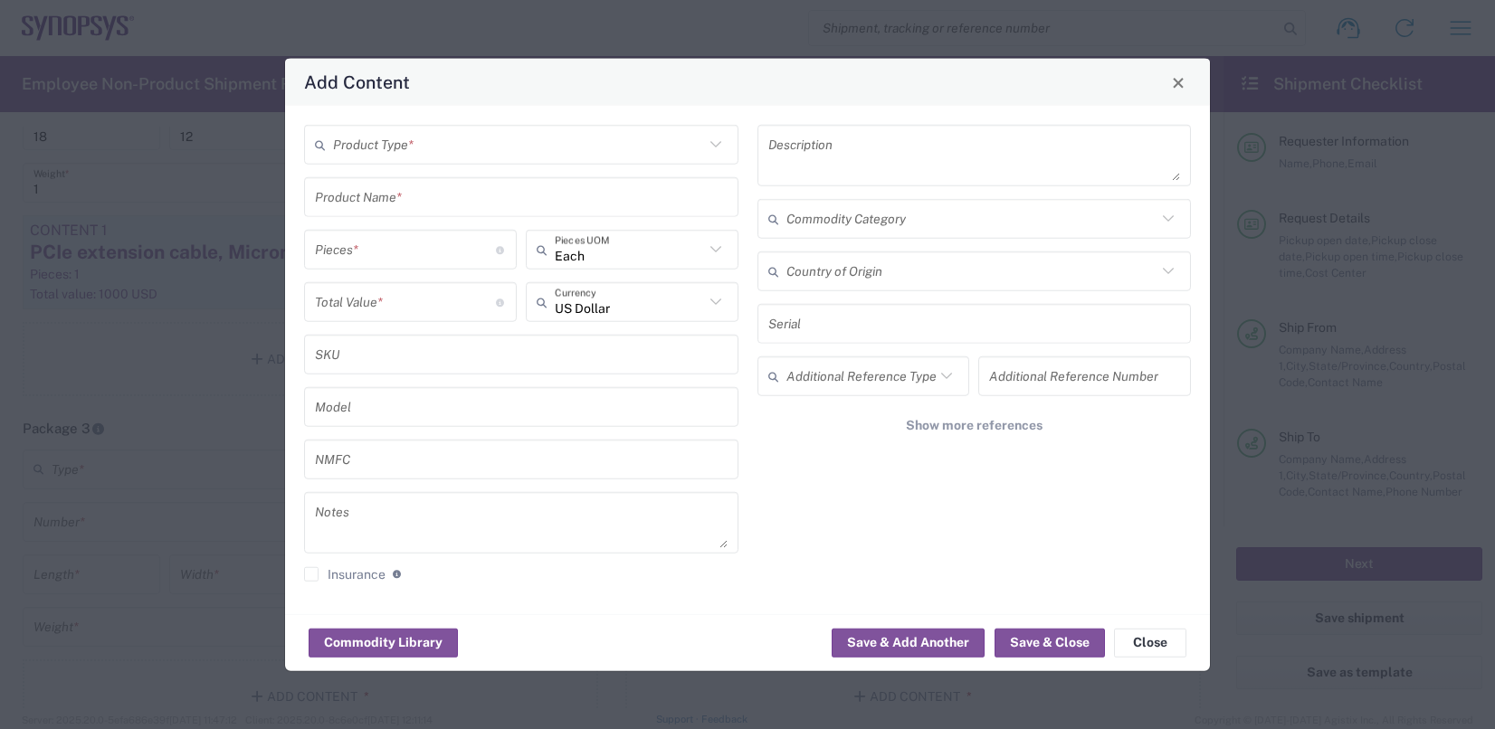
click at [717, 145] on icon at bounding box center [714, 144] width 11 height 6
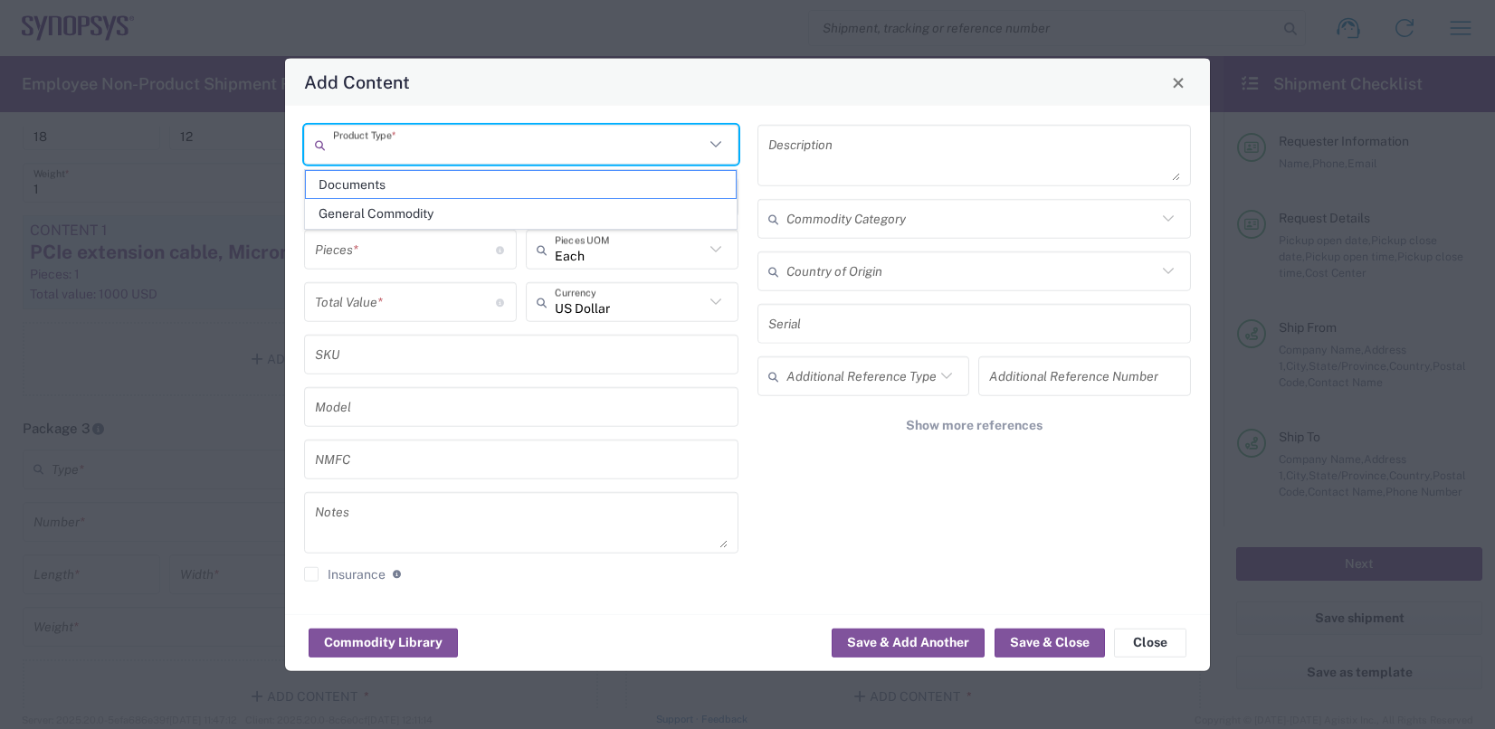
click at [717, 145] on icon at bounding box center [714, 144] width 11 height 6
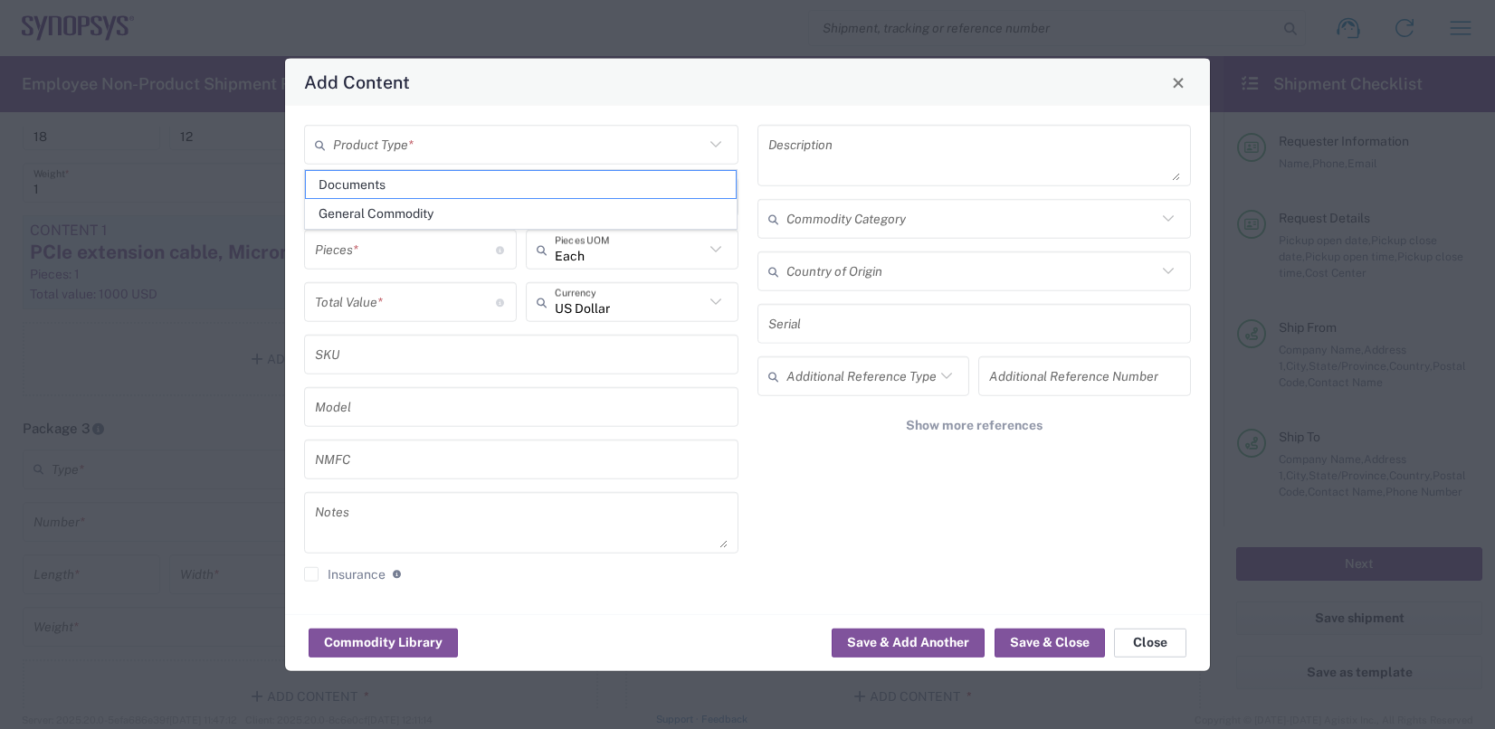
click at [1144, 650] on button "Close" at bounding box center [1150, 642] width 72 height 29
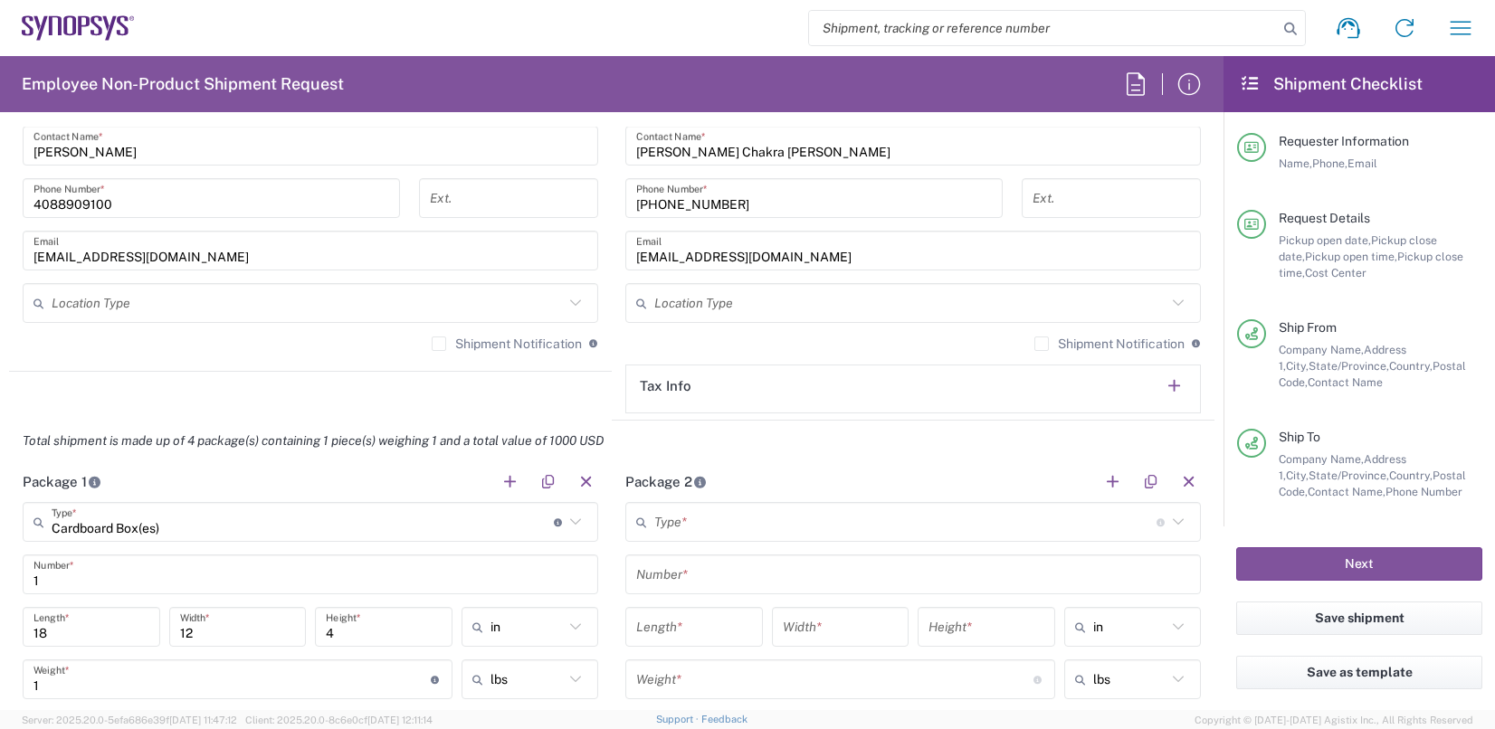
scroll to position [1538, 0]
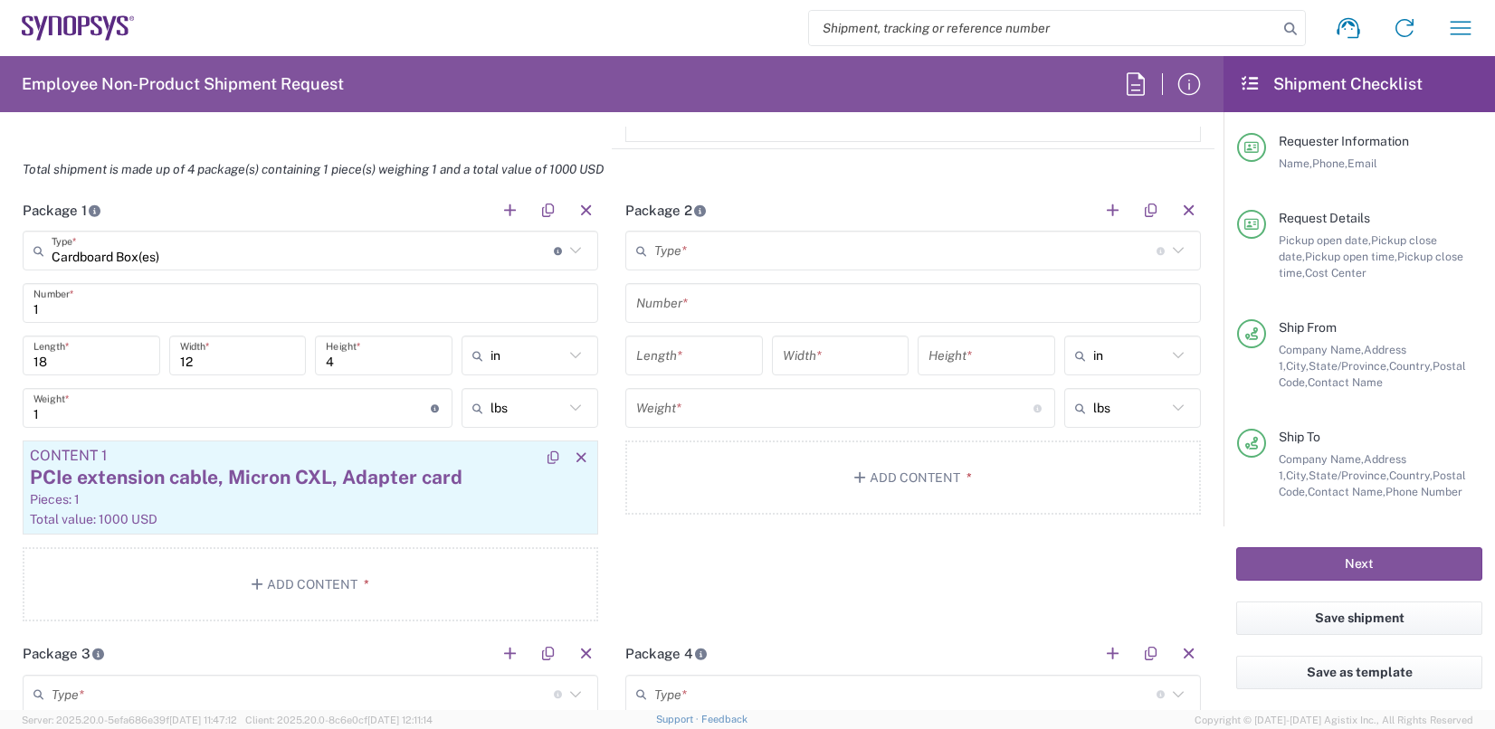
click at [183, 472] on div "PCIe extension cable, Micron CXL, Adapter card" at bounding box center [310, 477] width 561 height 27
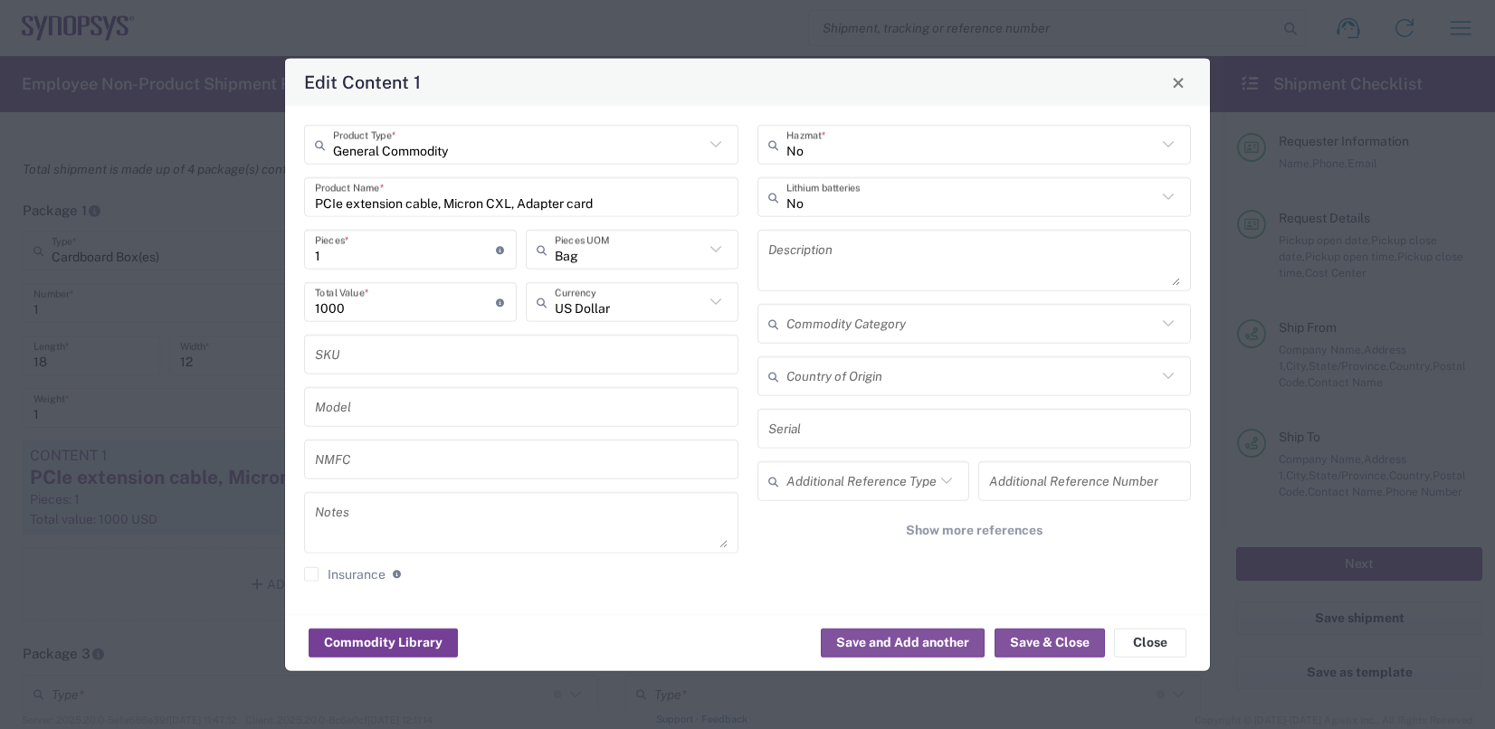
click at [401, 631] on button "Commodity Library" at bounding box center [383, 642] width 149 height 29
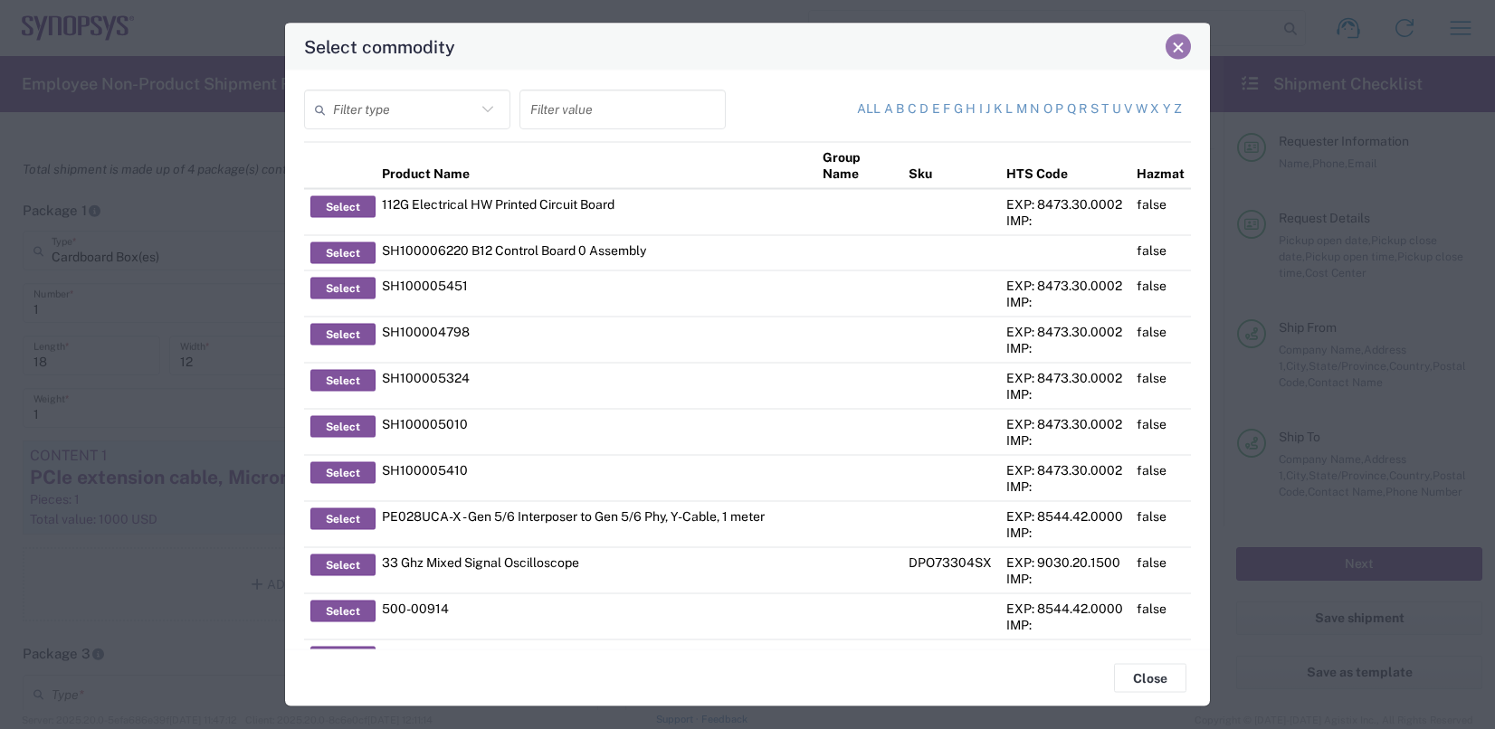
click at [1144, 51] on span "Close" at bounding box center [1178, 47] width 13 height 13
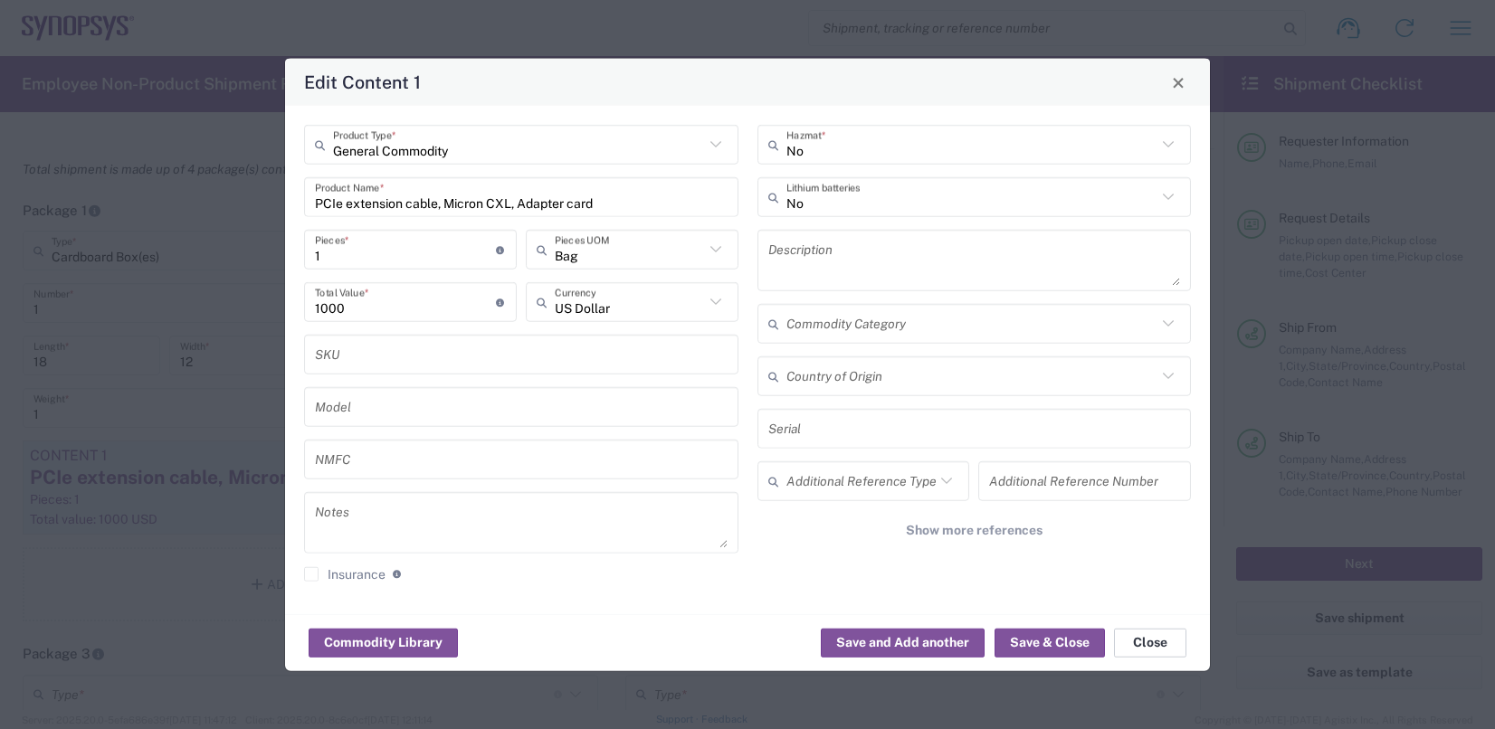
click at [1144, 634] on button "Close" at bounding box center [1150, 642] width 72 height 29
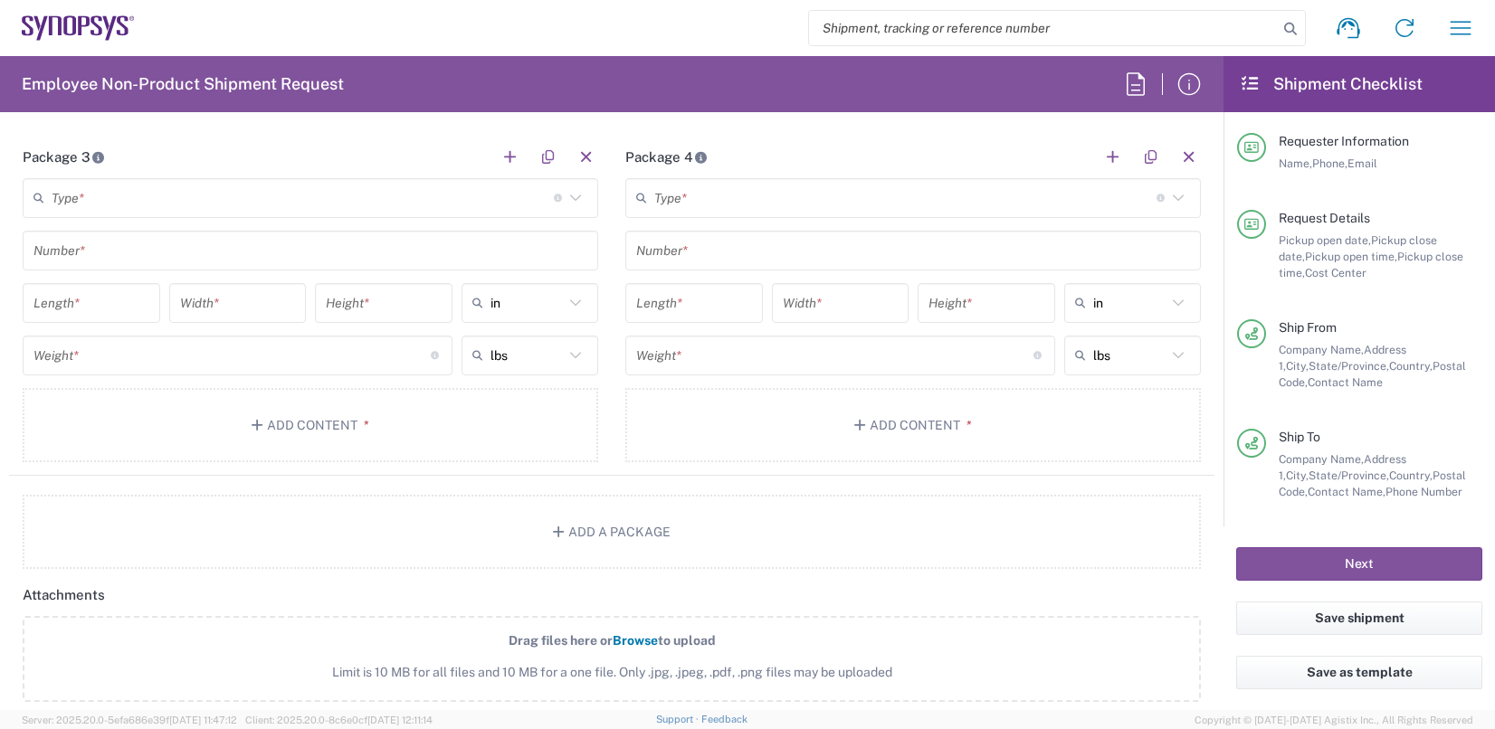
scroll to position [1582, 0]
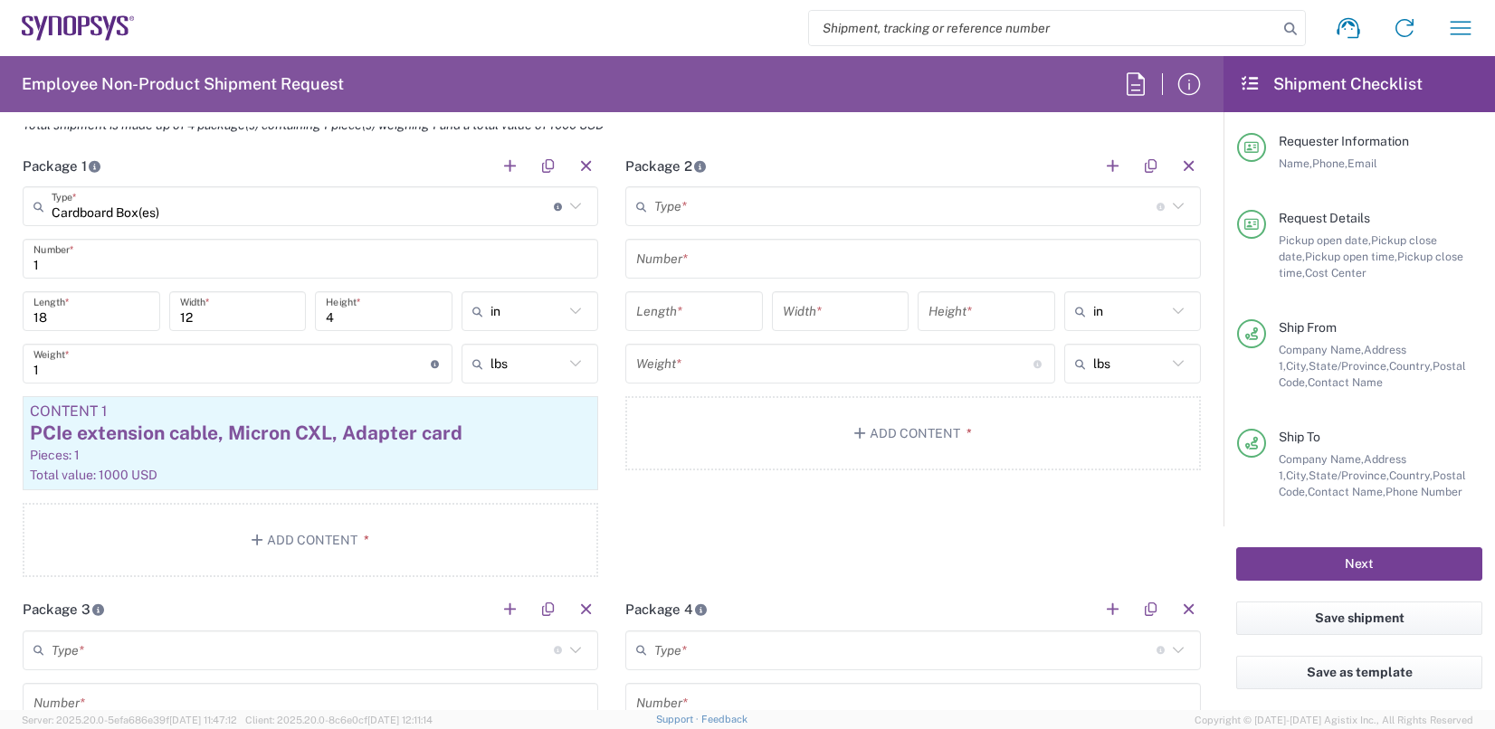
click at [1144, 565] on button "Next" at bounding box center [1359, 563] width 246 height 33
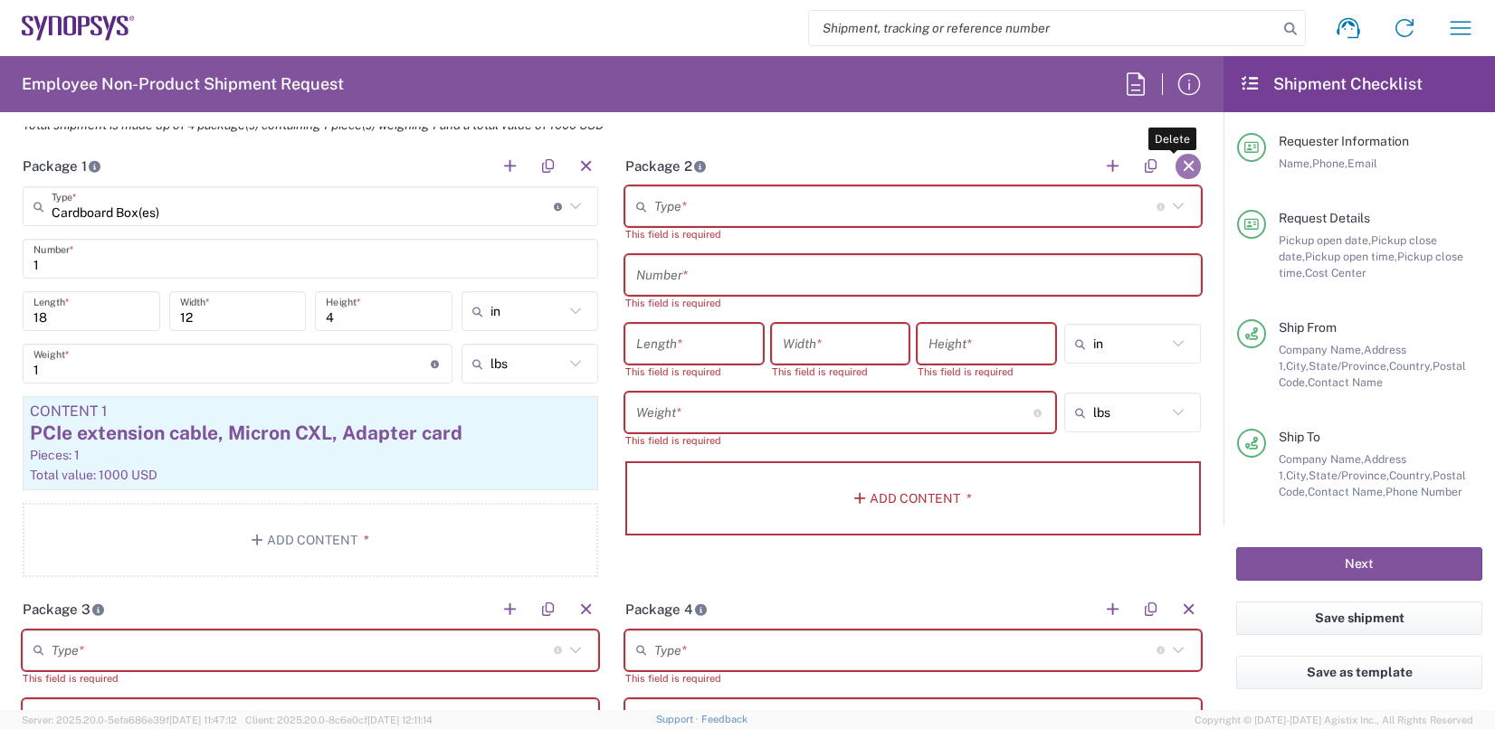
click at [1144, 161] on button "button" at bounding box center [1187, 166] width 25 height 25
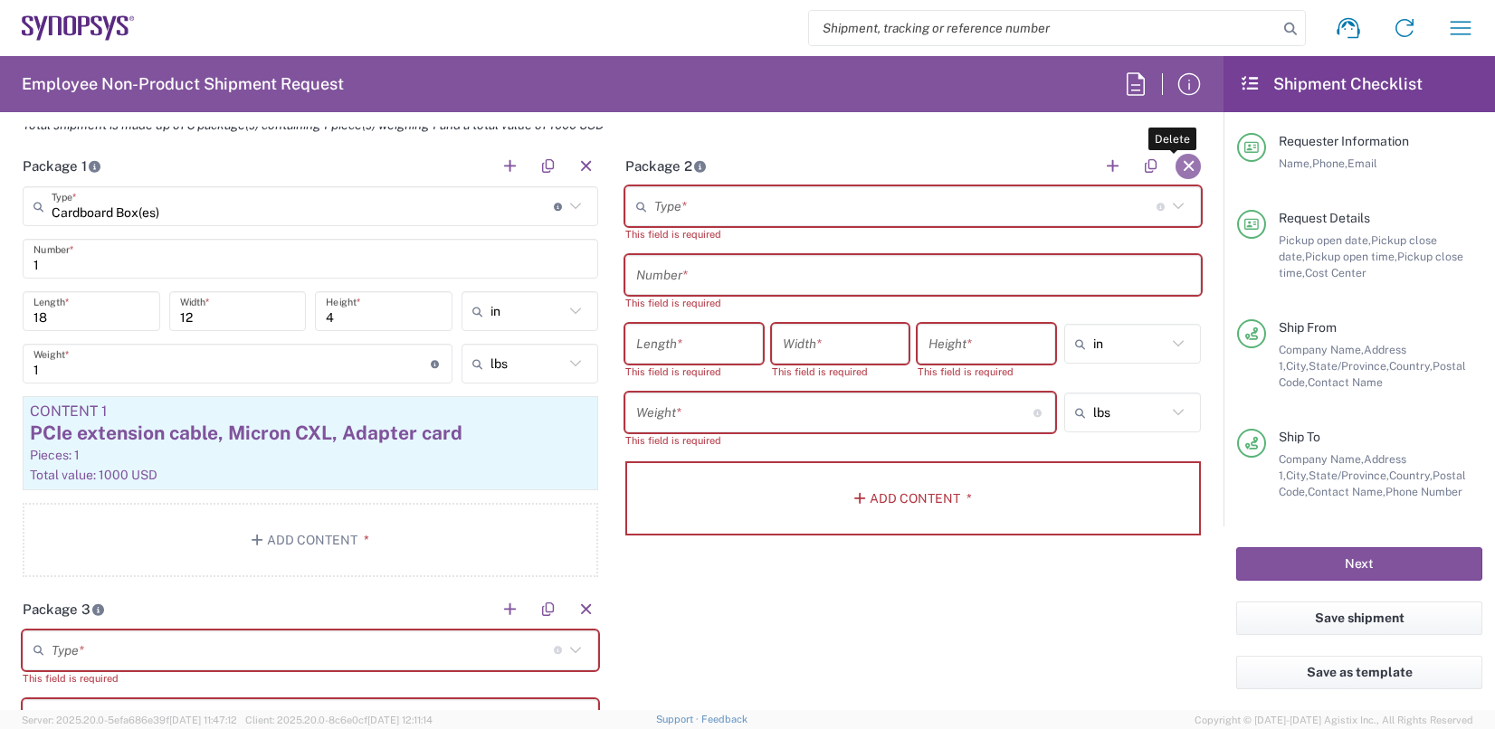
click at [1144, 163] on button "button" at bounding box center [1187, 166] width 25 height 25
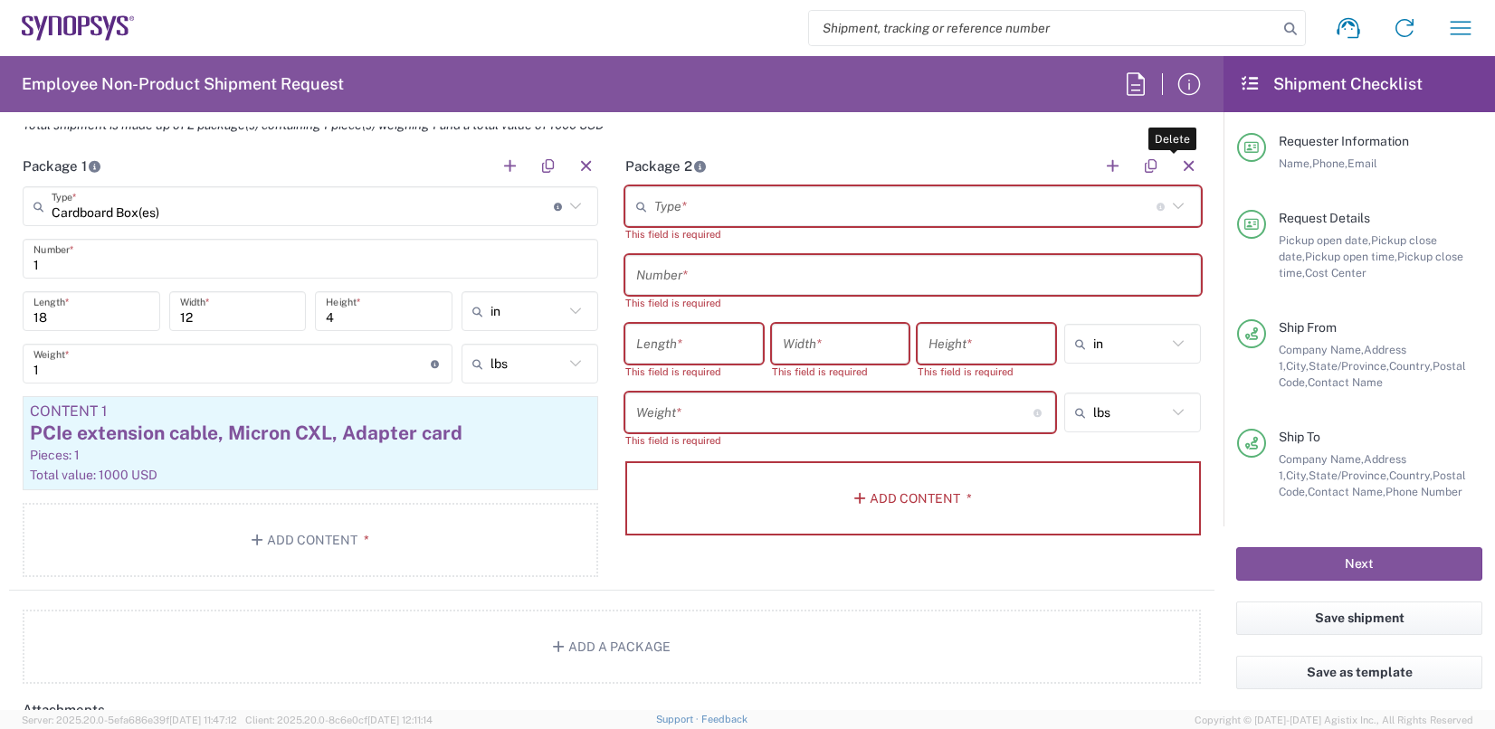
click at [1144, 163] on button "button" at bounding box center [1187, 166] width 25 height 25
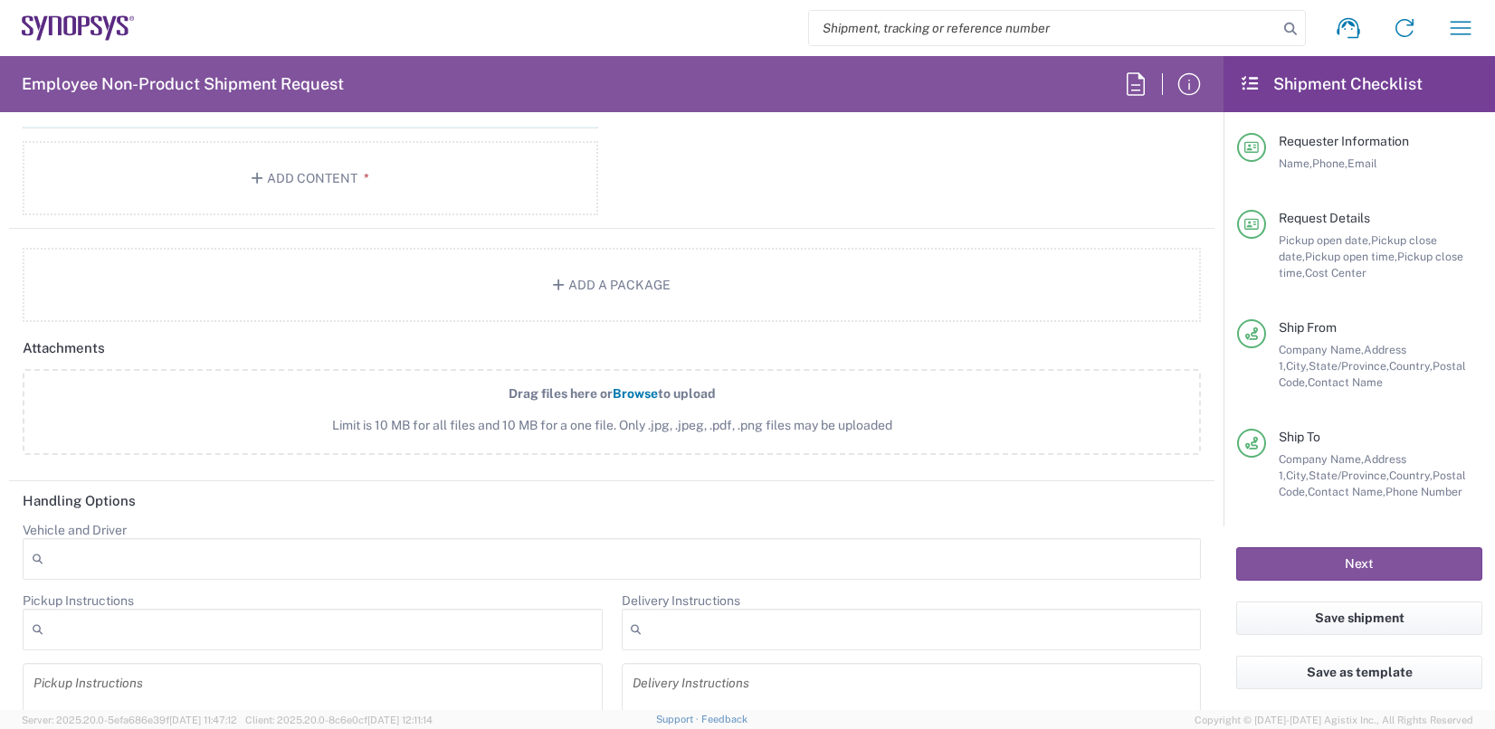
scroll to position [2240, 0]
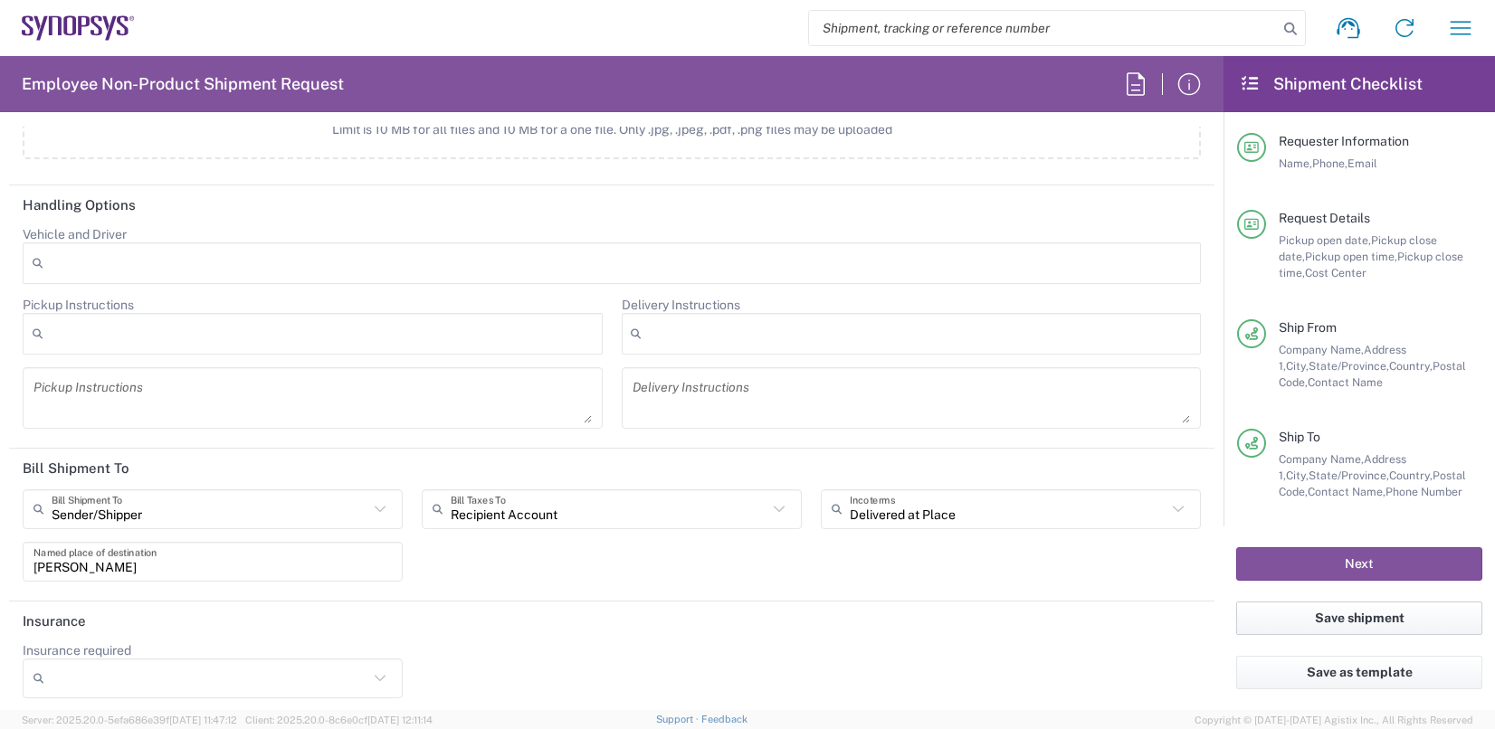
click at [1144, 622] on button "Save shipment" at bounding box center [1359, 618] width 246 height 33
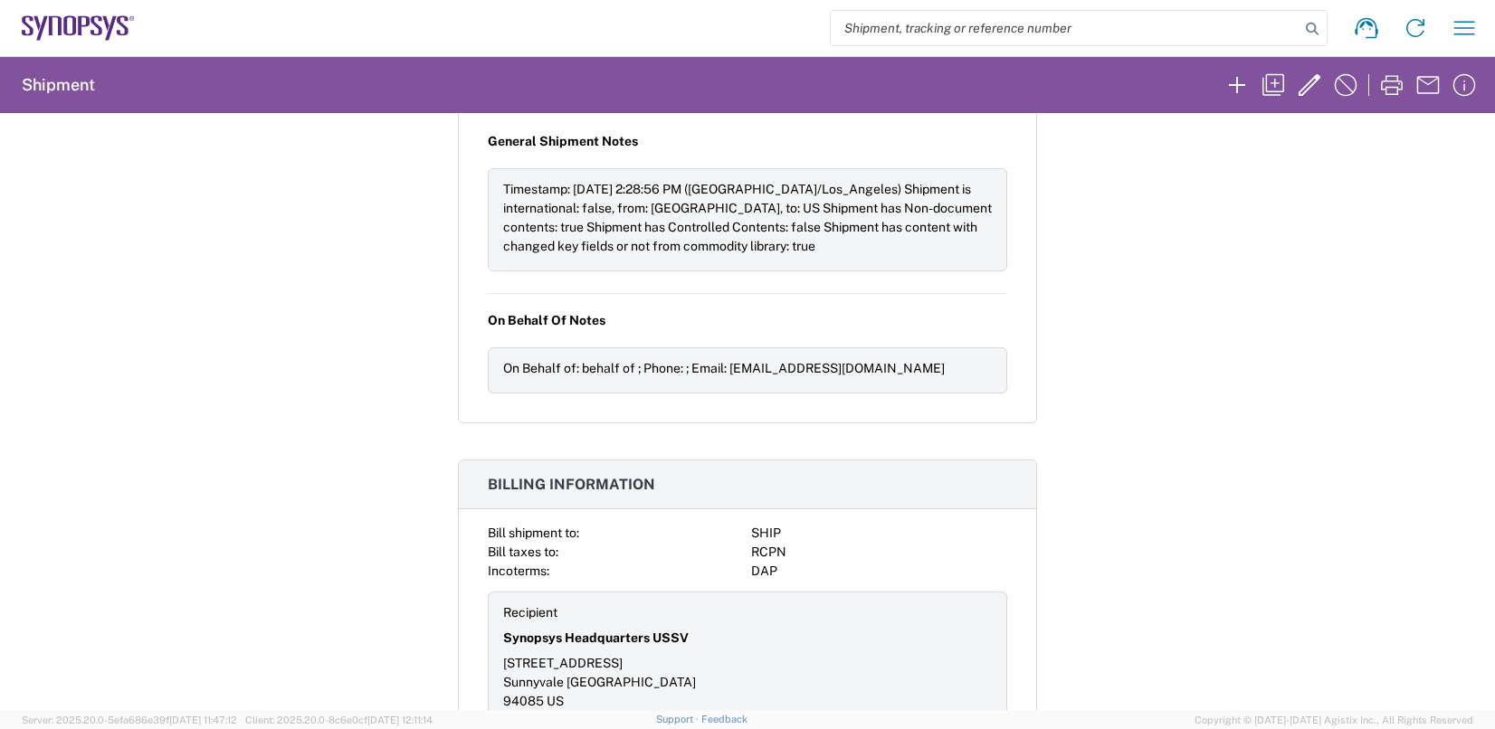
scroll to position [1410, 0]
